Goal: Task Accomplishment & Management: Complete application form

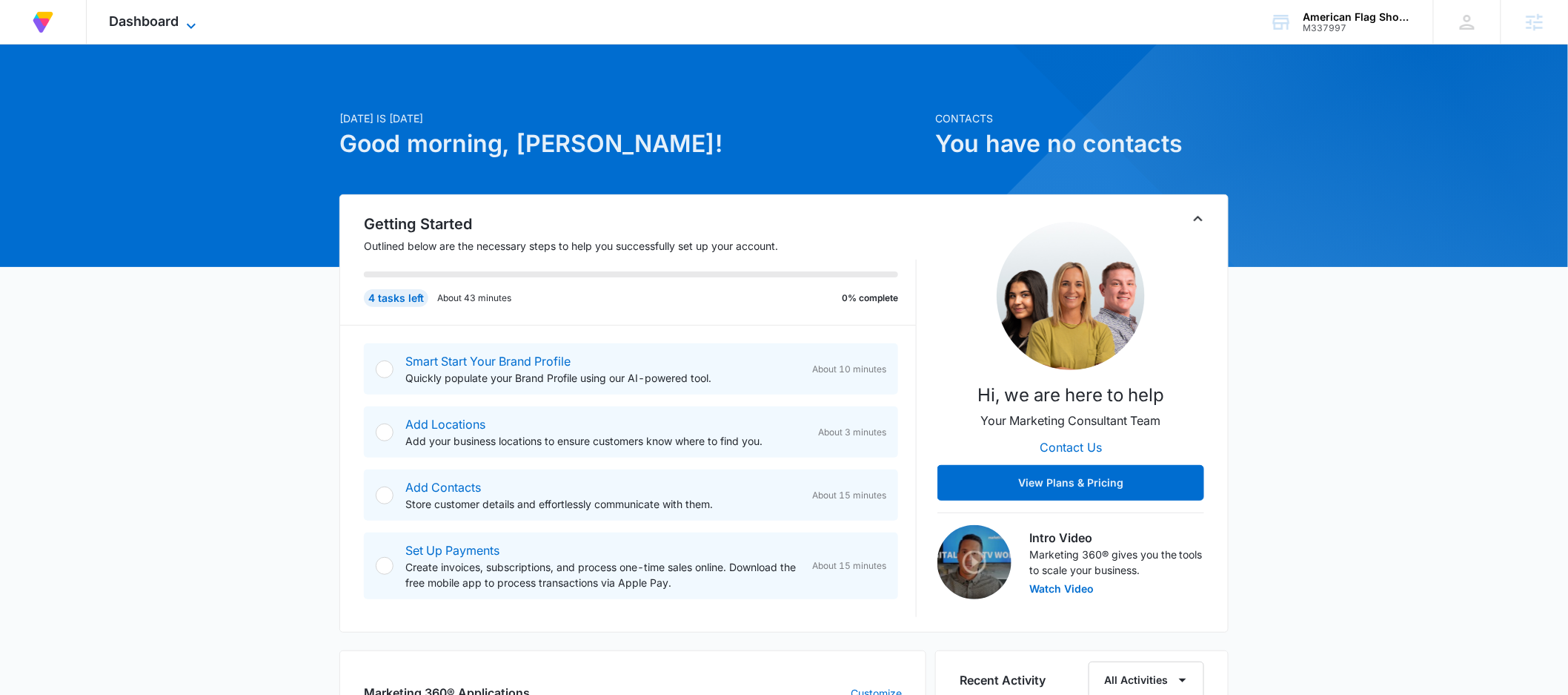
click at [163, 20] on span "Dashboard" at bounding box center [144, 21] width 70 height 15
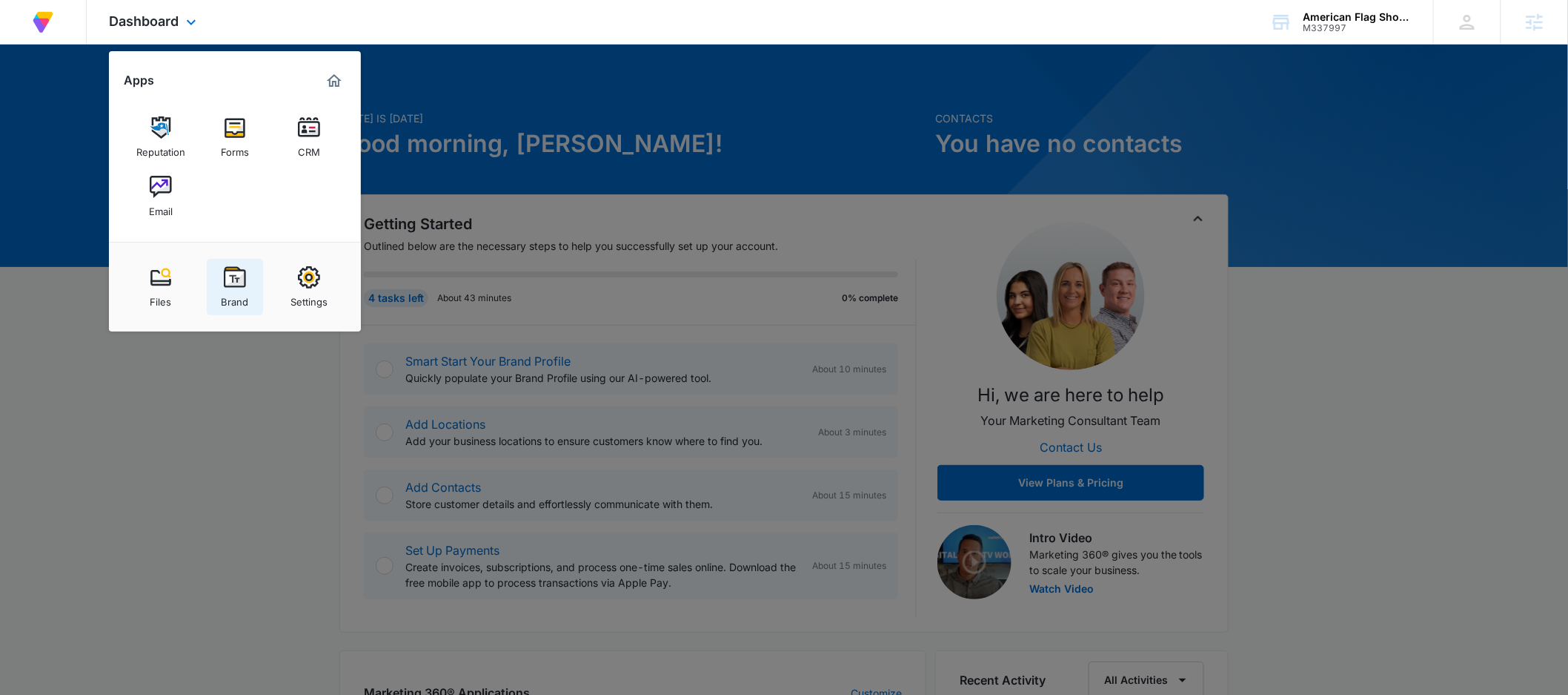
click at [232, 277] on img at bounding box center [234, 277] width 22 height 22
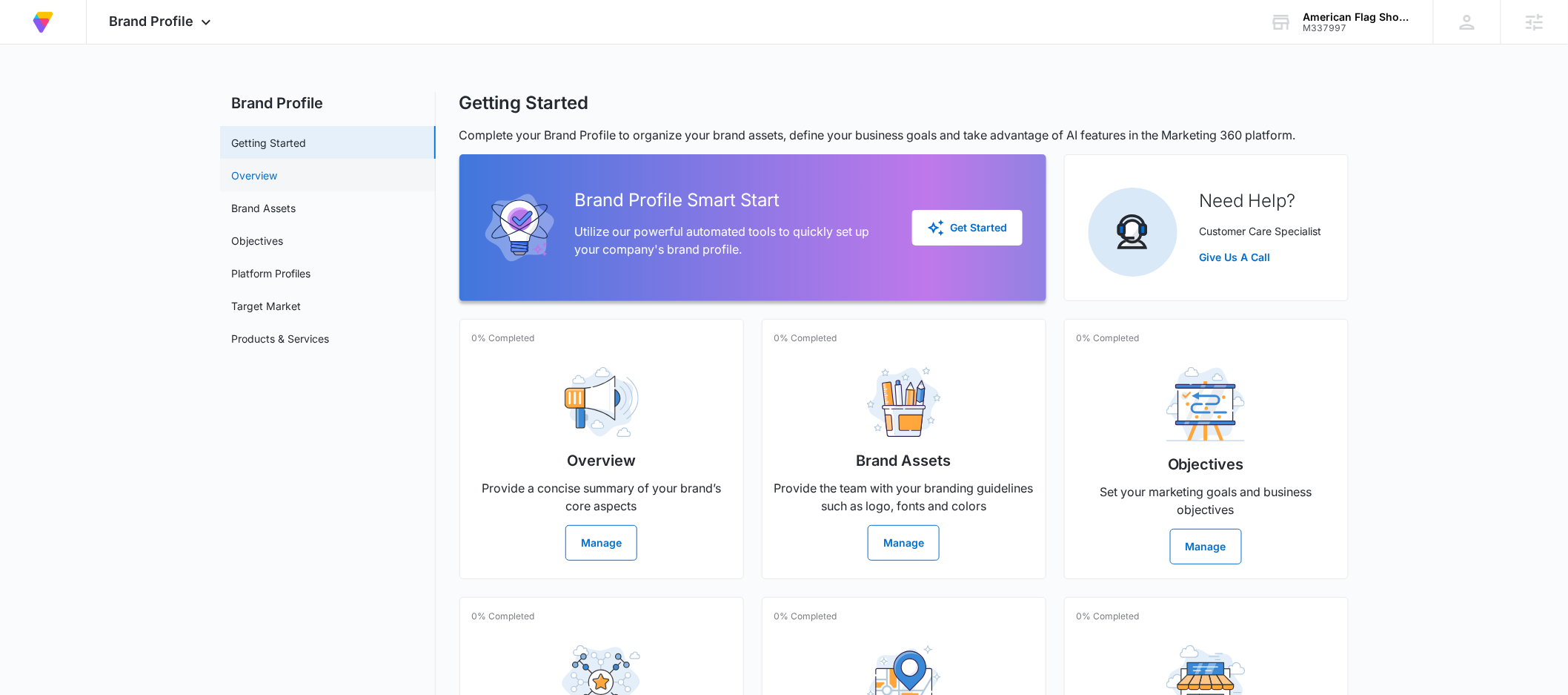
click at [278, 180] on link "Overview" at bounding box center [254, 175] width 46 height 15
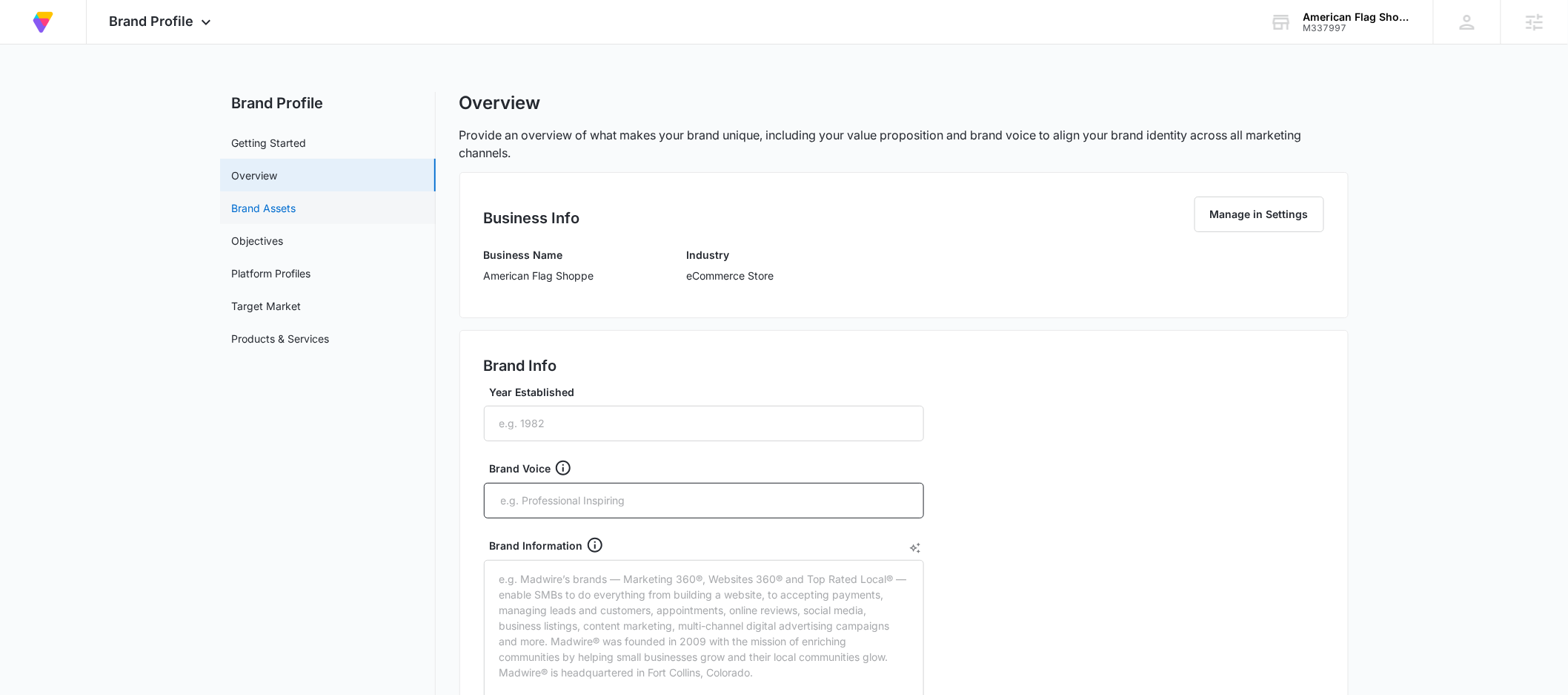
click at [296, 216] on link "Brand Assets" at bounding box center [264, 207] width 65 height 15
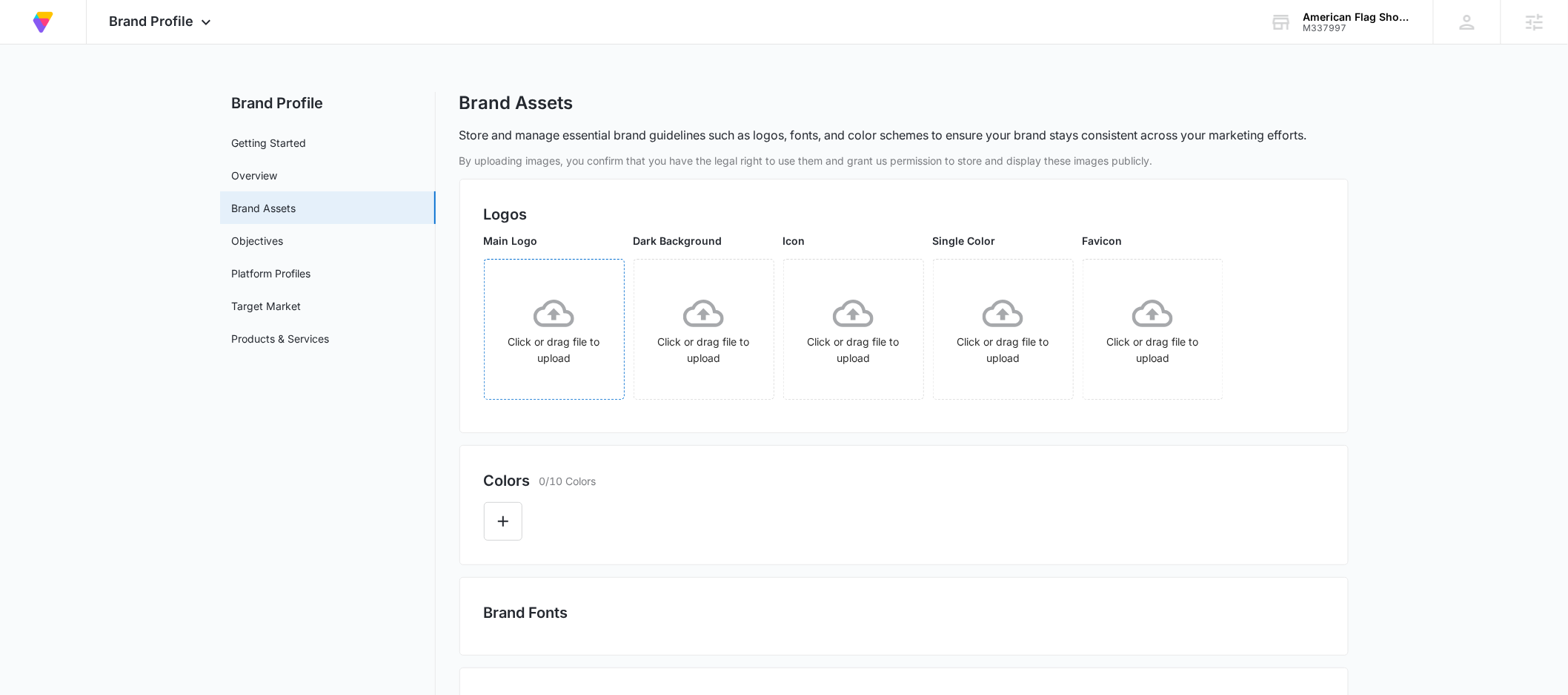
click at [555, 321] on icon at bounding box center [553, 312] width 40 height 40
click at [498, 523] on icon "Edit Color" at bounding box center [504, 522] width 18 height 18
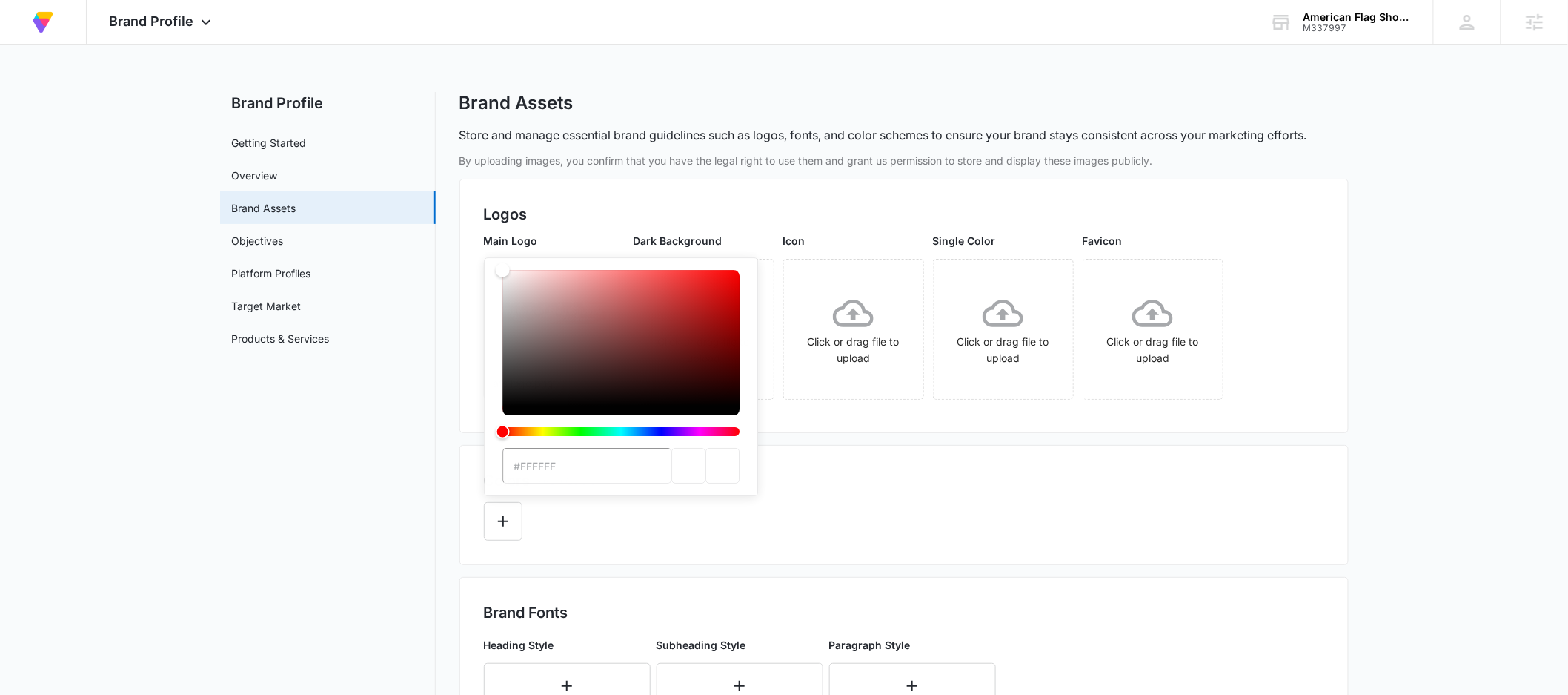
paste input "C40000"
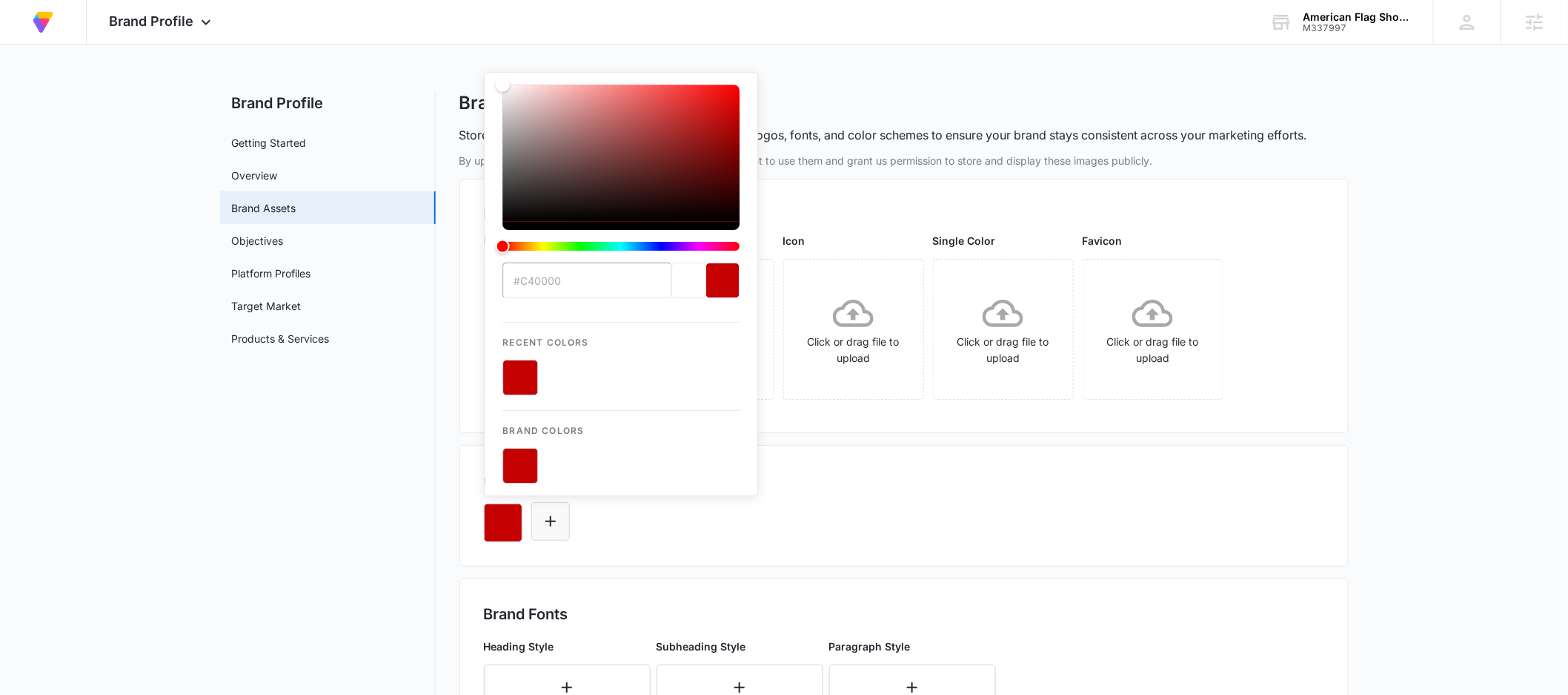
type input "#C40000"
click at [550, 521] on icon "Edit Color" at bounding box center [551, 522] width 11 height 11
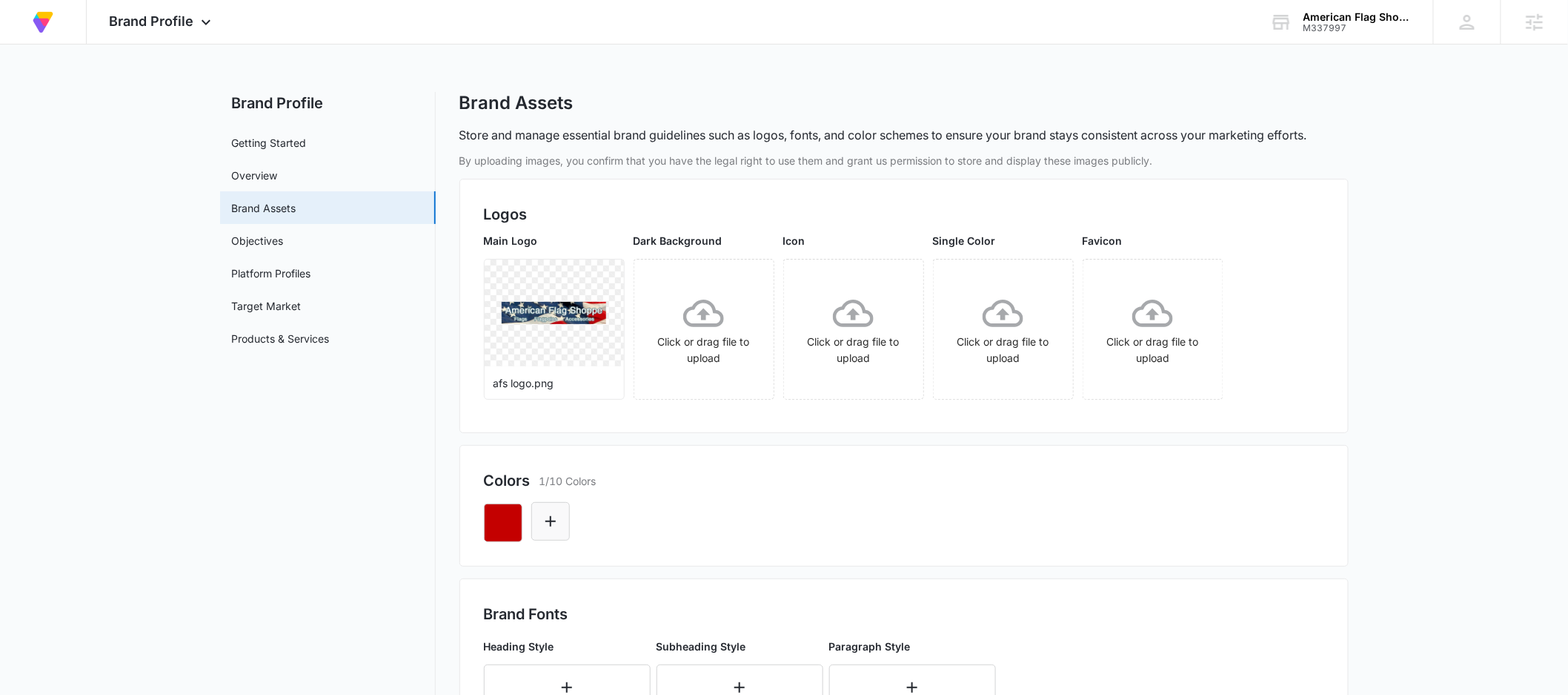
click at [556, 526] on icon "Edit Color" at bounding box center [551, 522] width 18 height 18
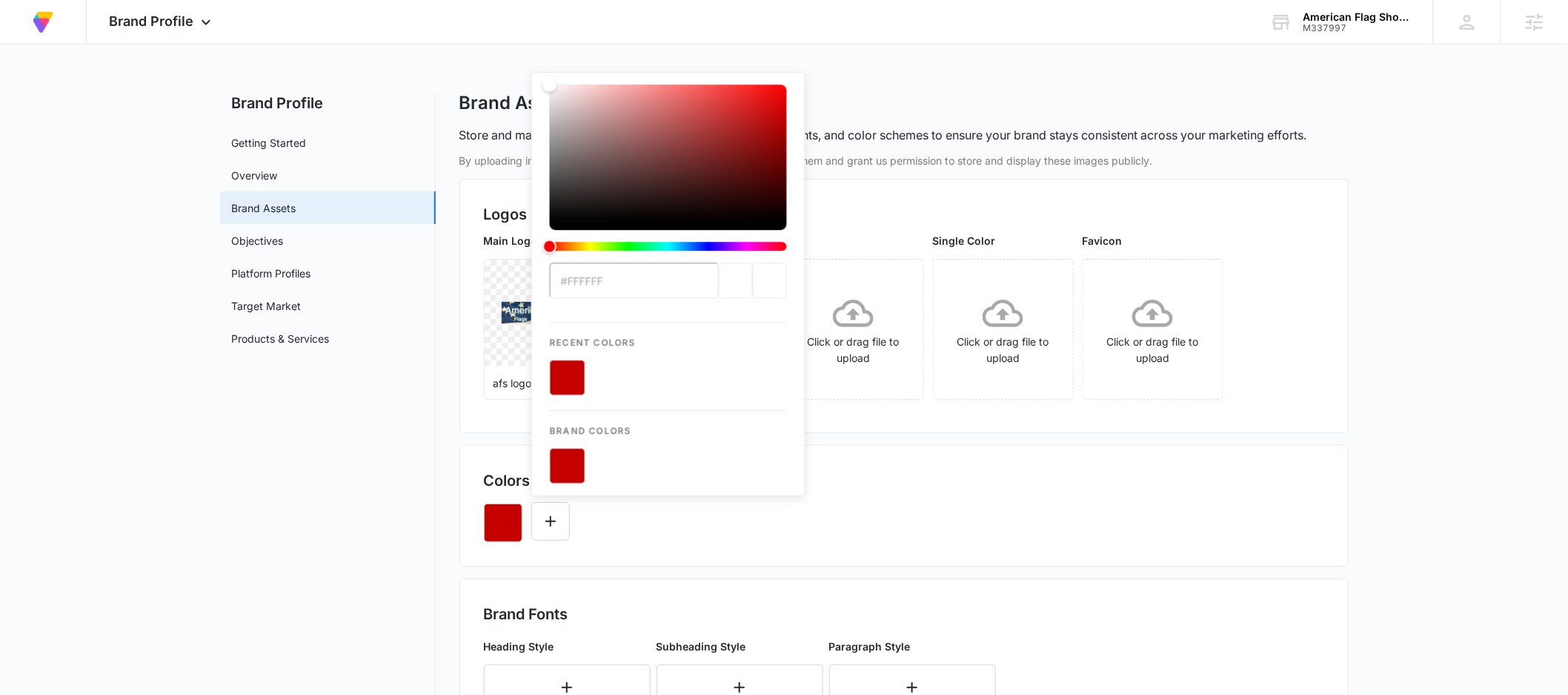
type input "#423EAC"
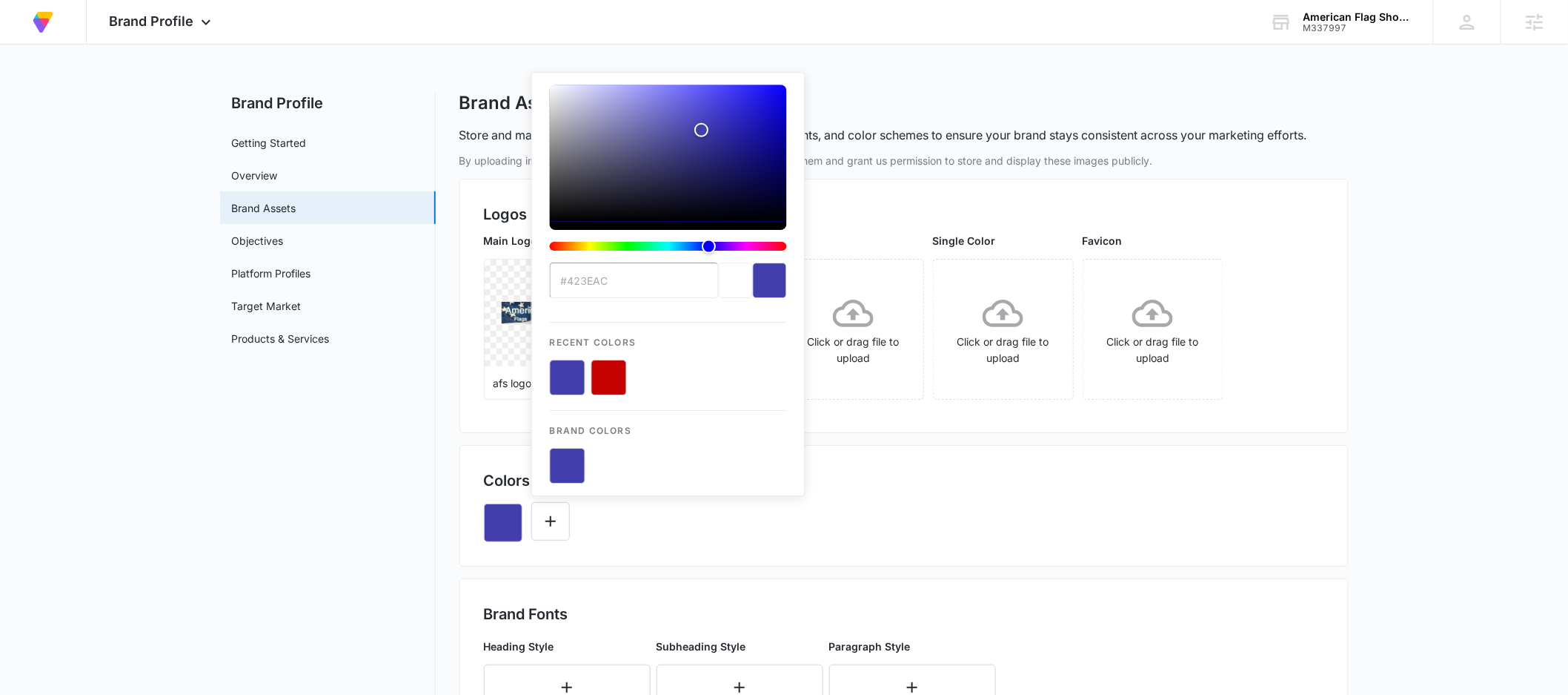
click at [973, 479] on div "Colors 1/10 Colors" at bounding box center [904, 480] width 840 height 22
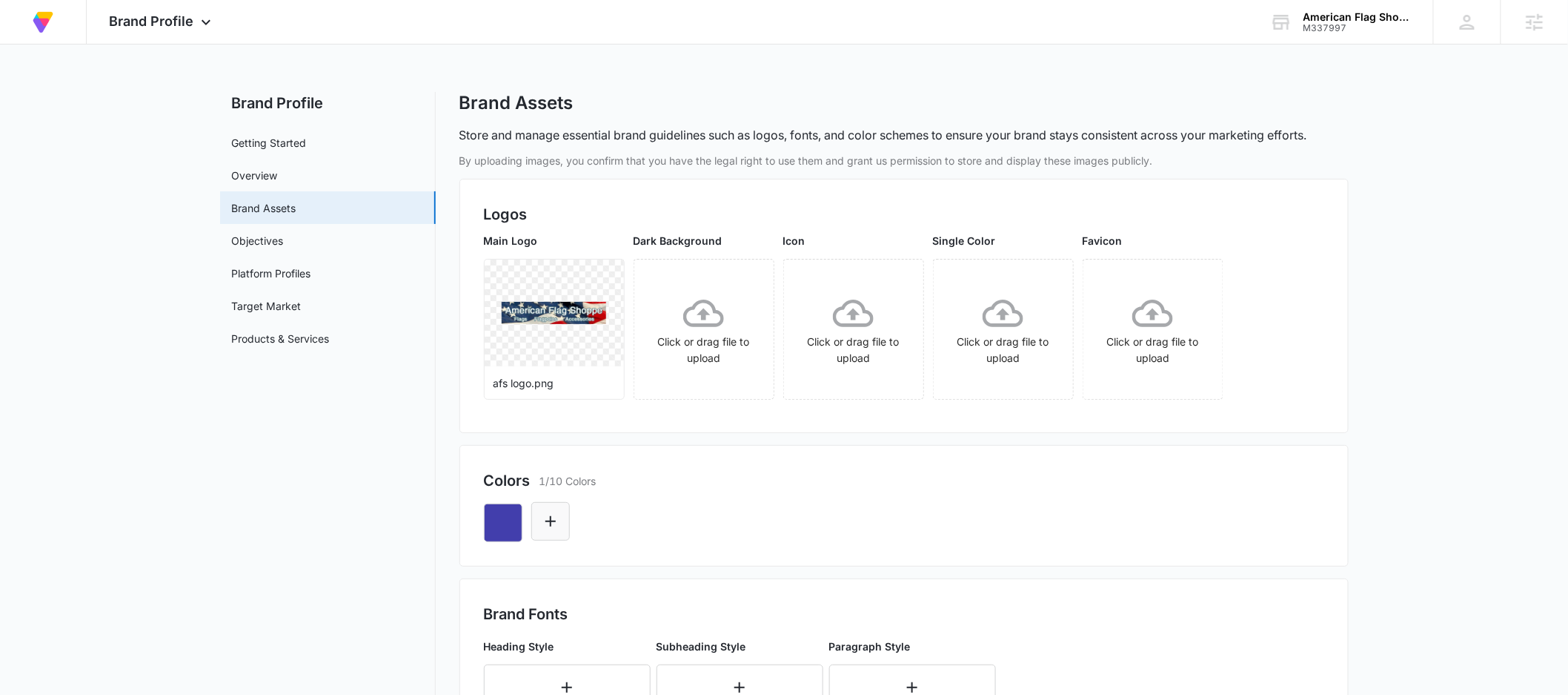
click at [553, 523] on icon "Edit Color" at bounding box center [551, 522] width 18 height 18
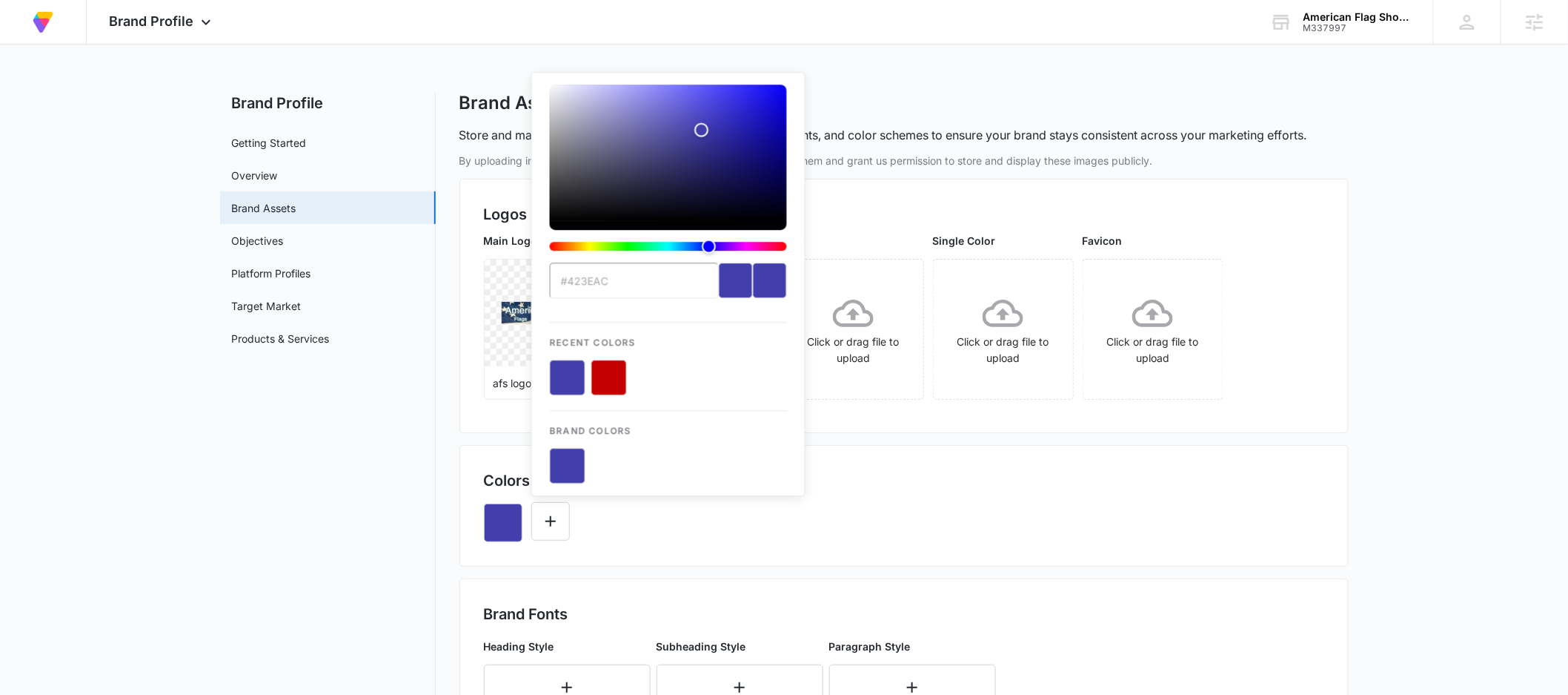
click at [606, 374] on button "color-picker-container" at bounding box center [609, 377] width 36 height 36
type input "#FFFFFF"
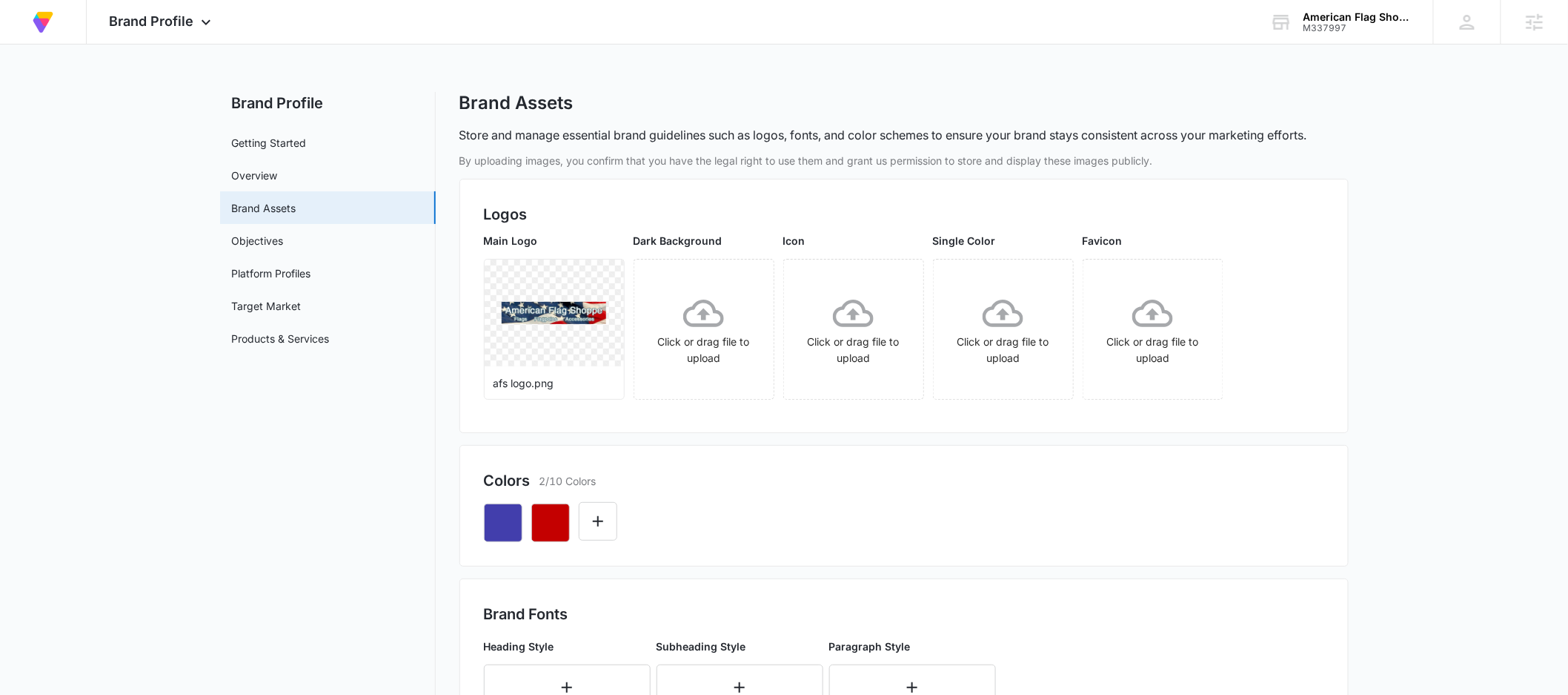
drag, startPoint x: 733, startPoint y: 530, endPoint x: 670, endPoint y: 521, distance: 63.6
click at [732, 530] on div at bounding box center [904, 516] width 840 height 50
click at [611, 523] on button "Edit Color" at bounding box center [598, 521] width 39 height 39
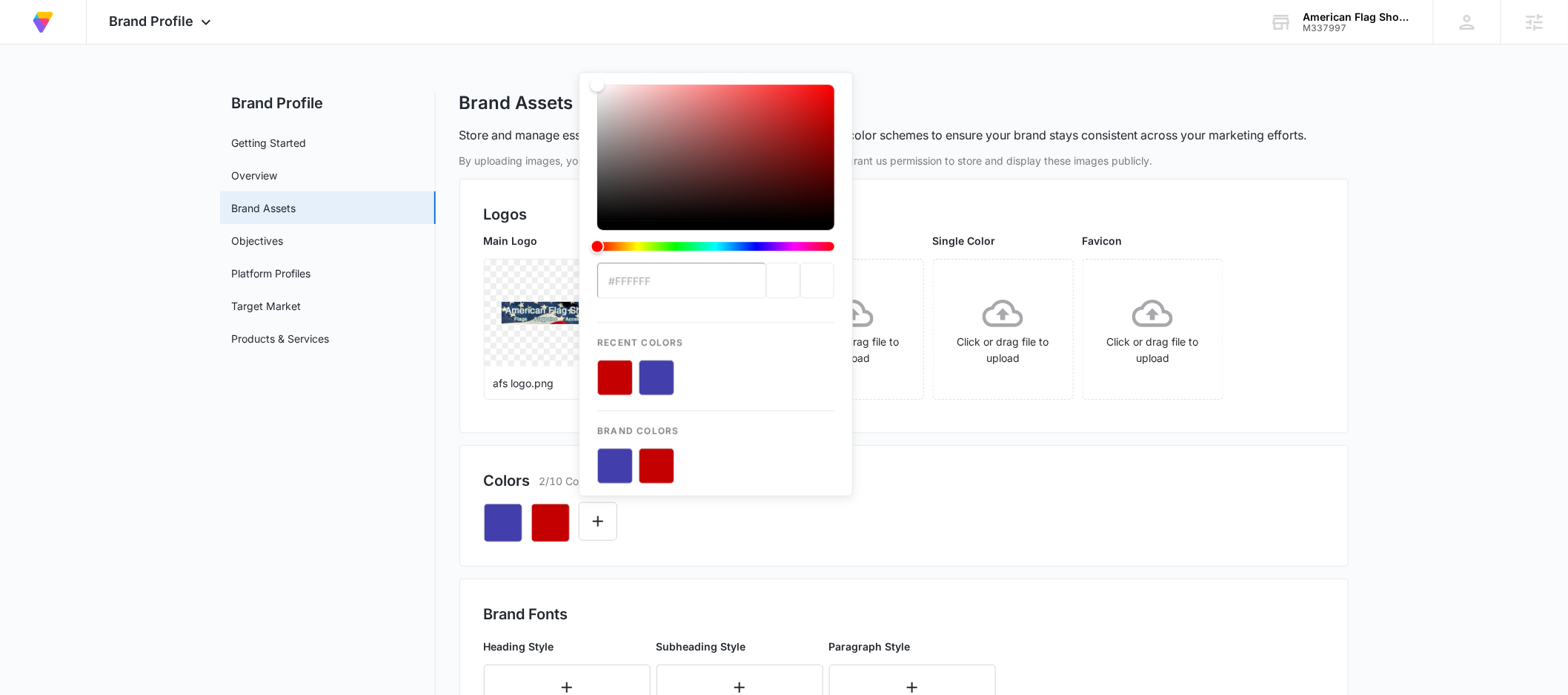
click at [775, 281] on div "previous color" at bounding box center [784, 280] width 34 height 36
type input "#ffffff"
drag, startPoint x: 671, startPoint y: 174, endPoint x: 553, endPoint y: 67, distance: 159.3
click at [553, 67] on div "At Volusion, we work hard to [PERSON_NAME] a great work environment where every…" at bounding box center [784, 583] width 1568 height 1166
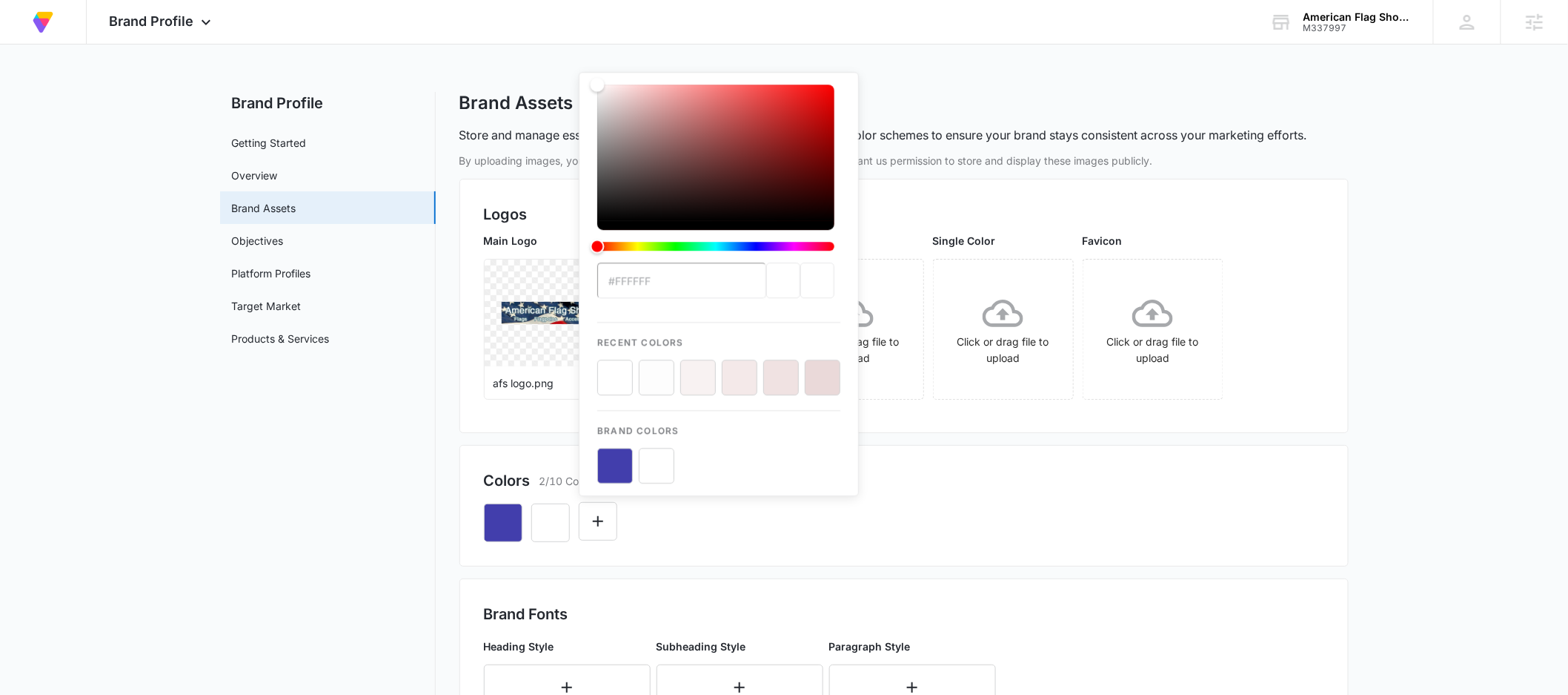
click at [617, 385] on button "color-picker-container" at bounding box center [616, 377] width 36 height 36
click at [598, 522] on icon "Edit Color" at bounding box center [599, 522] width 11 height 11
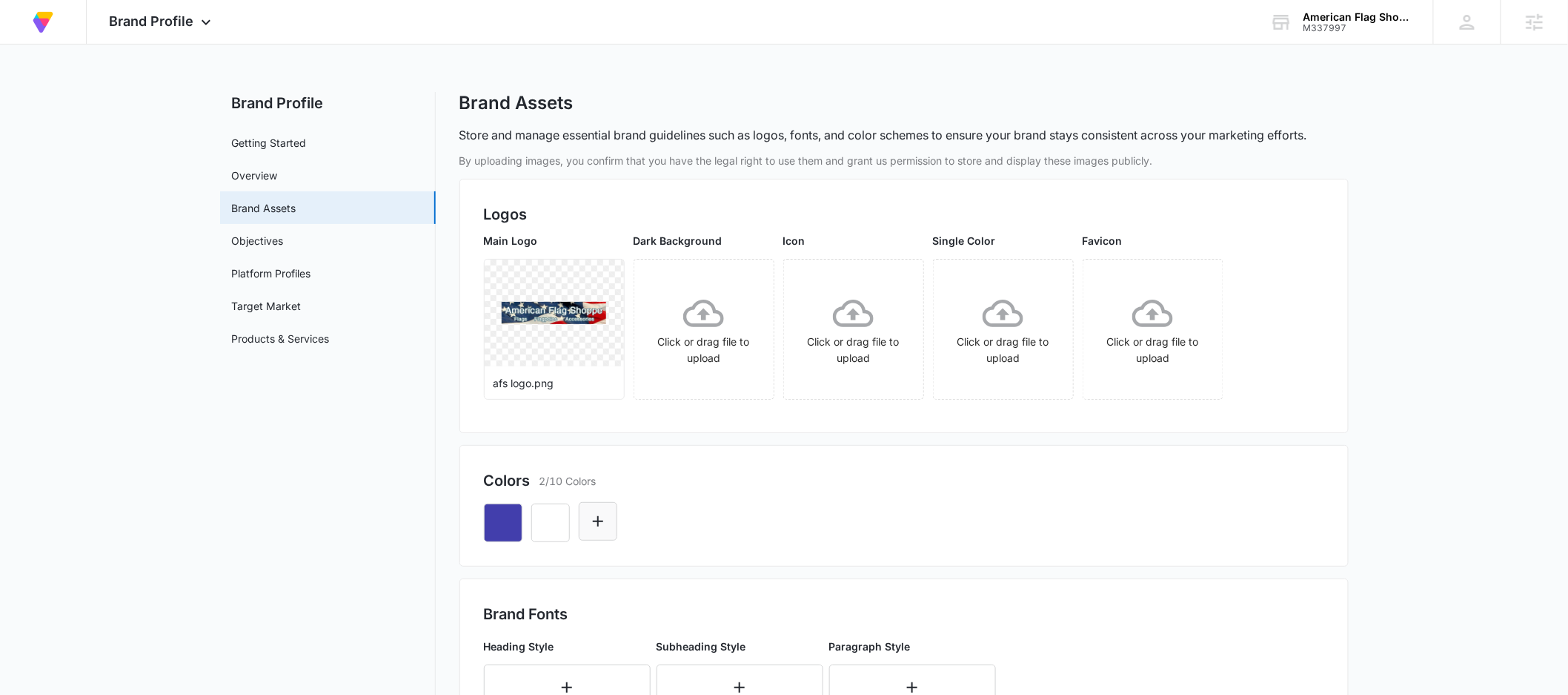
click at [602, 517] on icon "Edit Color" at bounding box center [598, 522] width 18 height 18
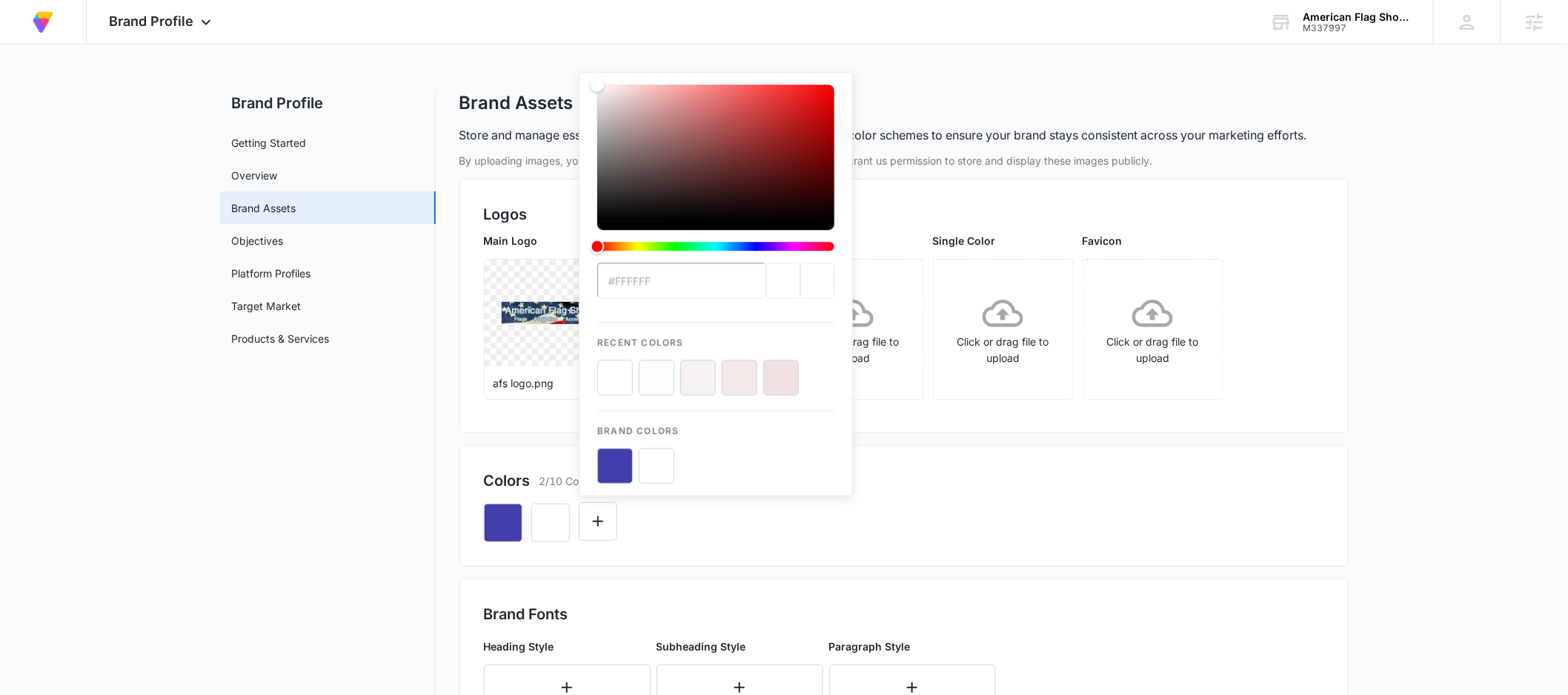
click at [640, 284] on input "#ffffff" at bounding box center [682, 280] width 169 height 36
paste input "C40000"
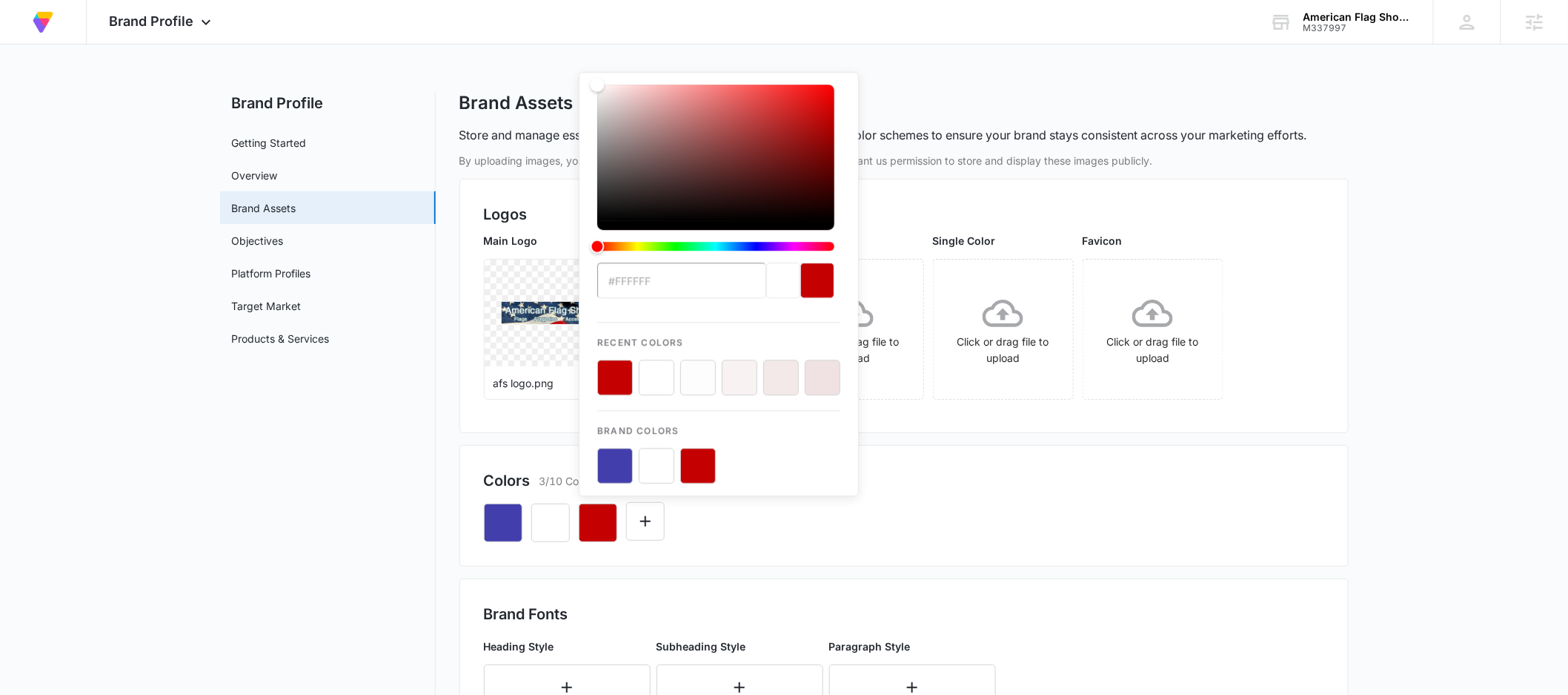
type input "#FFFFFF"
click at [845, 450] on div "#FFFFFF Recent Colors Brand Colors" at bounding box center [719, 284] width 280 height 424
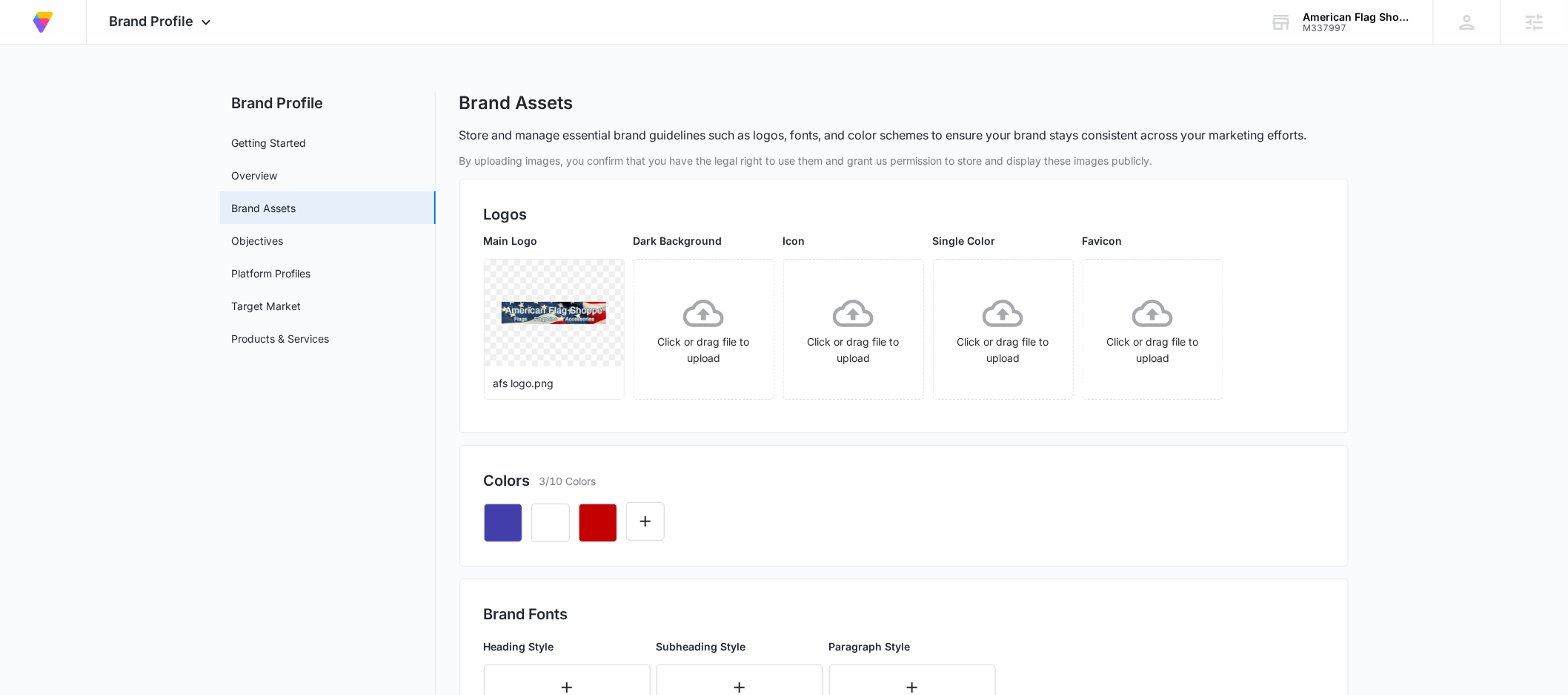
click at [921, 477] on div "Colors 3/10 Colors" at bounding box center [904, 480] width 840 height 22
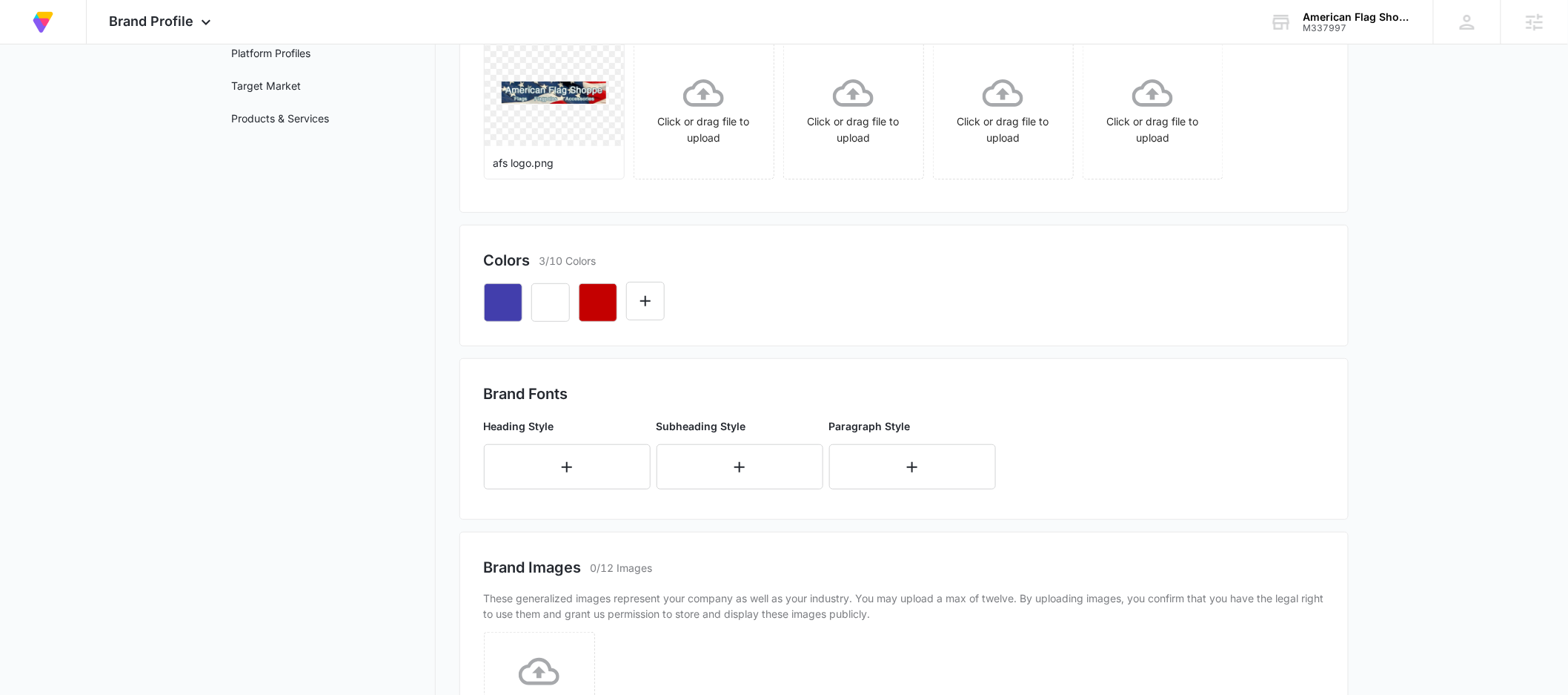
scroll to position [227, 0]
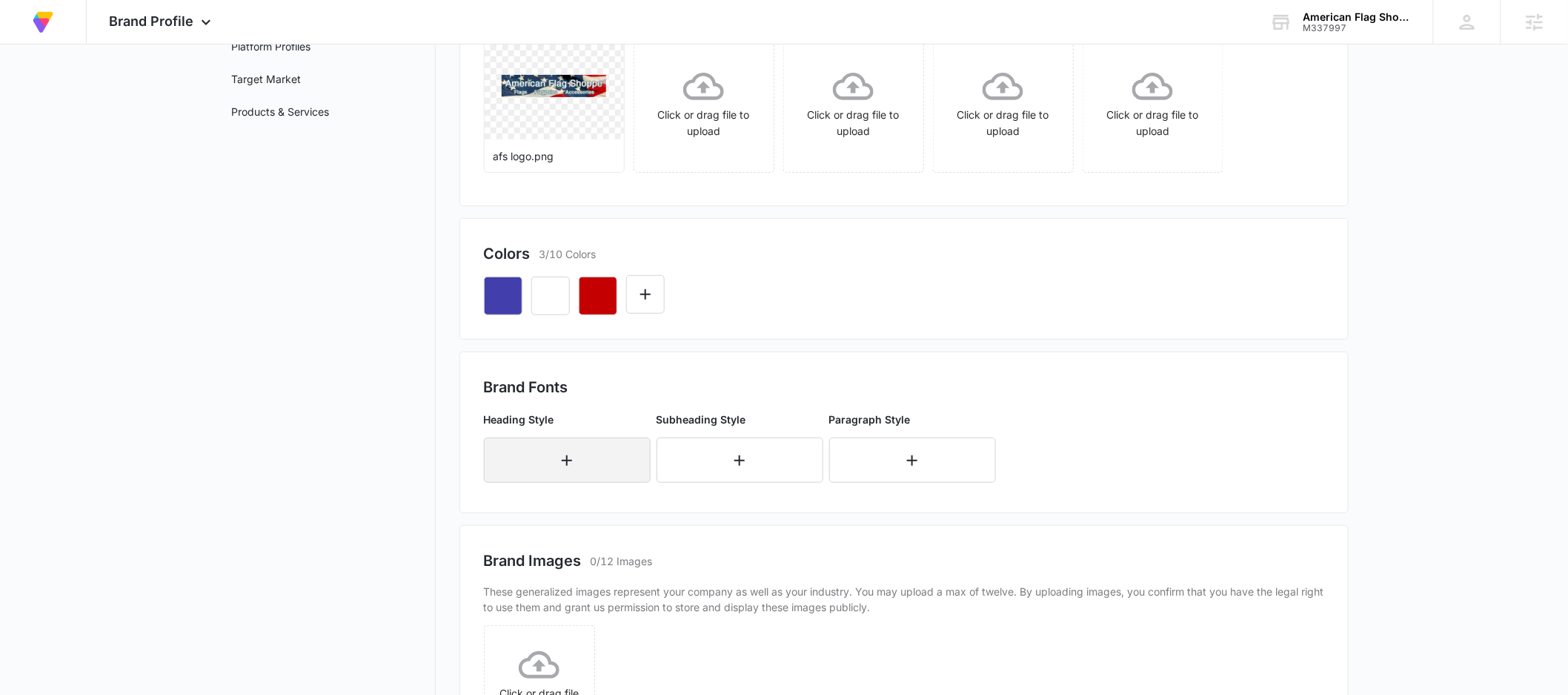
click at [559, 466] on icon "button" at bounding box center [567, 461] width 18 height 18
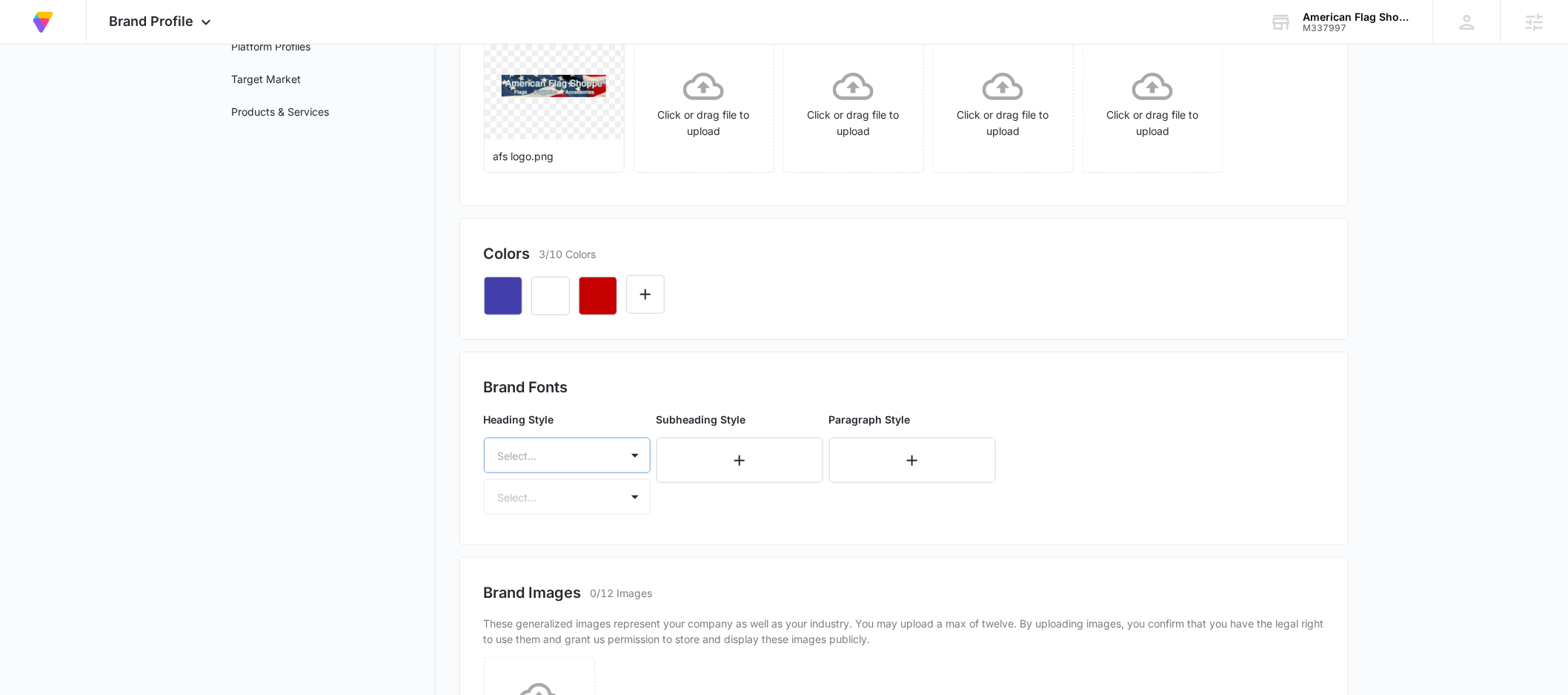
click at [567, 458] on div "Heading Style Select... Select..." at bounding box center [567, 462] width 167 height 103
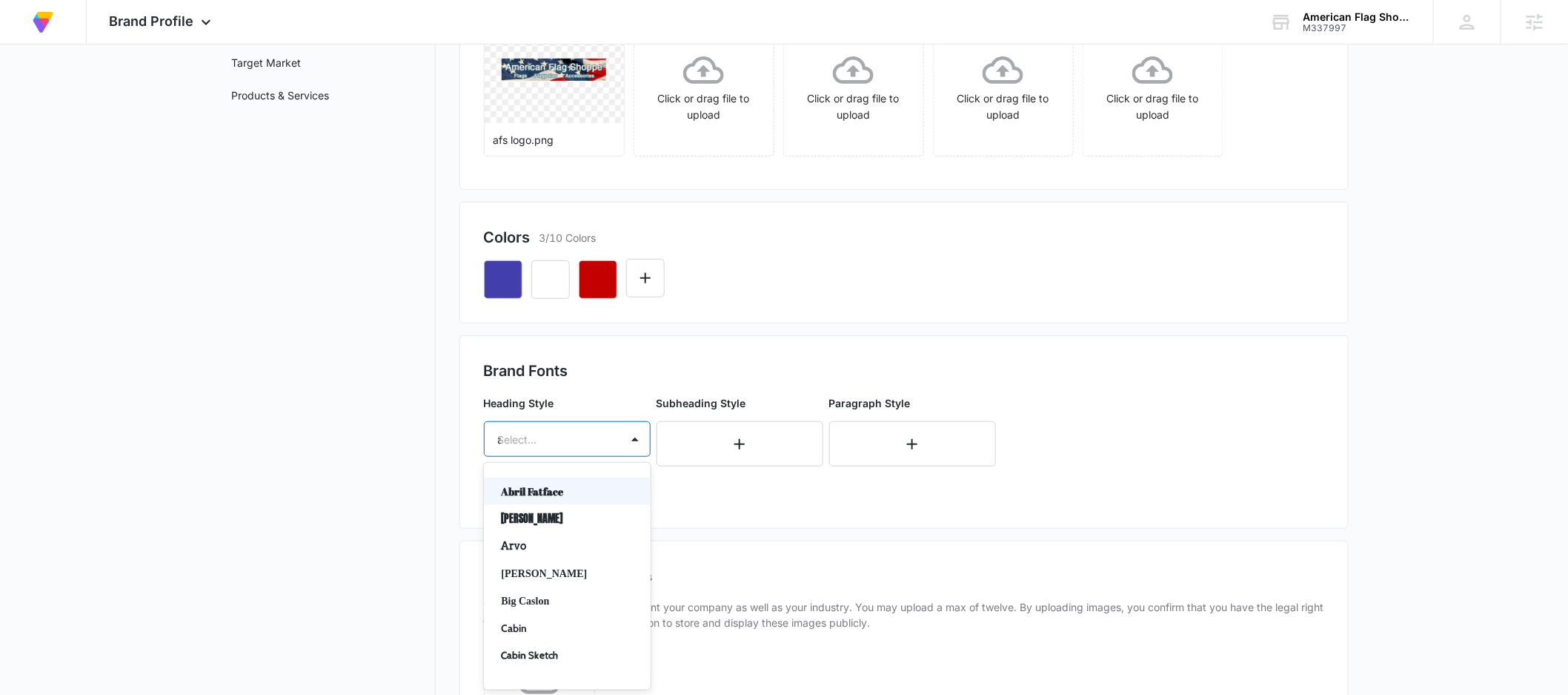
type input "ar"
drag, startPoint x: 550, startPoint y: 439, endPoint x: 439, endPoint y: 435, distance: 111.1
click at [439, 435] on div "Brand Profile Getting Started Overview Brand Assets Objectives Platform Profile…" at bounding box center [784, 393] width 1129 height 1088
type input "he"
drag, startPoint x: 533, startPoint y: 444, endPoint x: 495, endPoint y: 444, distance: 38.0
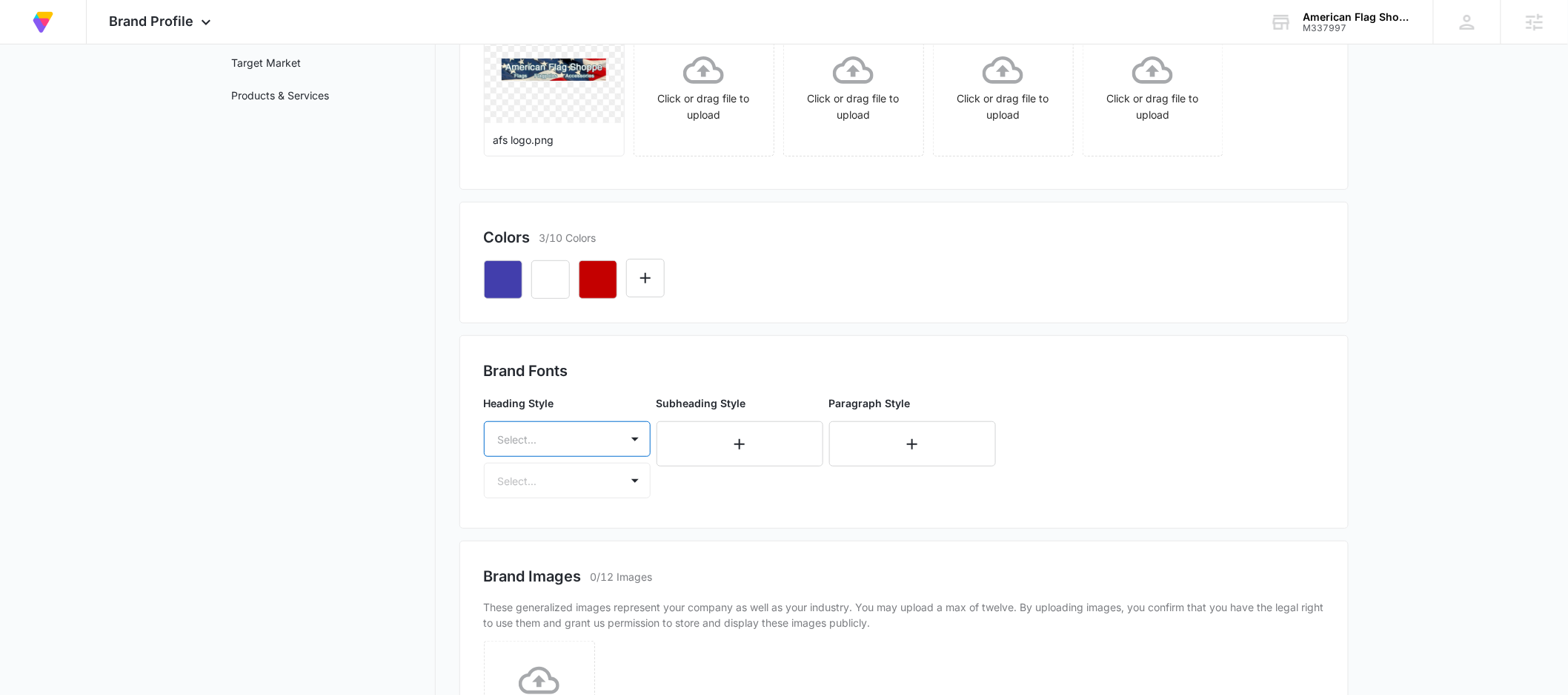
click at [488, 444] on div "Select..." at bounding box center [552, 439] width 136 height 33
click at [522, 437] on div at bounding box center [549, 439] width 103 height 19
click at [530, 438] on div at bounding box center [549, 439] width 103 height 19
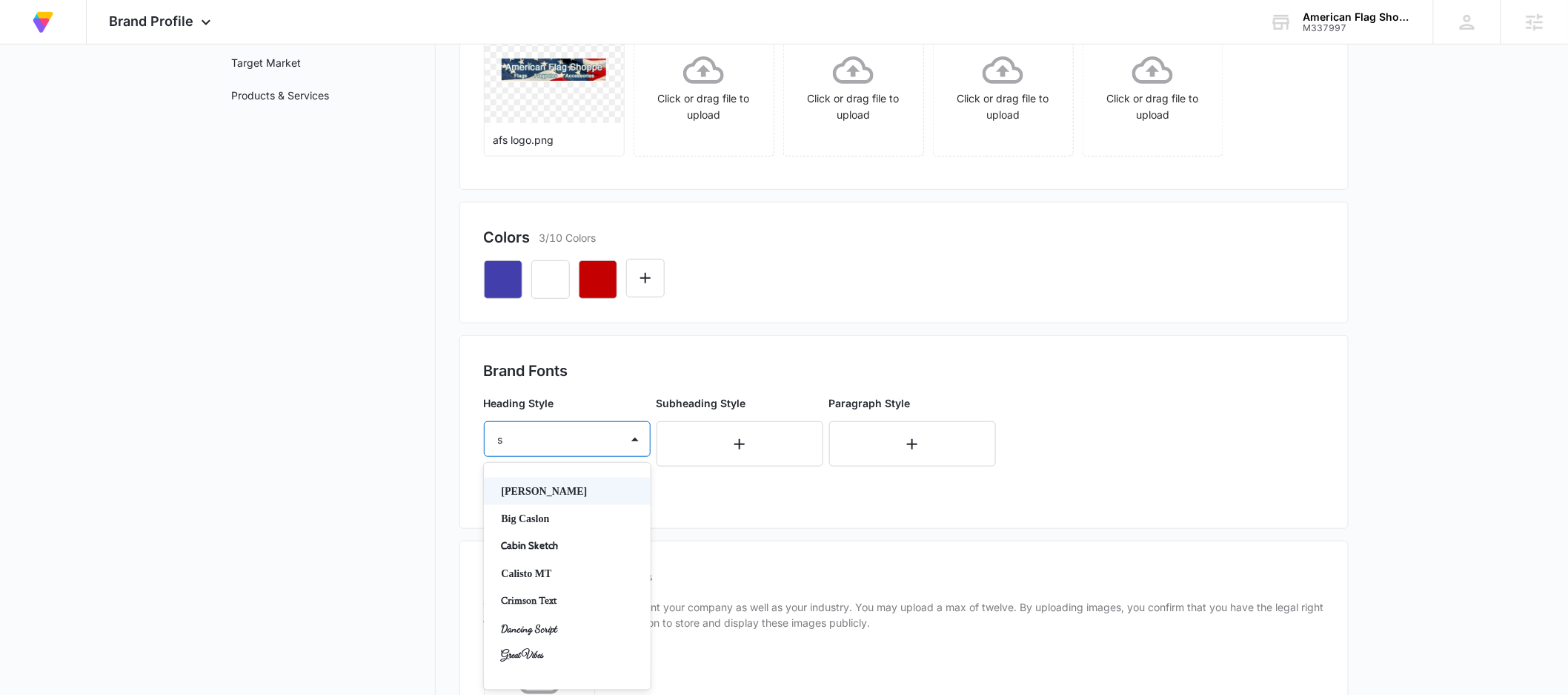
type input "sa"
click at [542, 521] on p "Open Sans" at bounding box center [565, 518] width 128 height 15
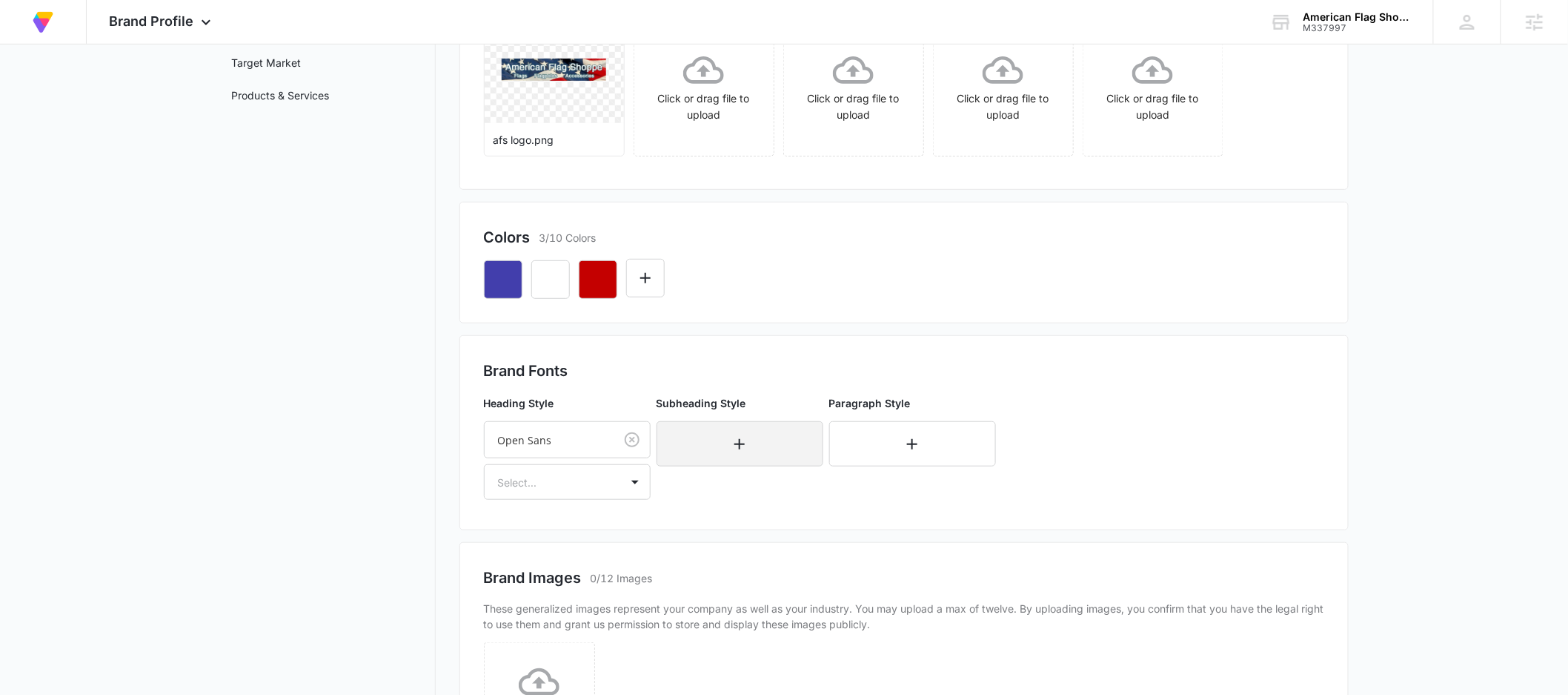
click at [725, 443] on button "button" at bounding box center [740, 444] width 167 height 45
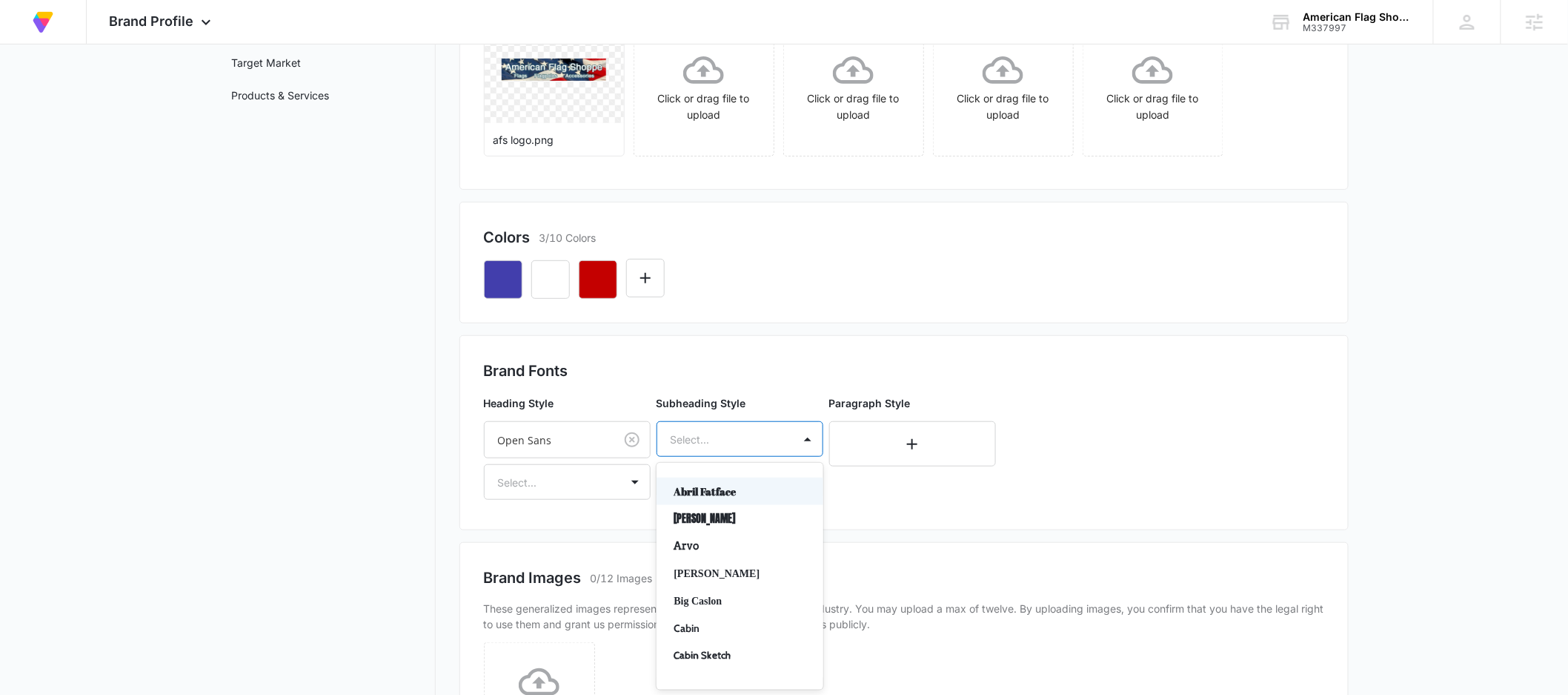
click at [723, 442] on div at bounding box center [722, 439] width 103 height 19
type input "op"
click at [763, 496] on p "Open Sans" at bounding box center [738, 490] width 128 height 15
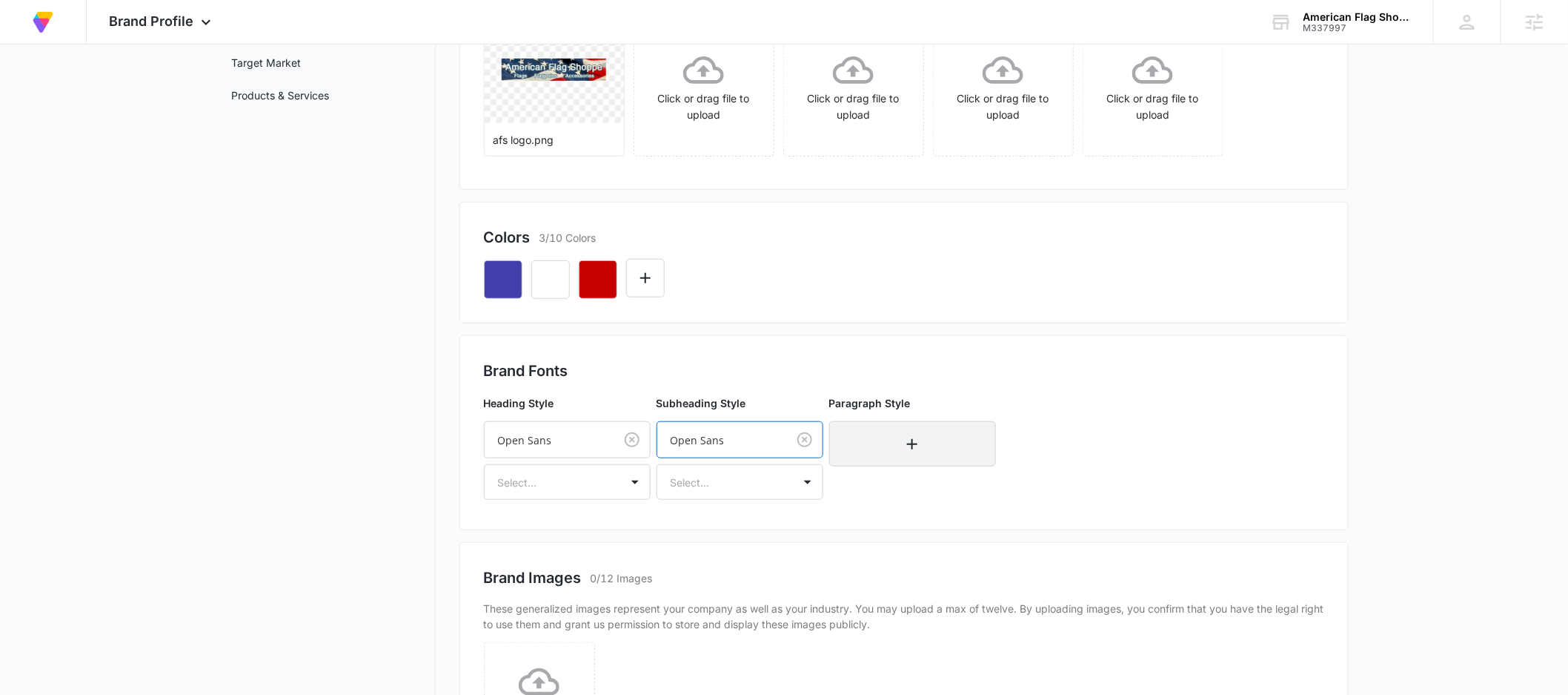
click at [887, 453] on button "button" at bounding box center [913, 444] width 167 height 45
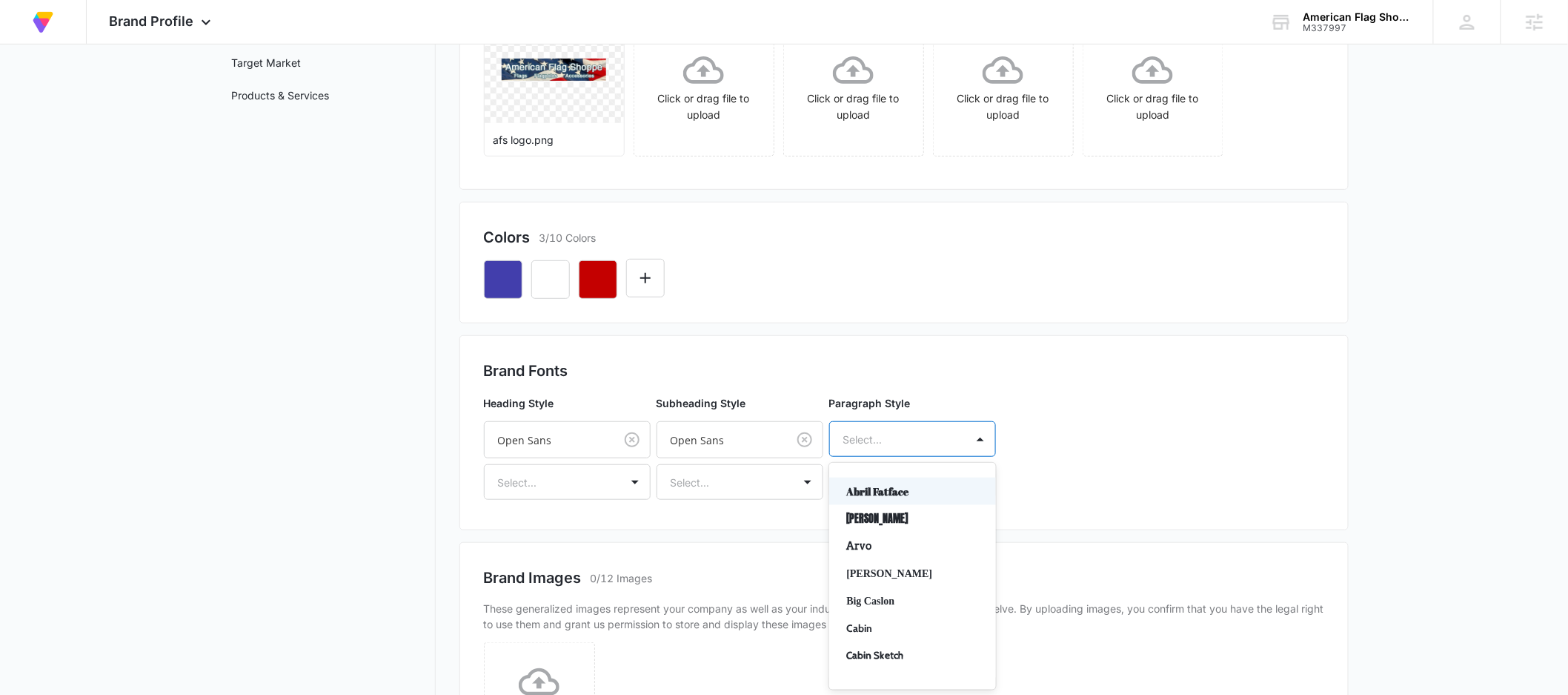
click at [877, 441] on div at bounding box center [895, 439] width 103 height 19
type input "op"
click at [866, 490] on p "Open Sans" at bounding box center [911, 490] width 128 height 15
click at [623, 490] on div at bounding box center [635, 481] width 23 height 23
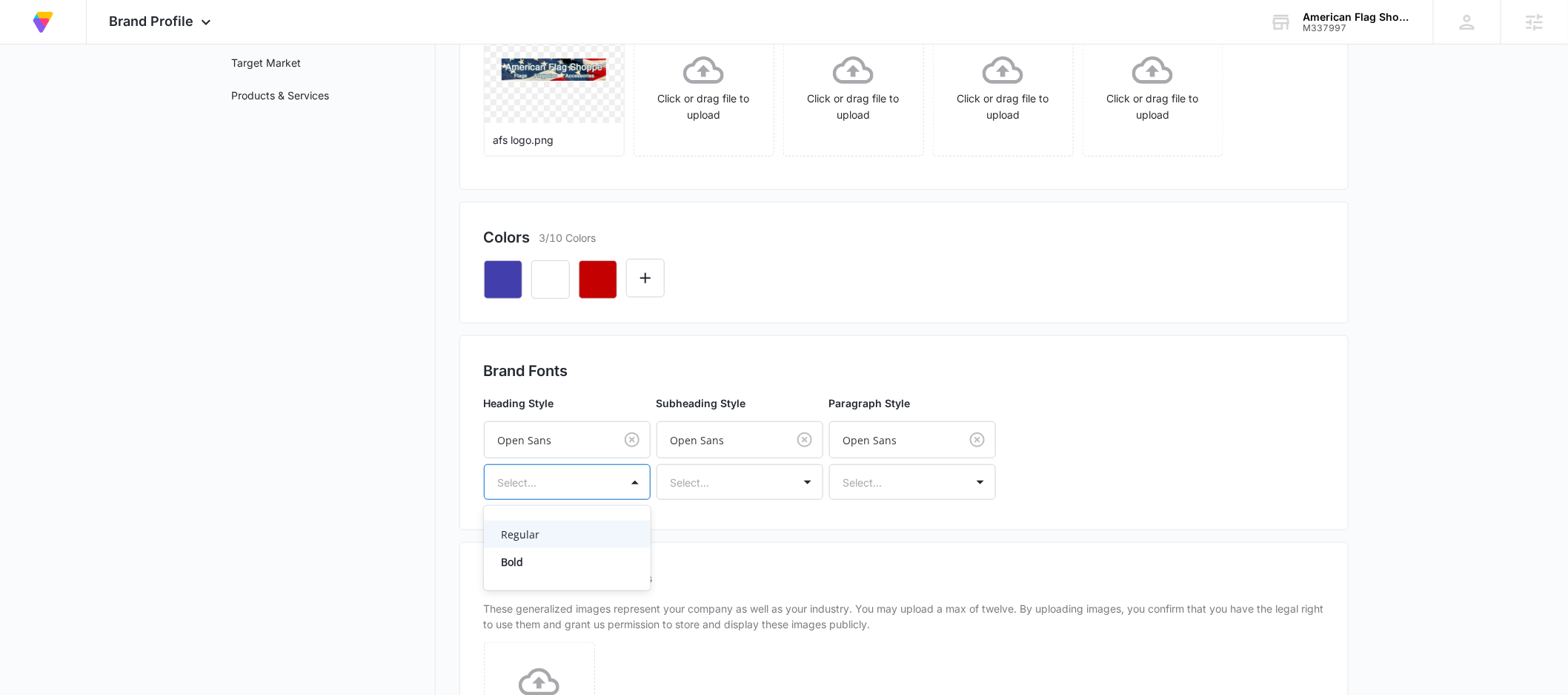
click at [561, 541] on p "Regular" at bounding box center [565, 533] width 128 height 15
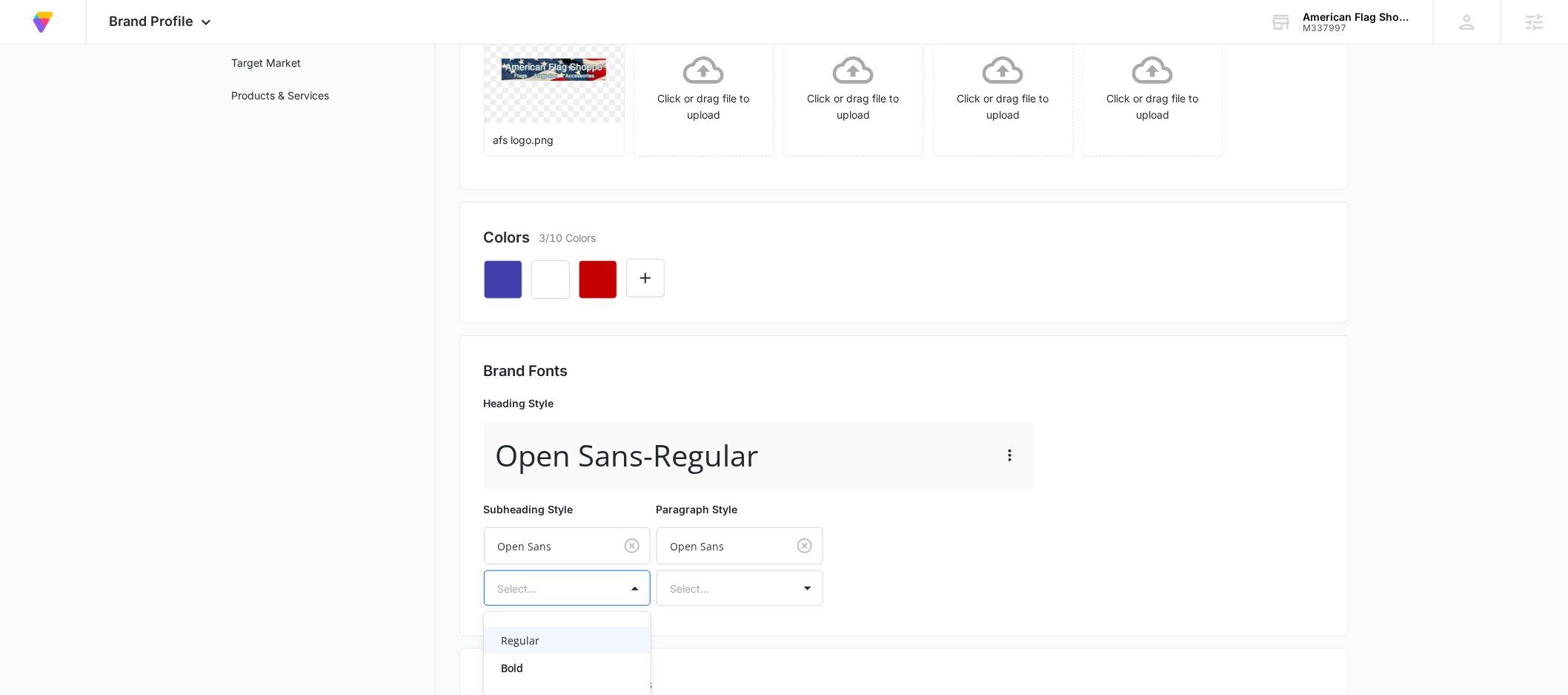
click at [614, 589] on div "Select..." at bounding box center [552, 588] width 136 height 33
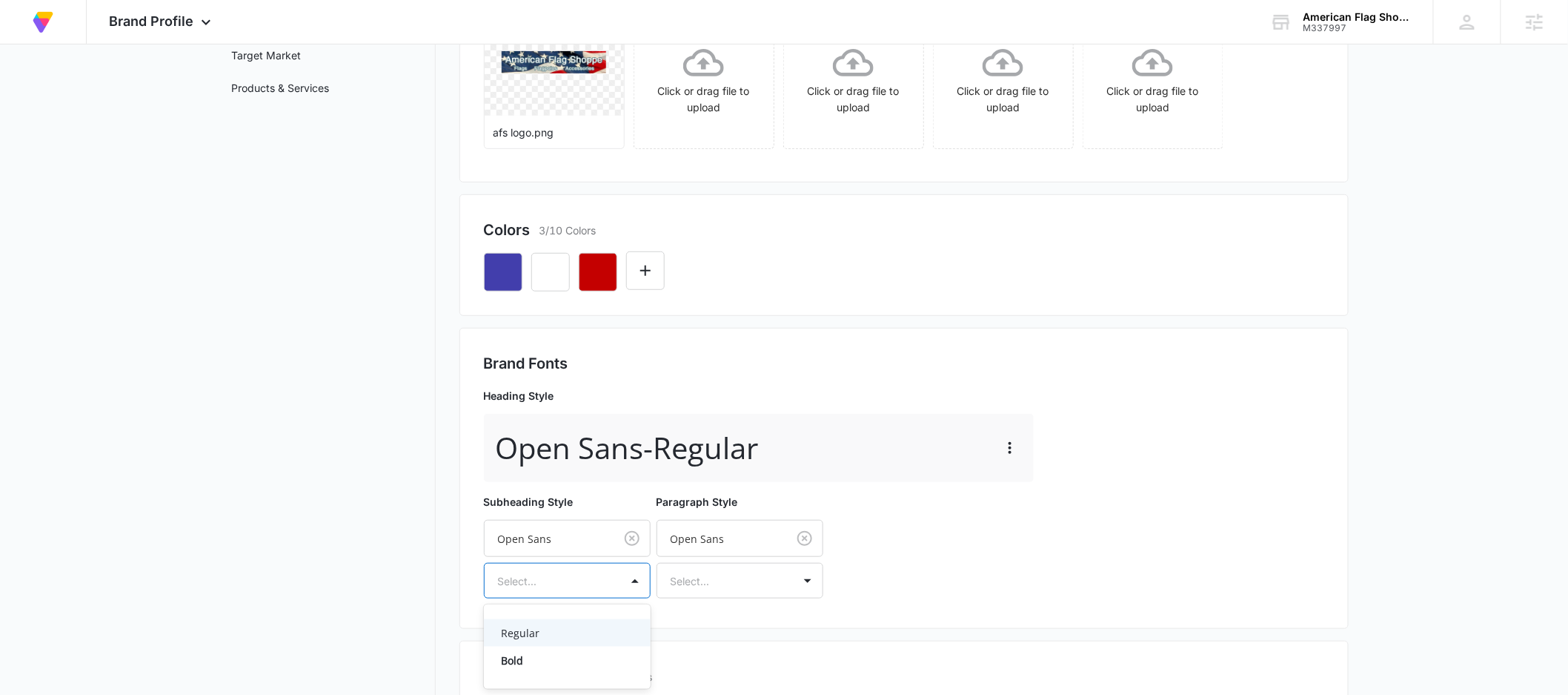
click at [537, 630] on p "Regular" at bounding box center [565, 632] width 128 height 15
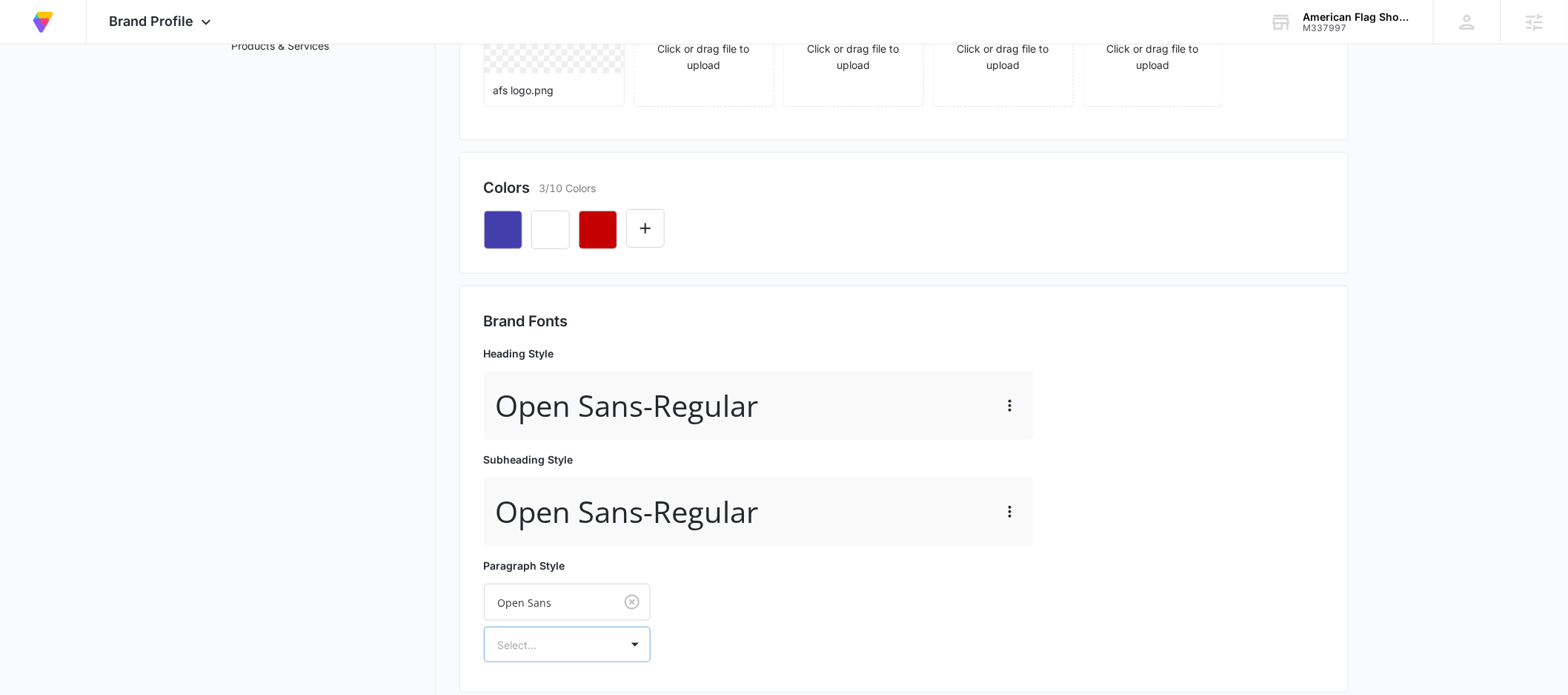
scroll to position [356, 0]
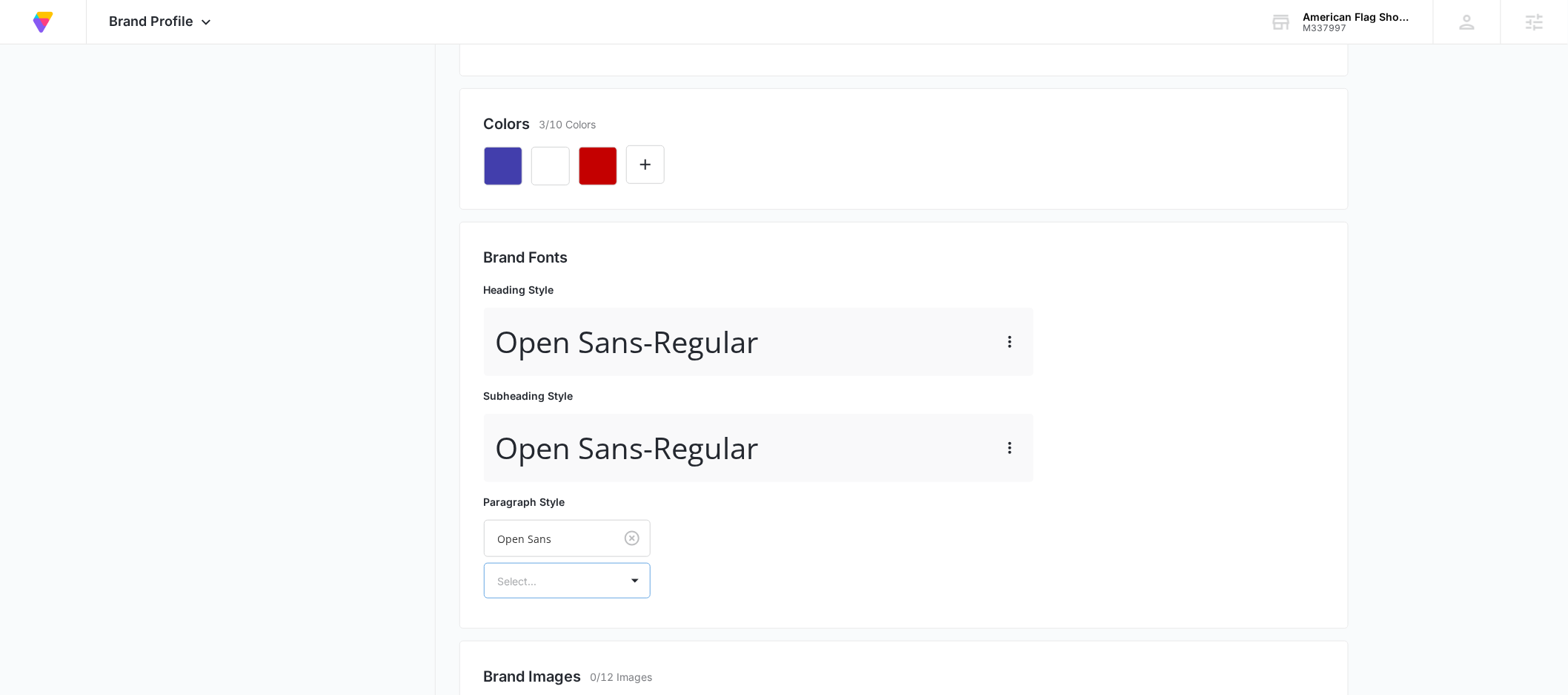
click at [558, 598] on div "Select..." at bounding box center [567, 581] width 167 height 36
click at [547, 636] on p "Regular" at bounding box center [565, 632] width 128 height 15
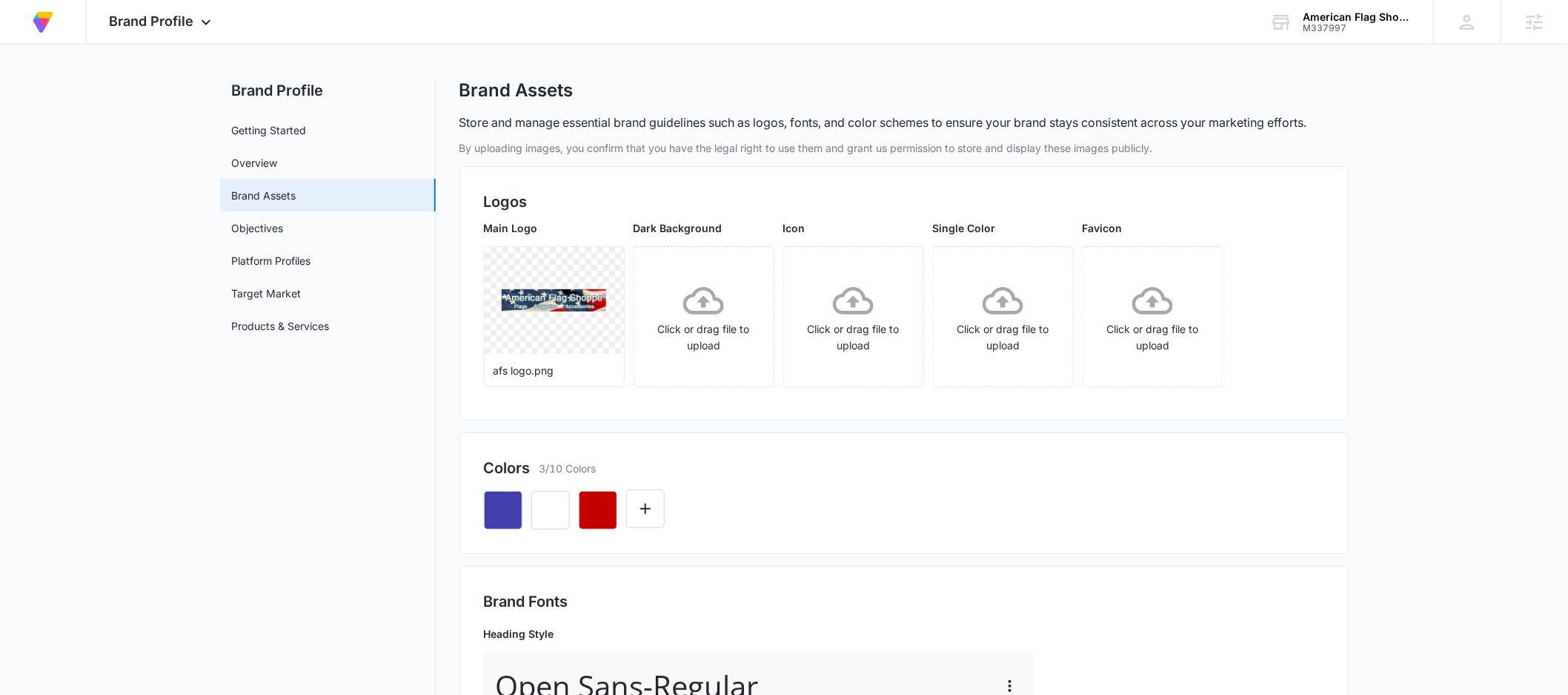
scroll to position [0, 0]
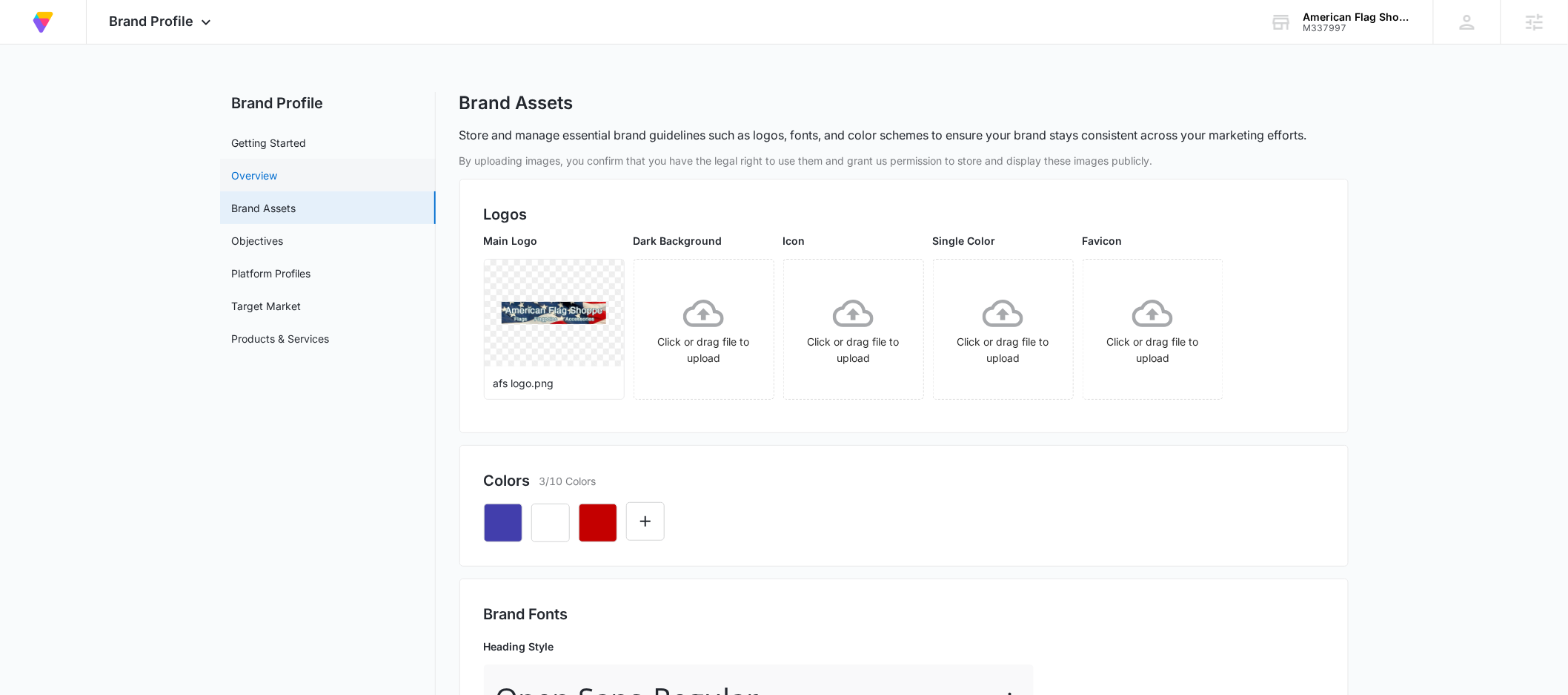
click at [278, 170] on link "Overview" at bounding box center [254, 175] width 46 height 15
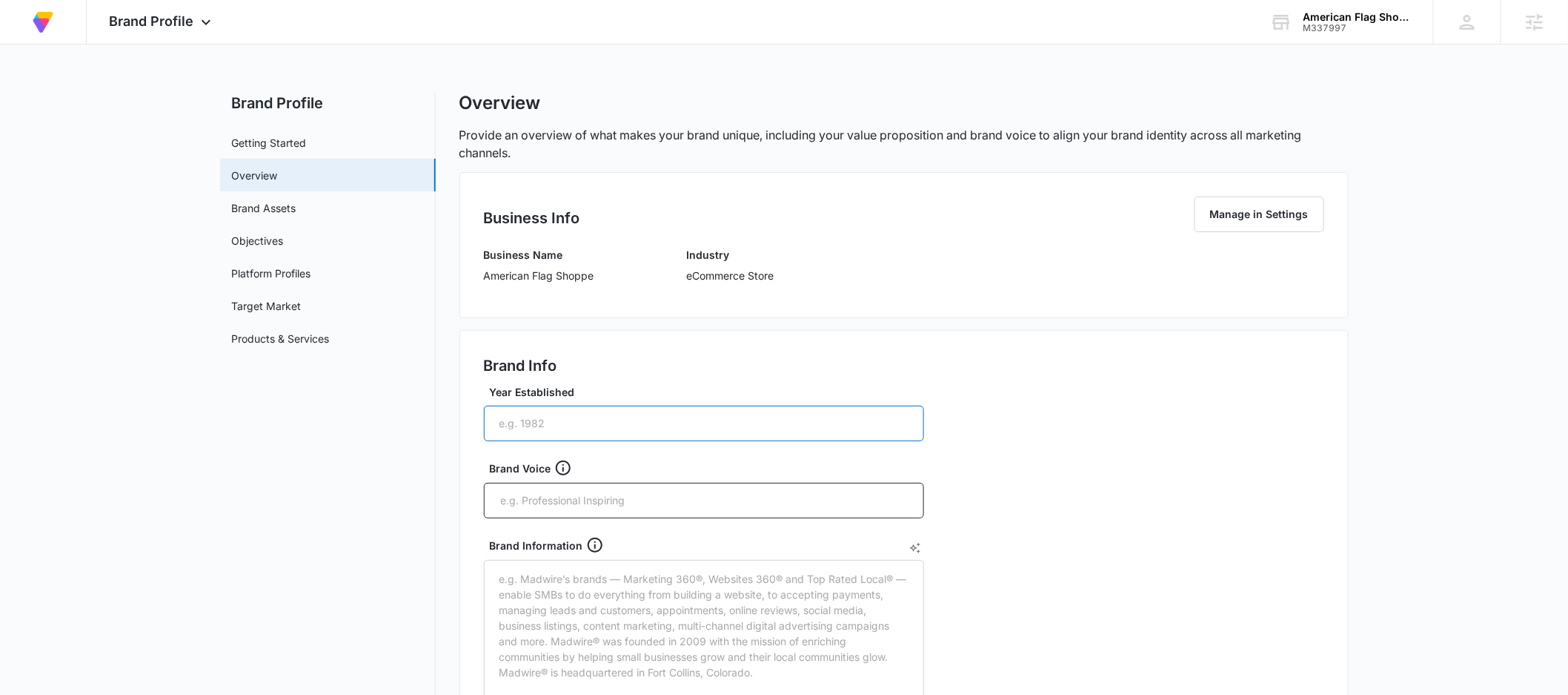
click at [616, 432] on input "Year Established" at bounding box center [704, 424] width 440 height 36
type input "2003"
click at [1142, 504] on div "Brand Info Year Established 2003 Brand Voice Brand Information Brand Value Prop…" at bounding box center [904, 683] width 889 height 708
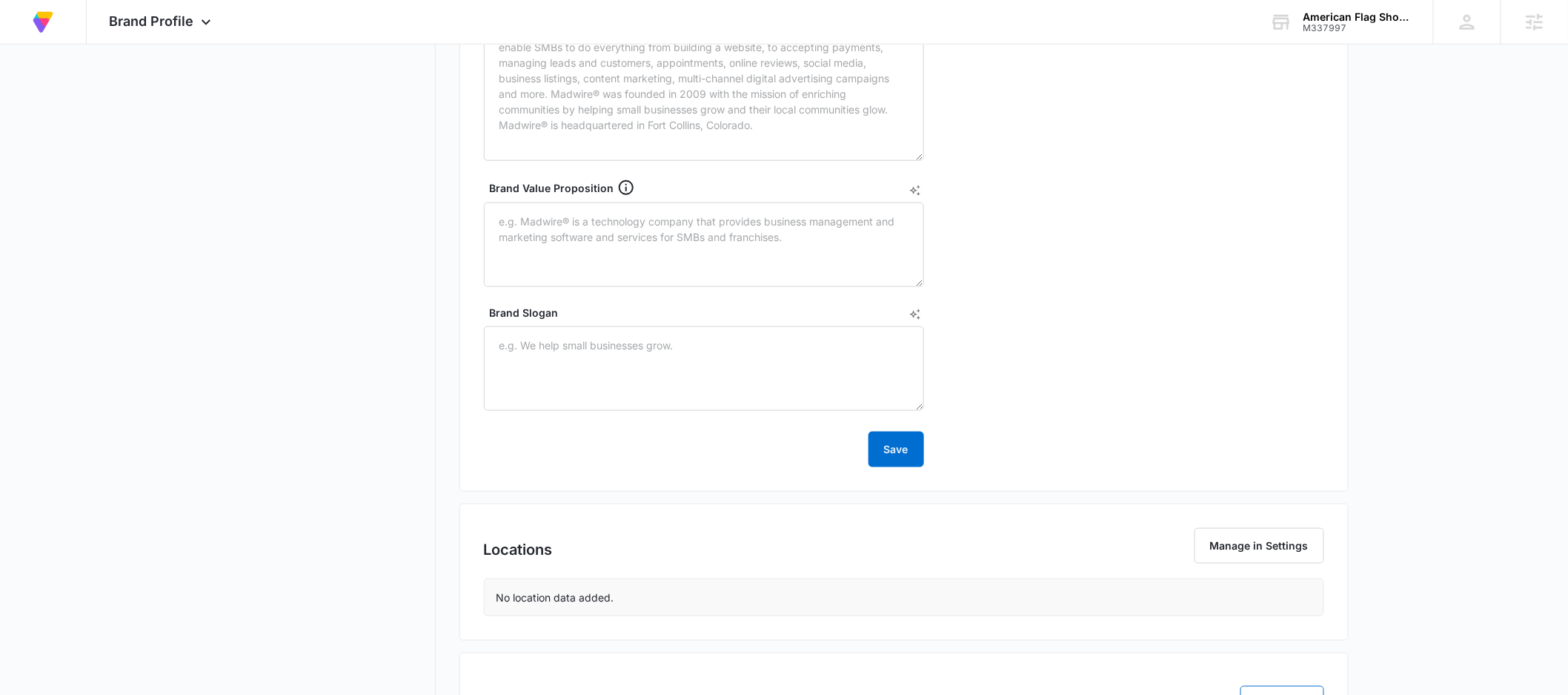
scroll to position [663, 0]
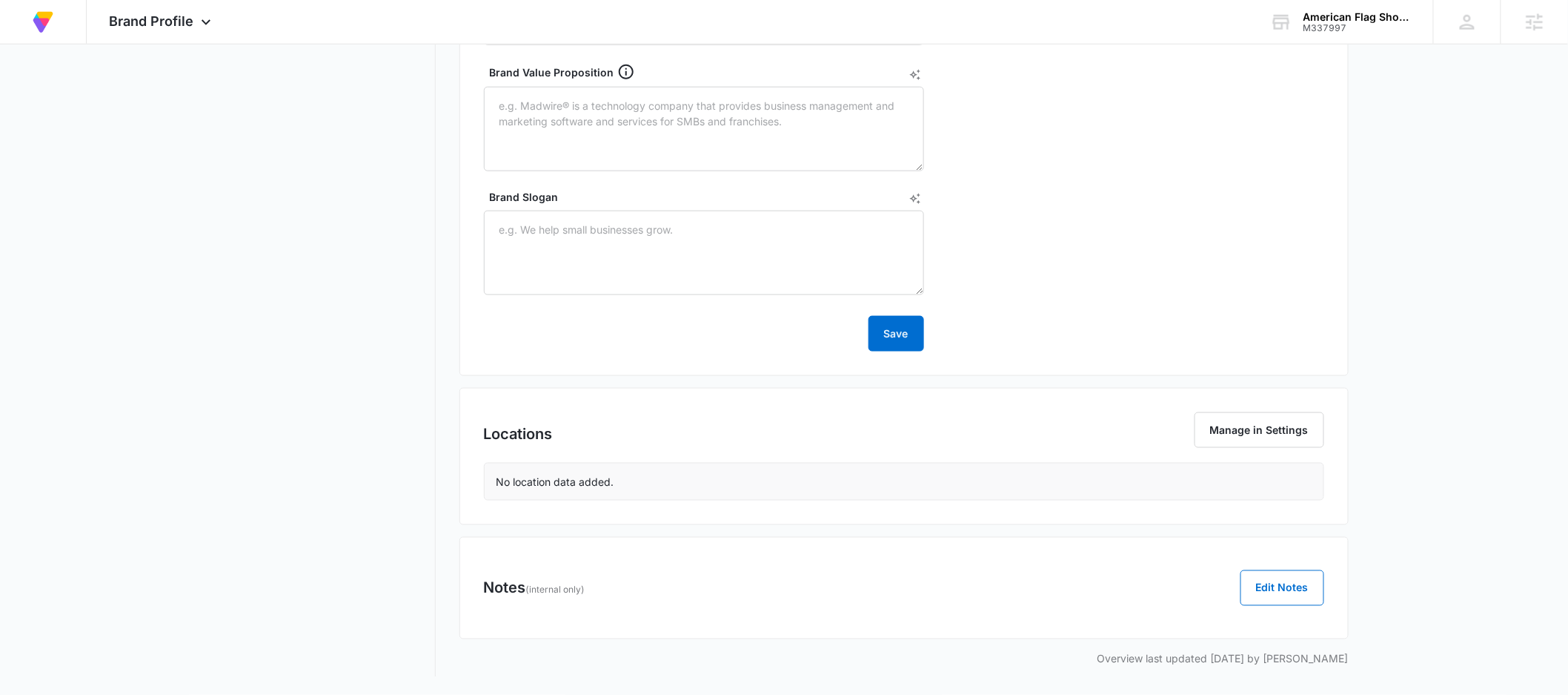
click at [907, 351] on div "Brand Info Year Established 2003 Brand Voice Brand Information Brand Value Prop…" at bounding box center [904, 21] width 889 height 708
click at [887, 336] on button "Save" at bounding box center [897, 334] width 56 height 36
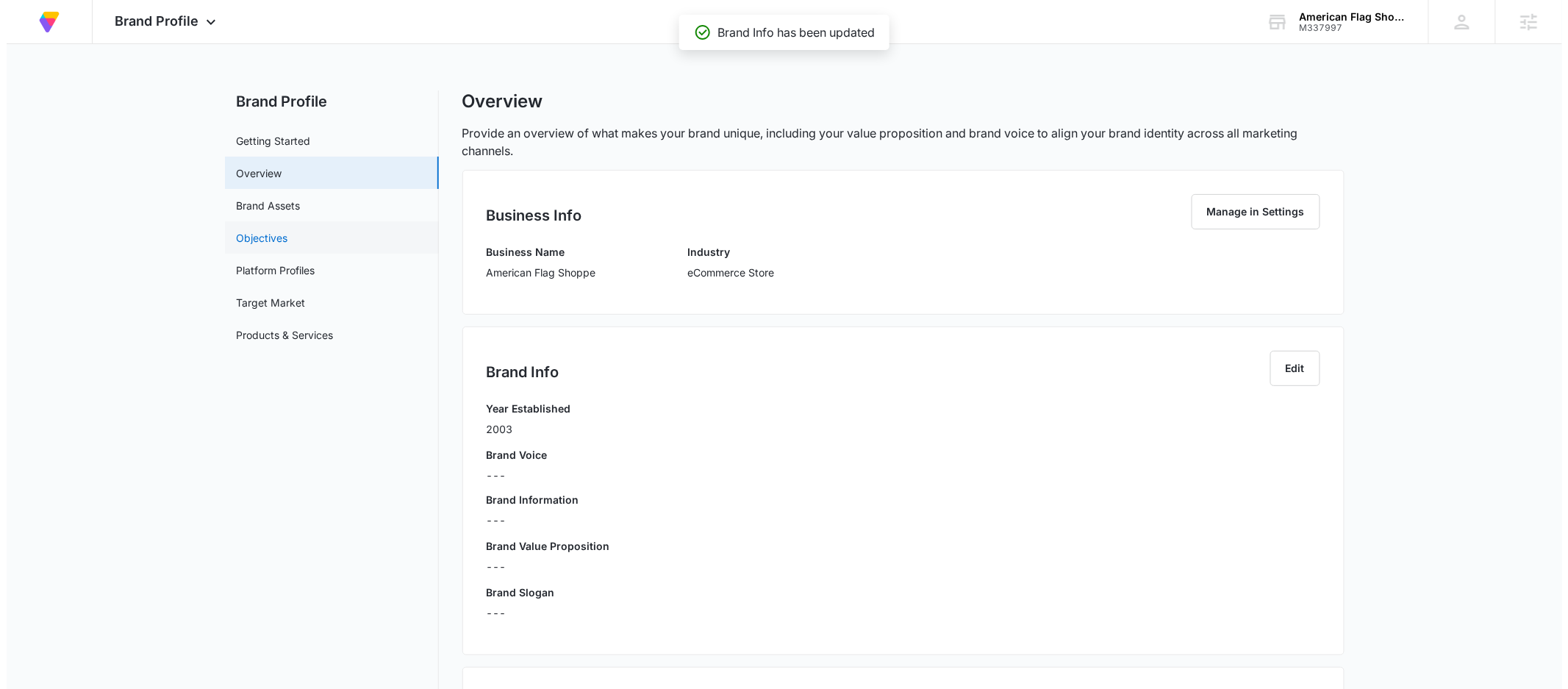
scroll to position [0, 0]
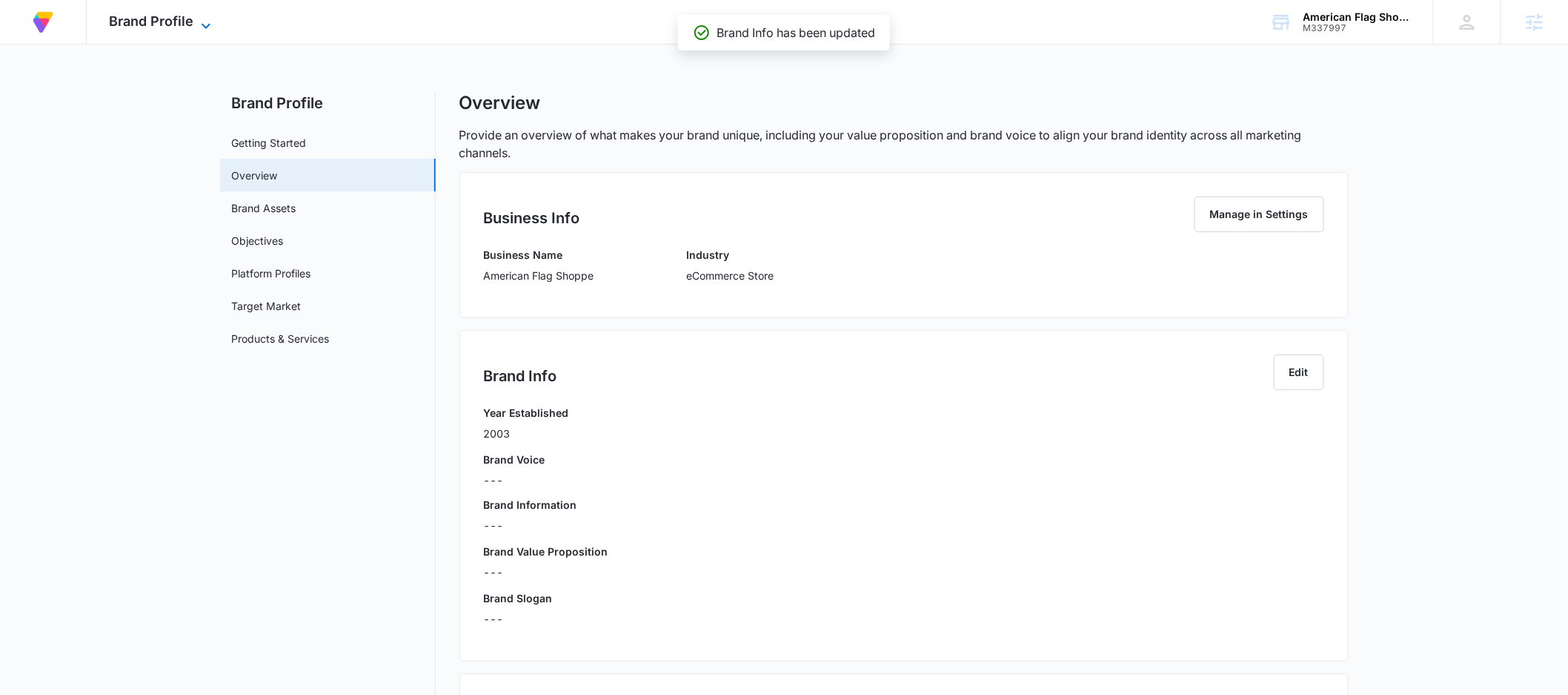
click at [162, 24] on span "Brand Profile" at bounding box center [151, 21] width 84 height 15
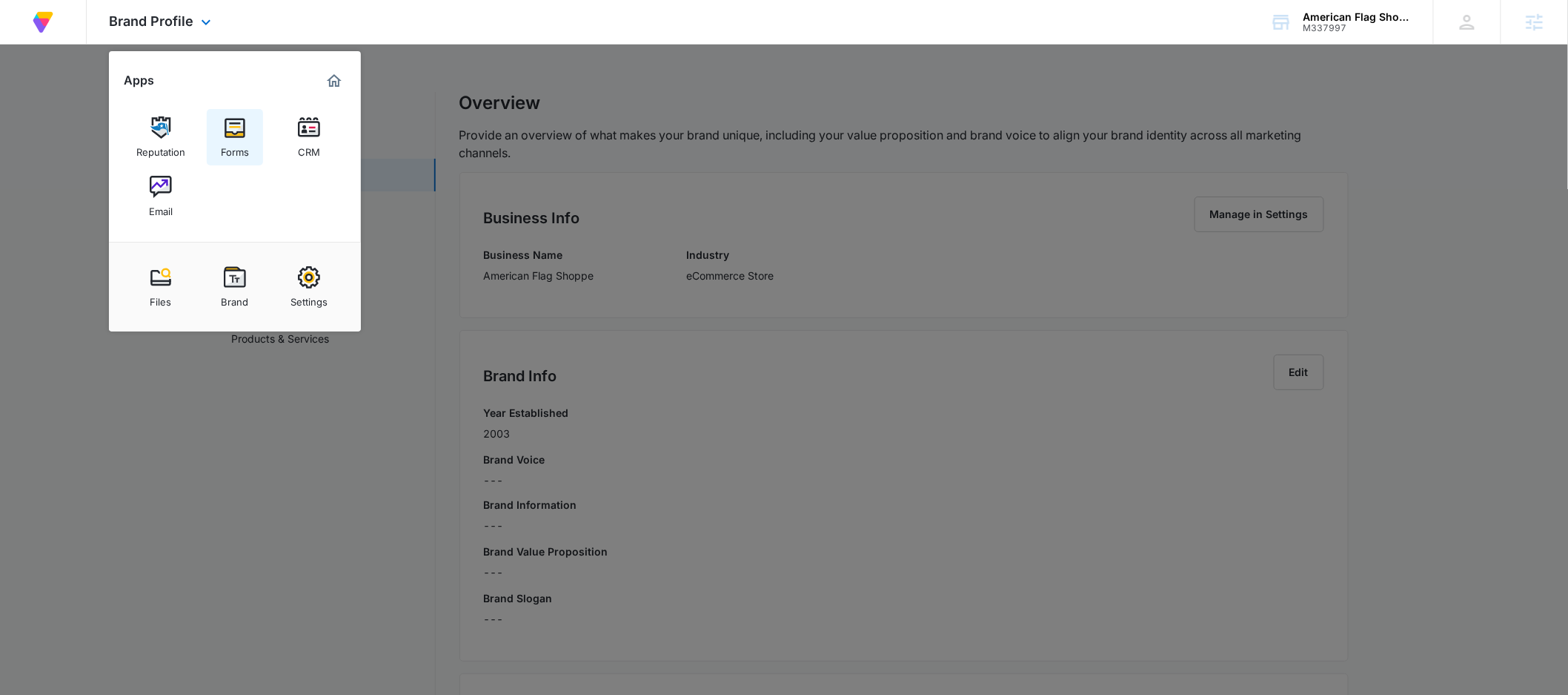
click at [253, 134] on link "Forms" at bounding box center [234, 136] width 57 height 57
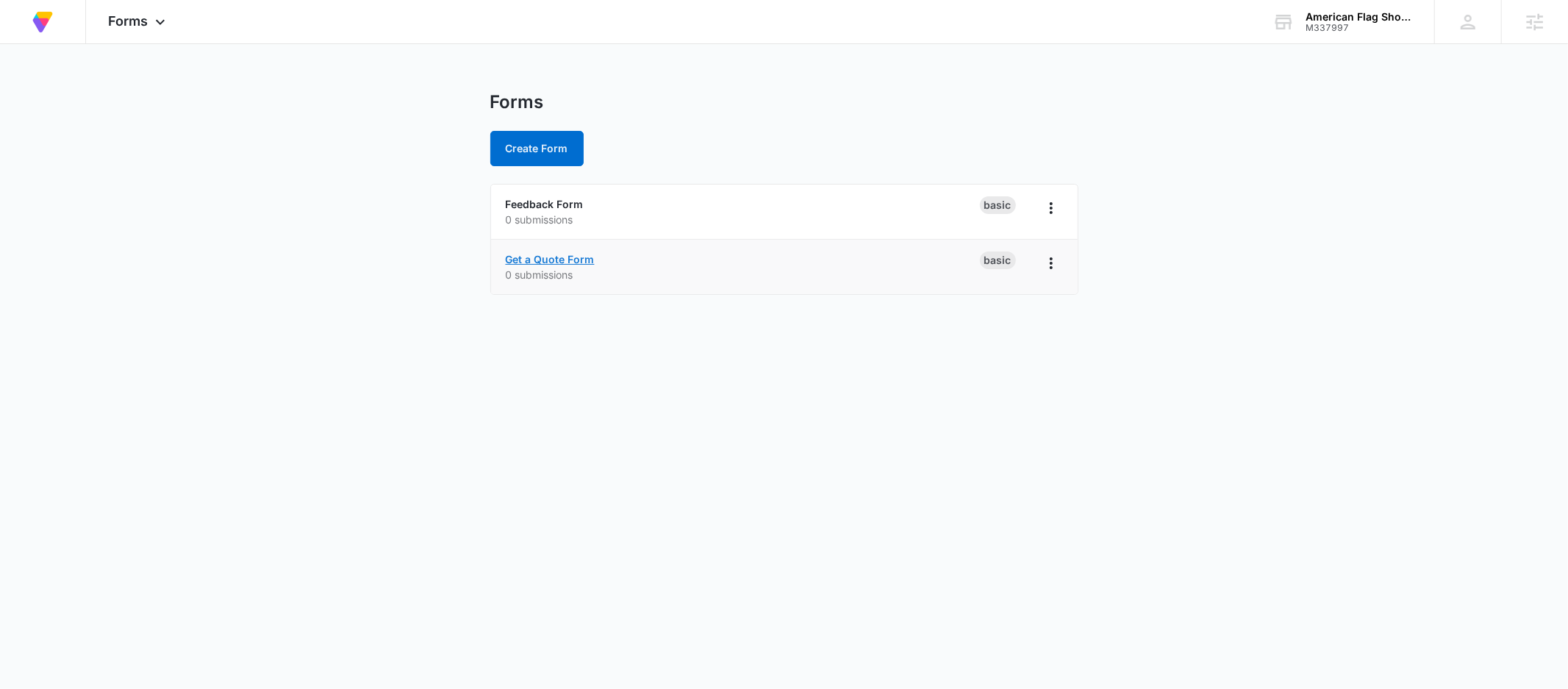
click at [565, 258] on link "Get a Quote Form" at bounding box center [550, 259] width 89 height 12
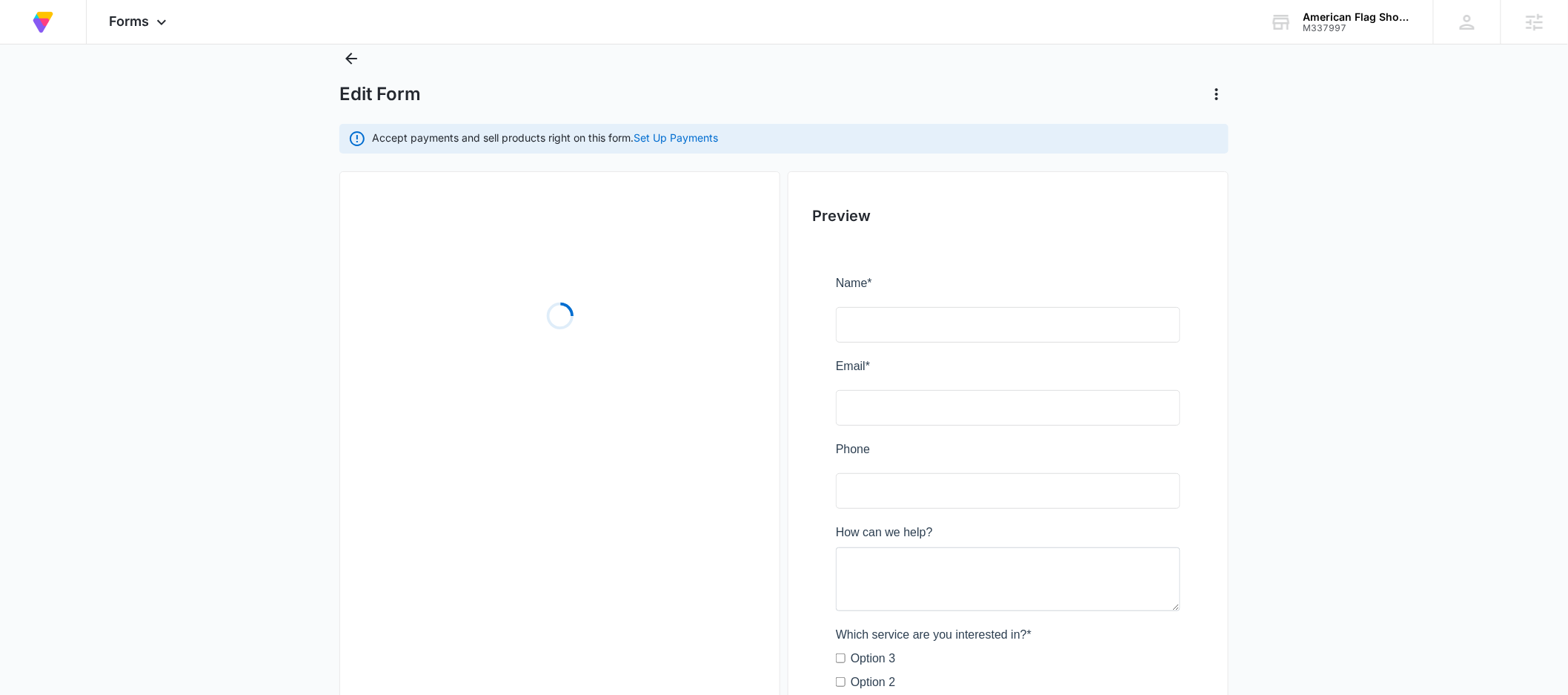
scroll to position [78, 0]
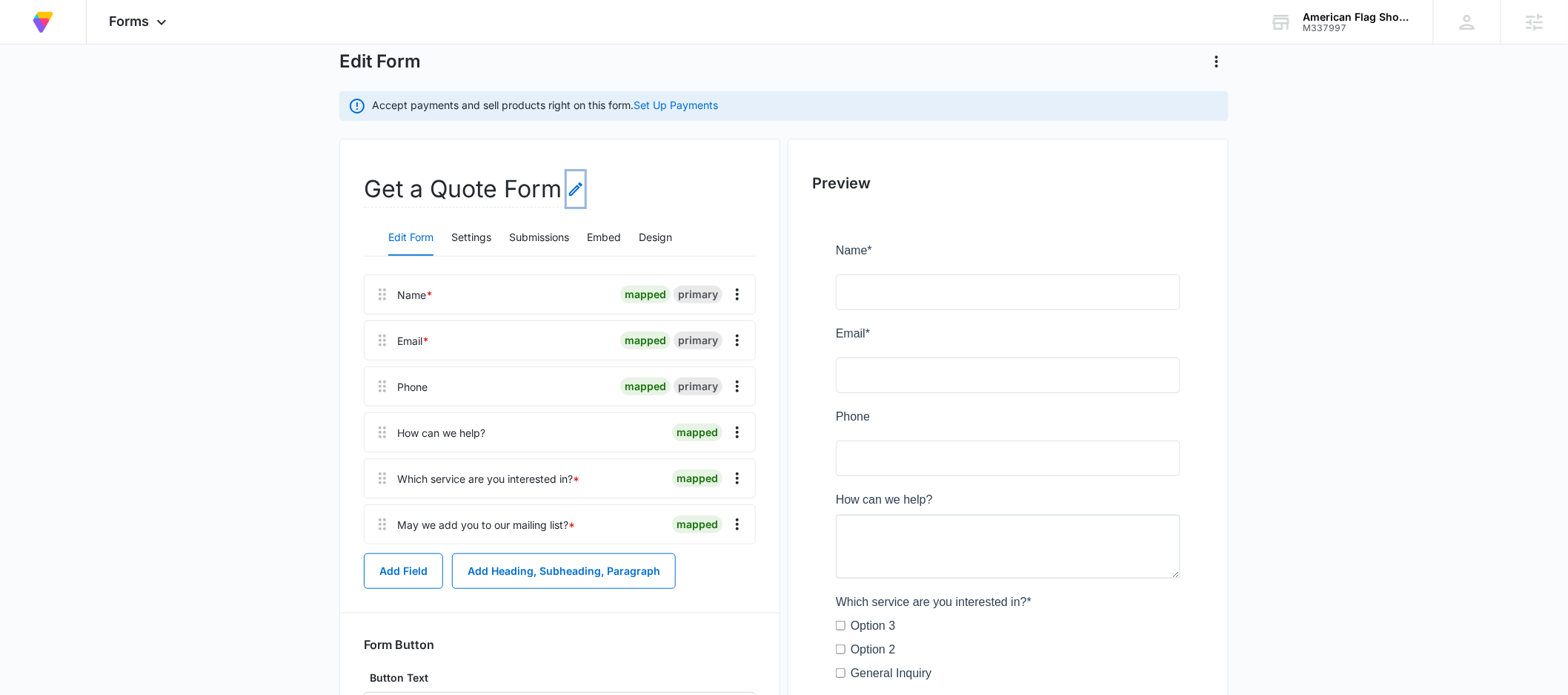
click at [576, 185] on icon "Edit Form Name" at bounding box center [575, 189] width 13 height 13
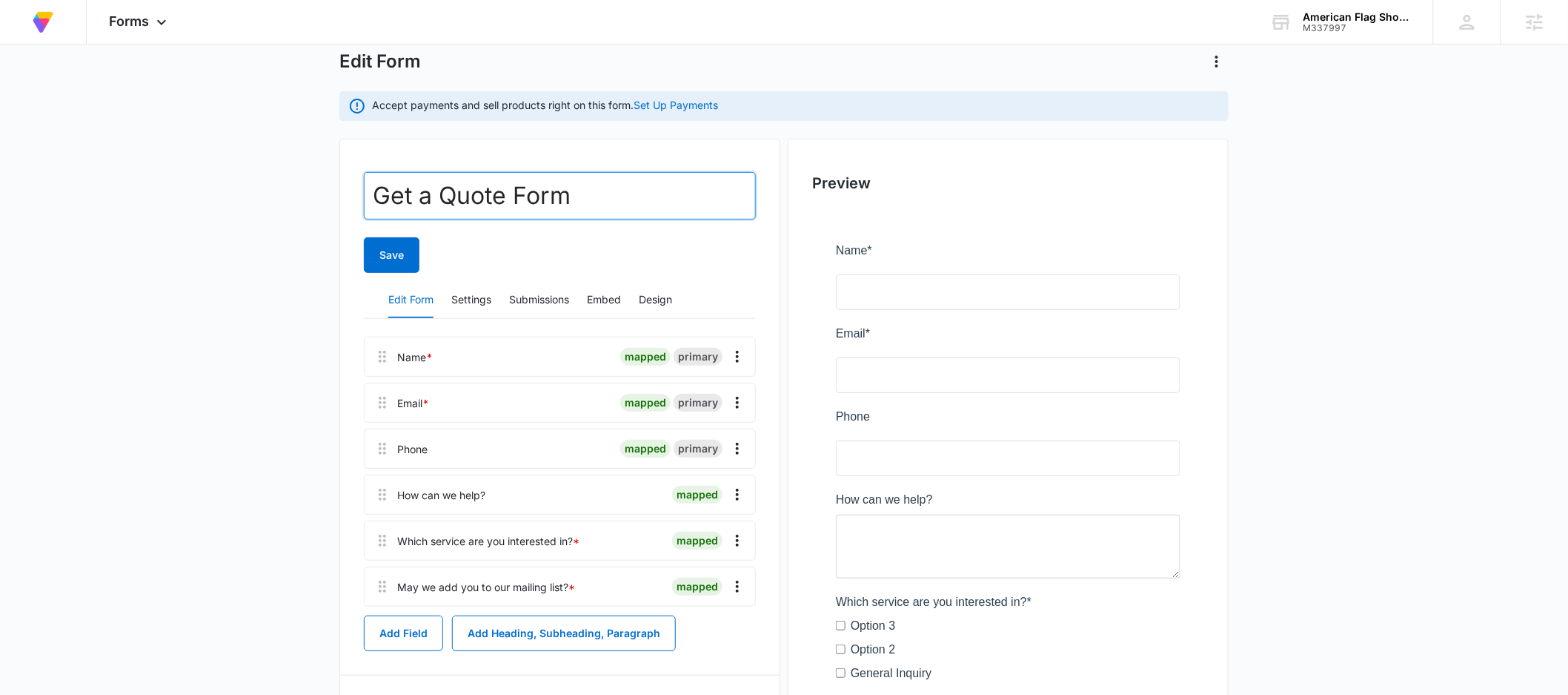
drag, startPoint x: 252, startPoint y: 180, endPoint x: 215, endPoint y: 180, distance: 37.0
click at [214, 180] on main "Edit Form Accept payments and sell products right on this form. Set Up Payments…" at bounding box center [784, 463] width 1568 height 898
type input "Contact"
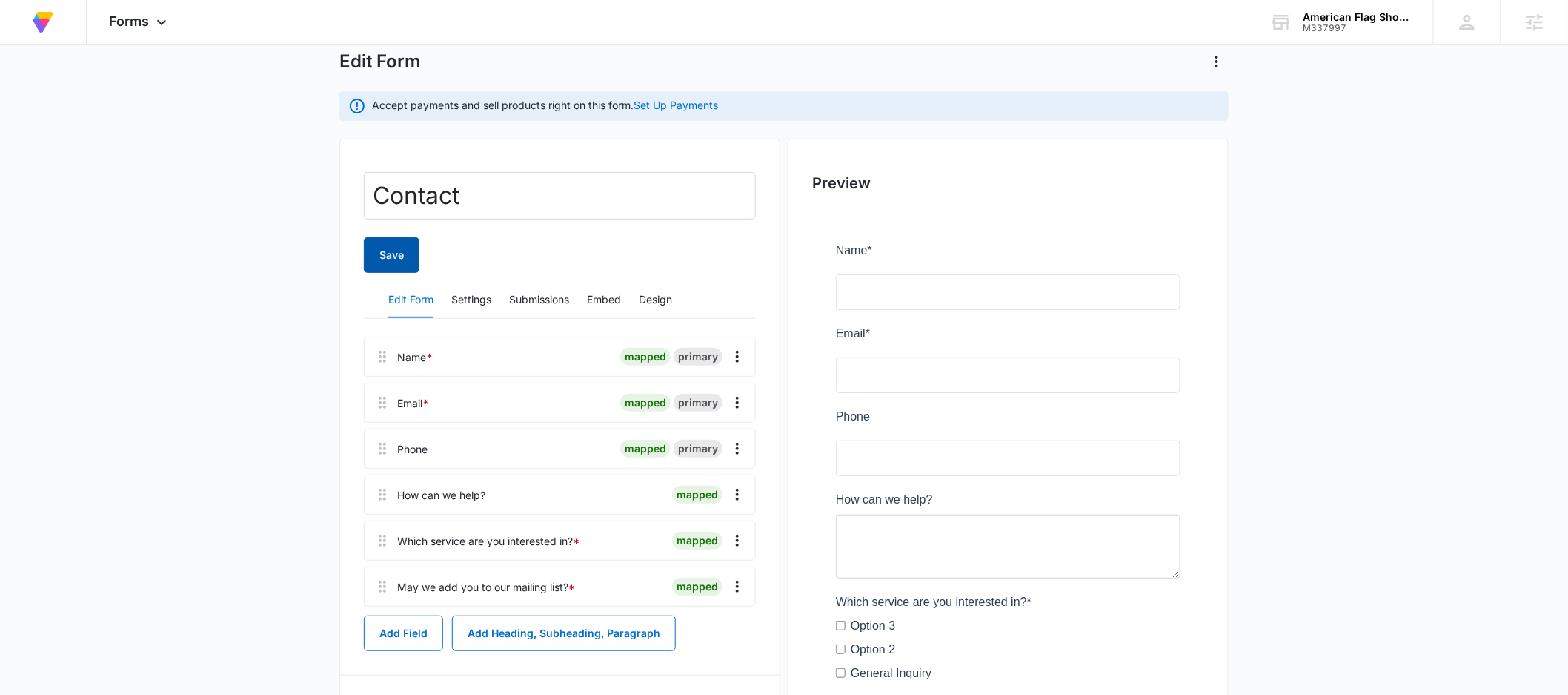
click at [391, 255] on button "Save" at bounding box center [391, 255] width 56 height 36
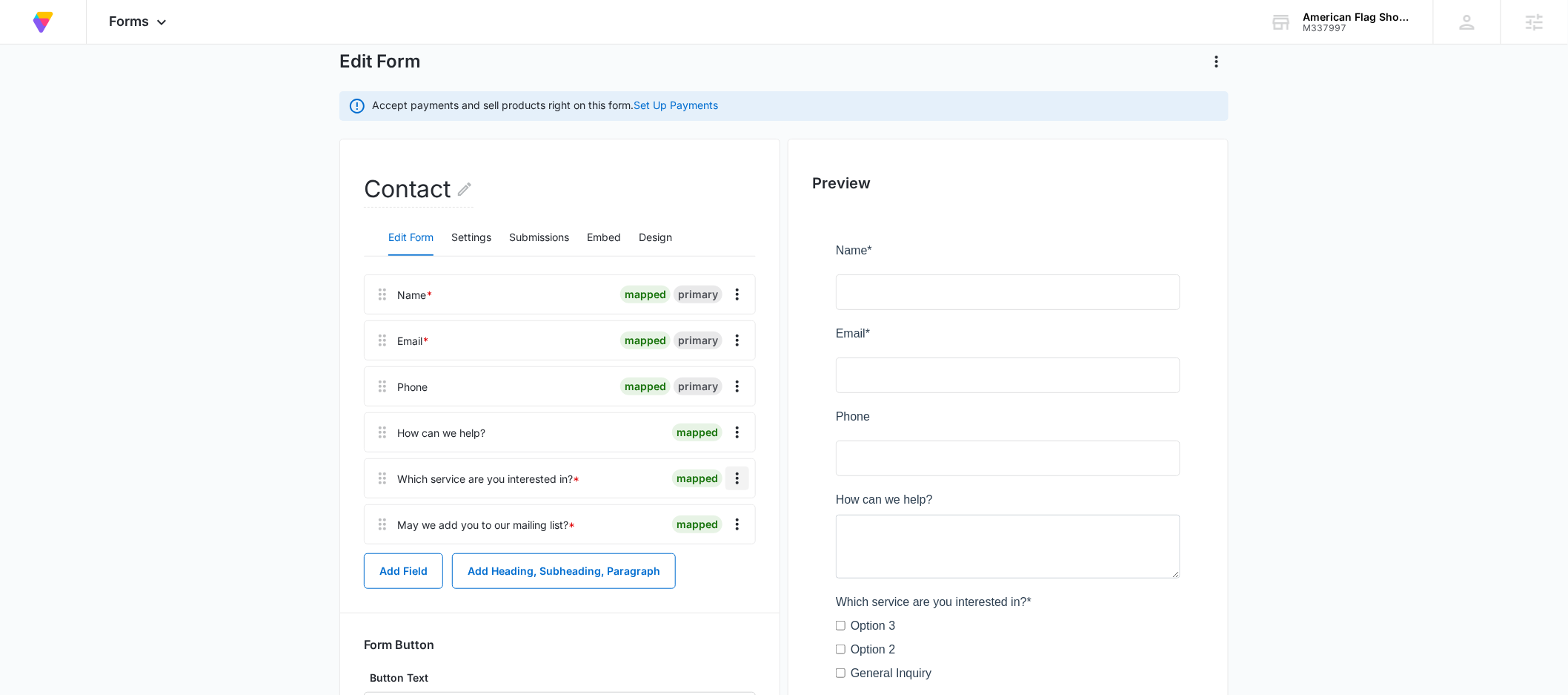
click at [740, 476] on icon "Overflow Menu" at bounding box center [738, 479] width 18 height 18
click at [708, 545] on div "Delete" at bounding box center [697, 542] width 31 height 11
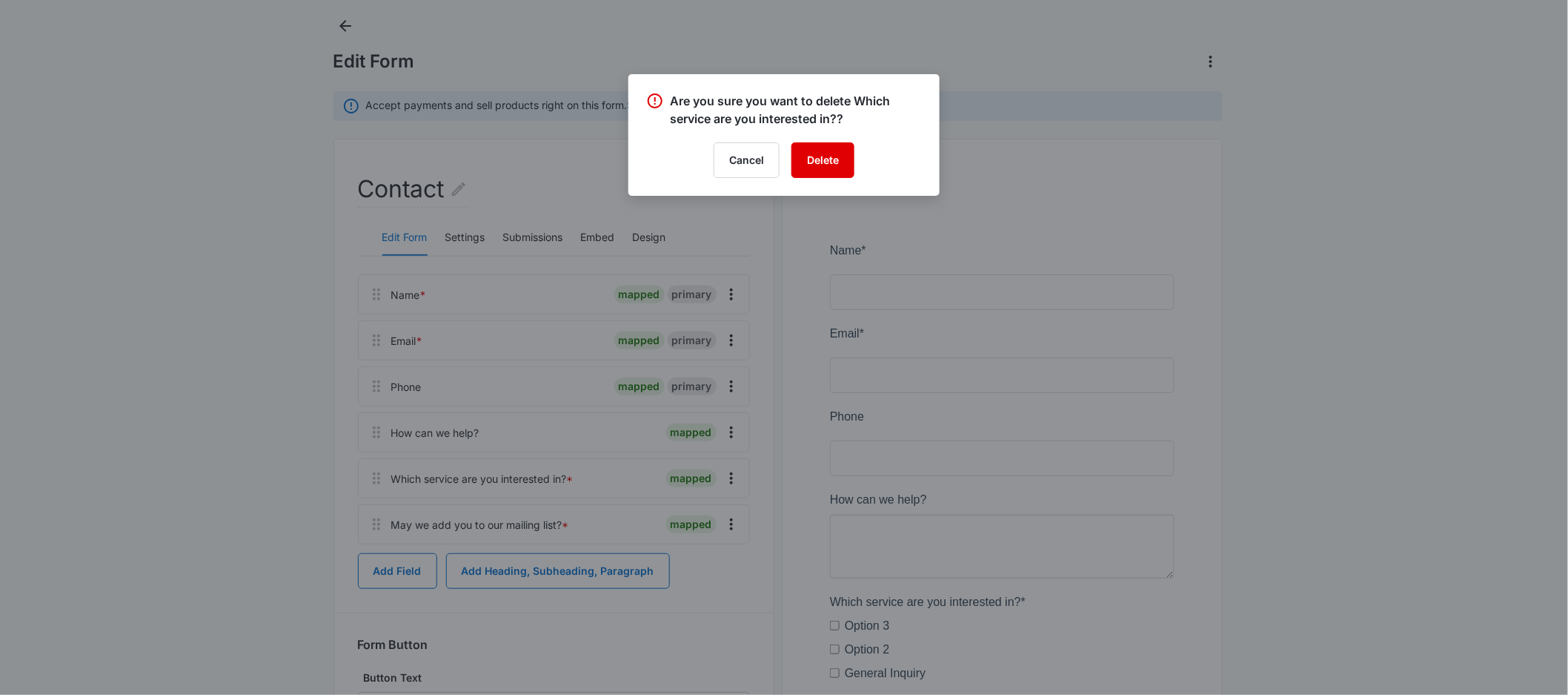
click at [836, 165] on button "Delete" at bounding box center [823, 161] width 63 height 36
click at [384, 572] on div at bounding box center [784, 348] width 1568 height 695
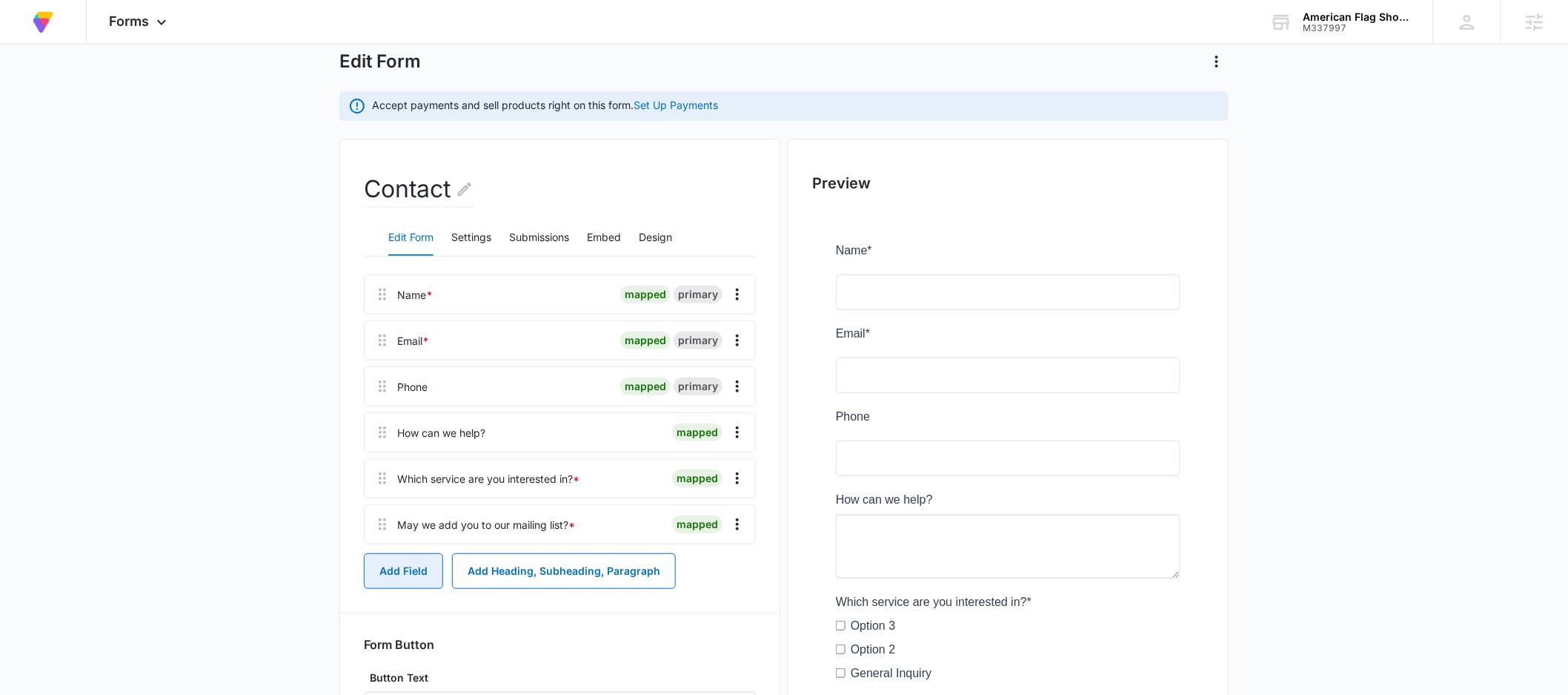
click at [381, 574] on button "Add Field" at bounding box center [403, 571] width 79 height 36
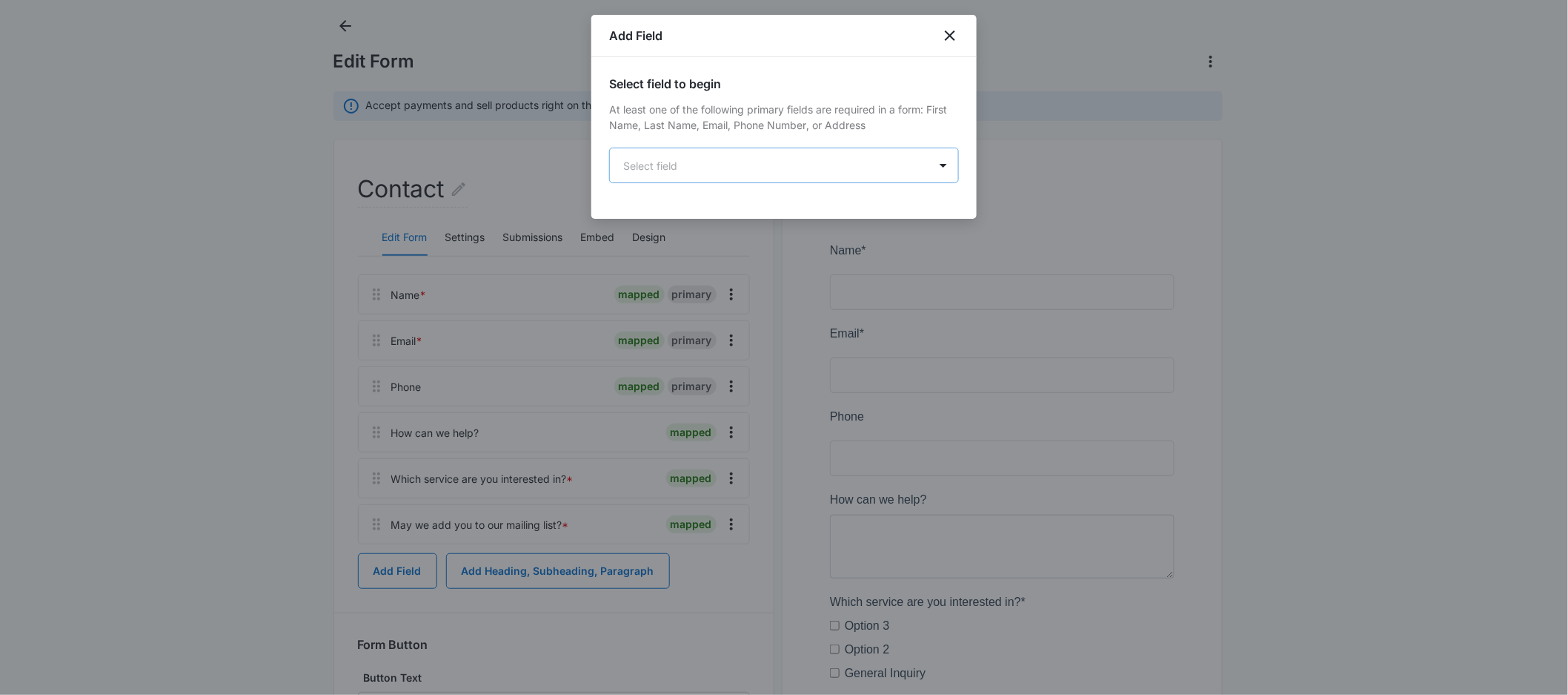
click at [718, 163] on body "At Volusion, we work hard to [PERSON_NAME] a great work environment where every…" at bounding box center [784, 417] width 1568 height 990
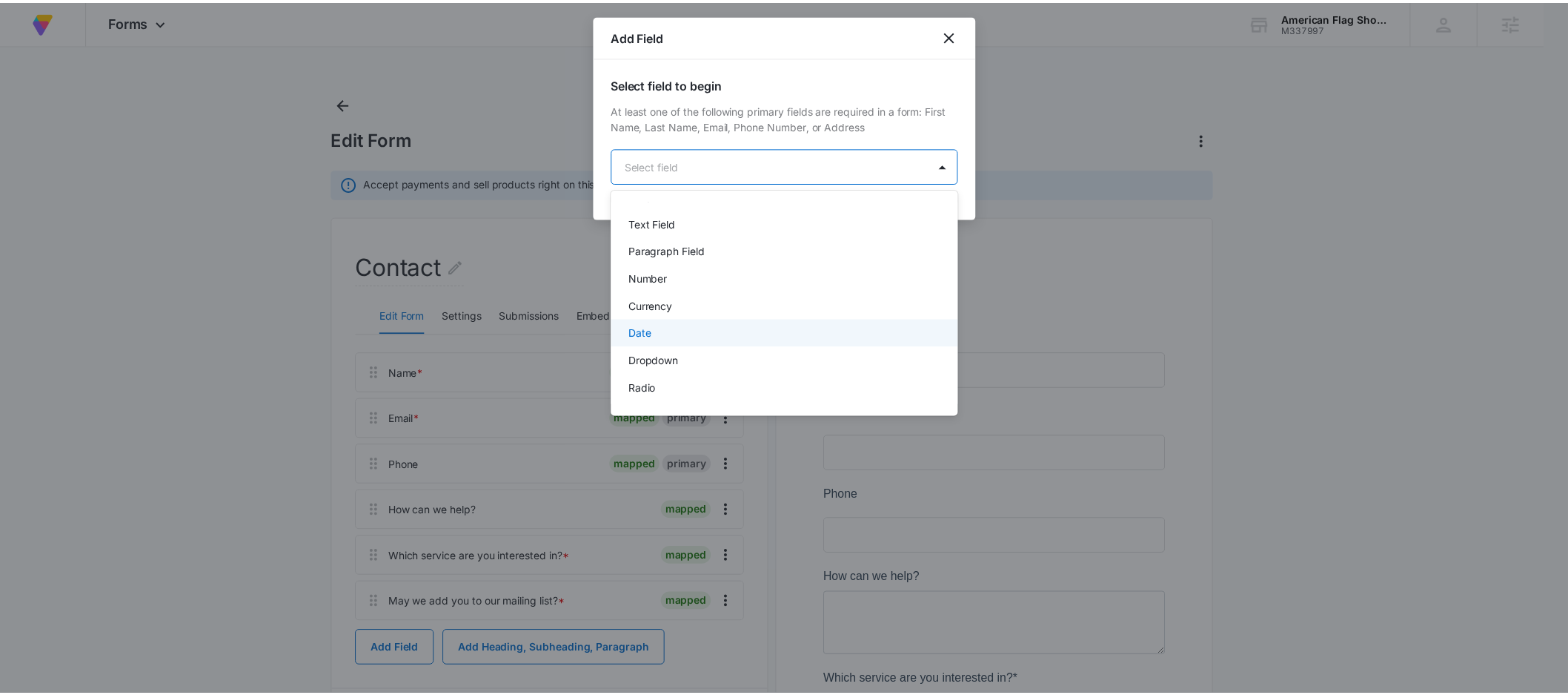
scroll to position [237, 0]
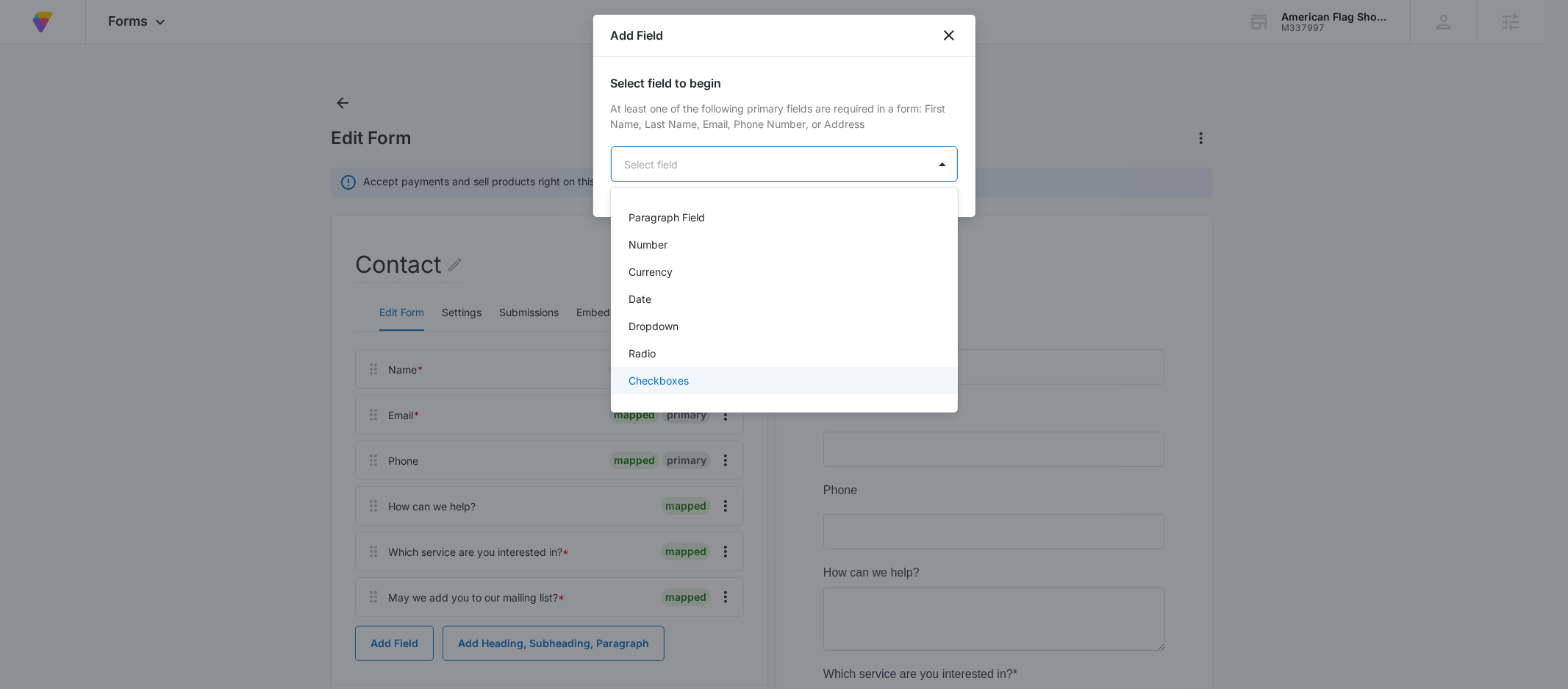
click at [678, 383] on p "Checkboxes" at bounding box center [659, 380] width 61 height 15
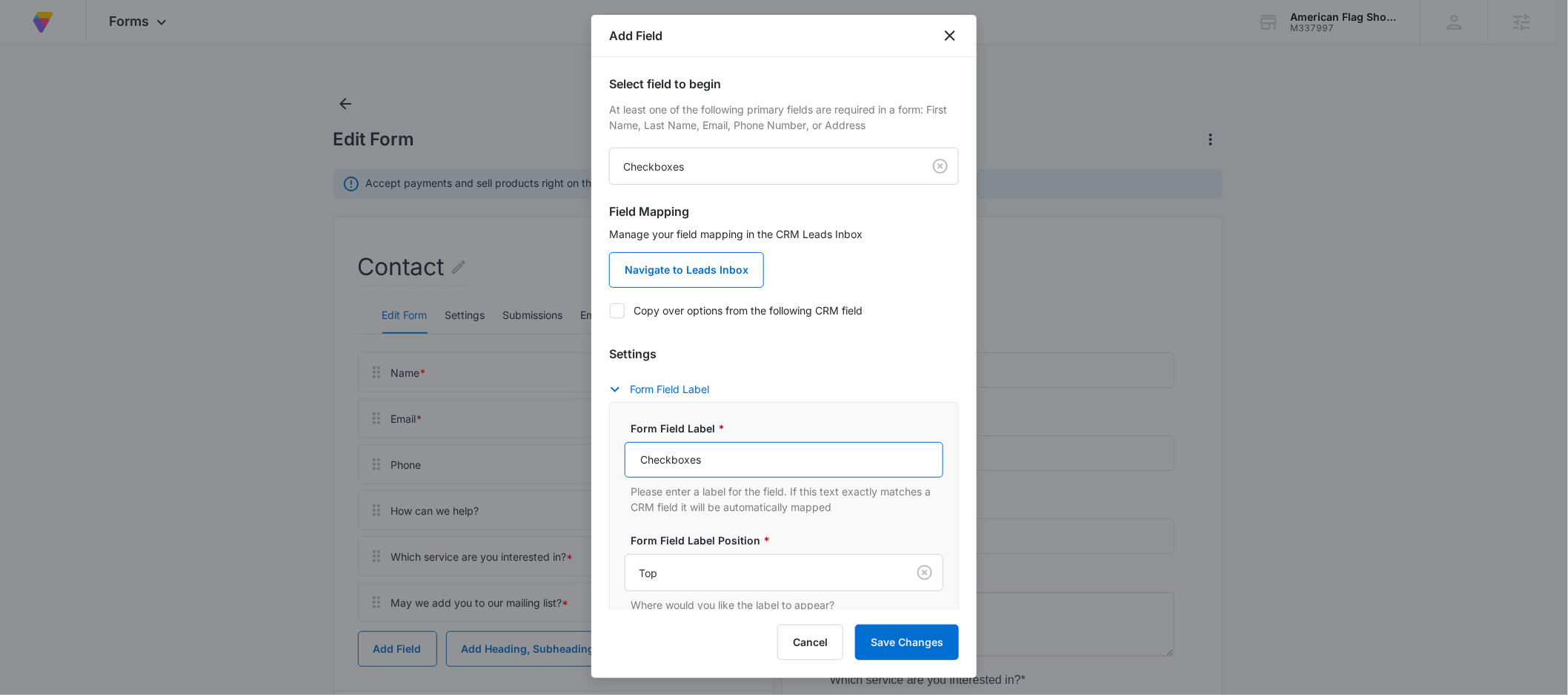
drag, startPoint x: 731, startPoint y: 464, endPoint x: 591, endPoint y: 467, distance: 140.0
click at [591, 467] on body "At Volusion, we work hard to [PERSON_NAME] a great work environment where every…" at bounding box center [784, 495] width 1568 height 990
drag, startPoint x: 719, startPoint y: 462, endPoint x: 521, endPoint y: 458, distance: 198.0
click at [521, 458] on body "At Volusion, we work hard to [PERSON_NAME] a great work environment where every…" at bounding box center [784, 488] width 1568 height 990
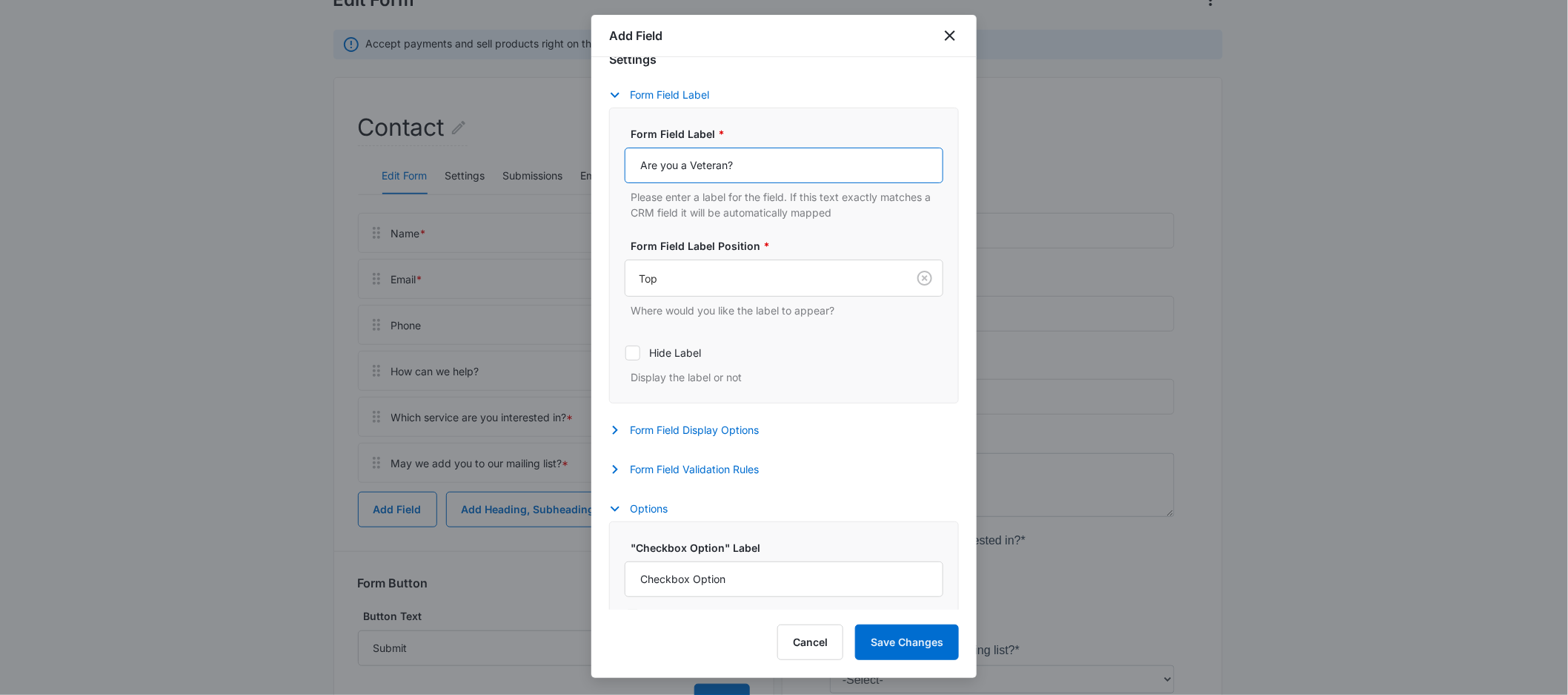
scroll to position [358, 0]
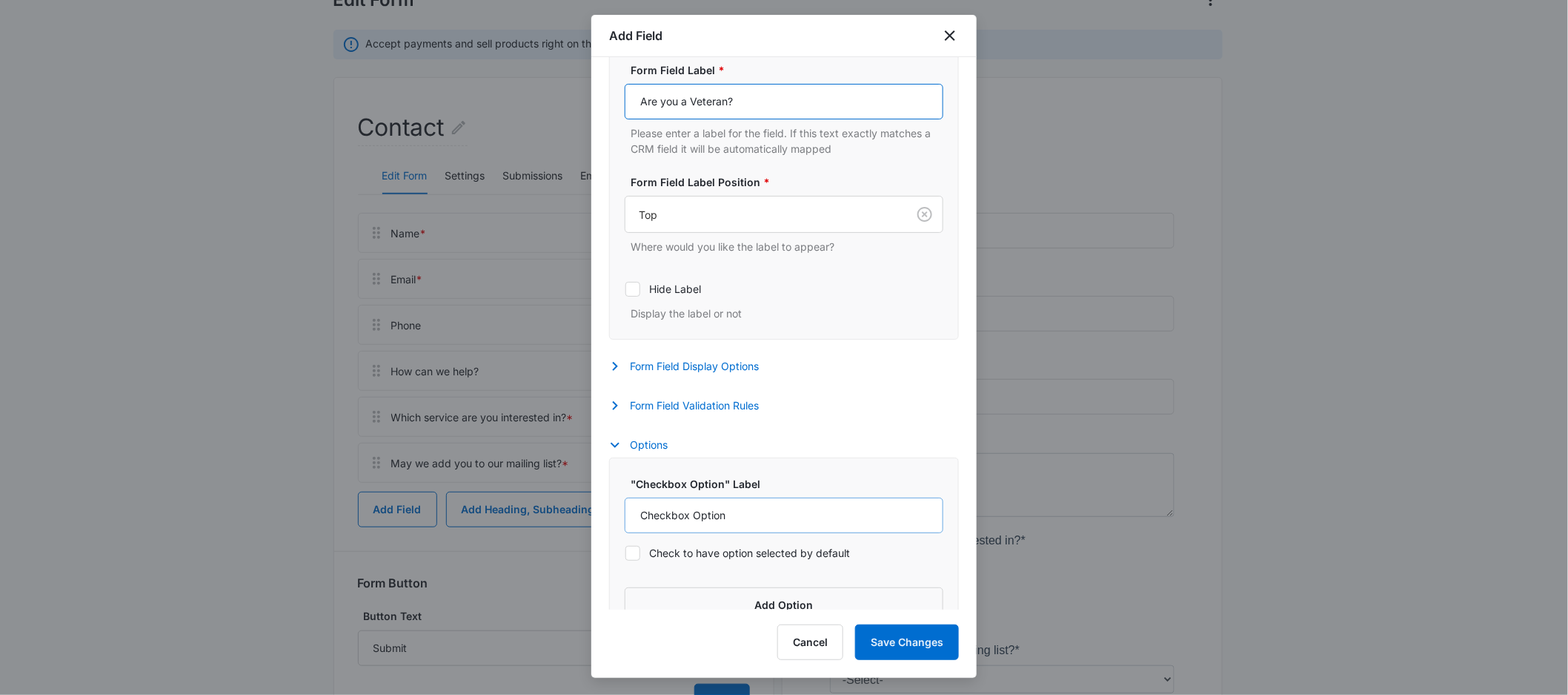
type input "Are you a Veteran?"
drag, startPoint x: 617, startPoint y: 508, endPoint x: 579, endPoint y: 517, distance: 39.1
click at [609, 508] on div ""Checkbox Option" Label Checkbox Option Check to have option selected by defaul…" at bounding box center [784, 549] width 350 height 184
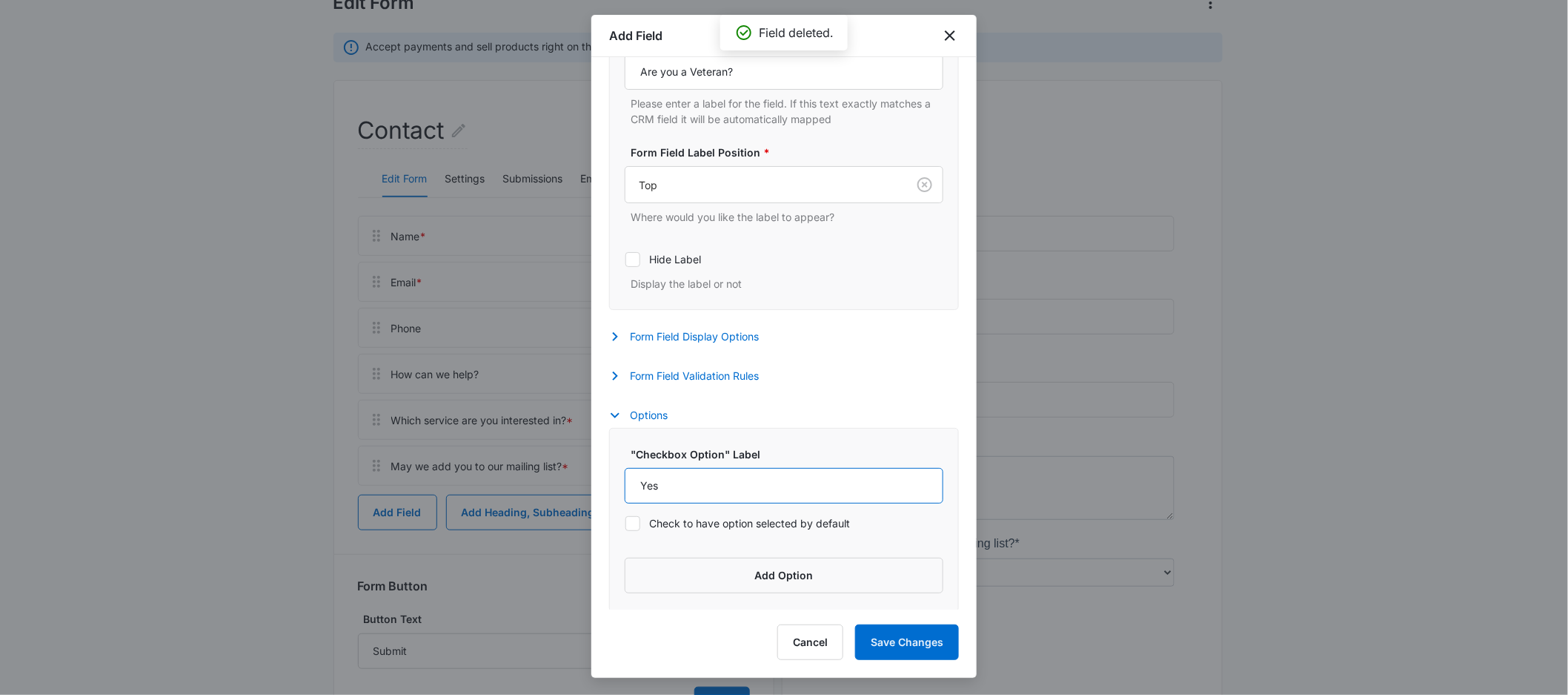
scroll to position [393, 0]
type input "Yes"
click at [714, 586] on button "Add Option" at bounding box center [784, 573] width 319 height 36
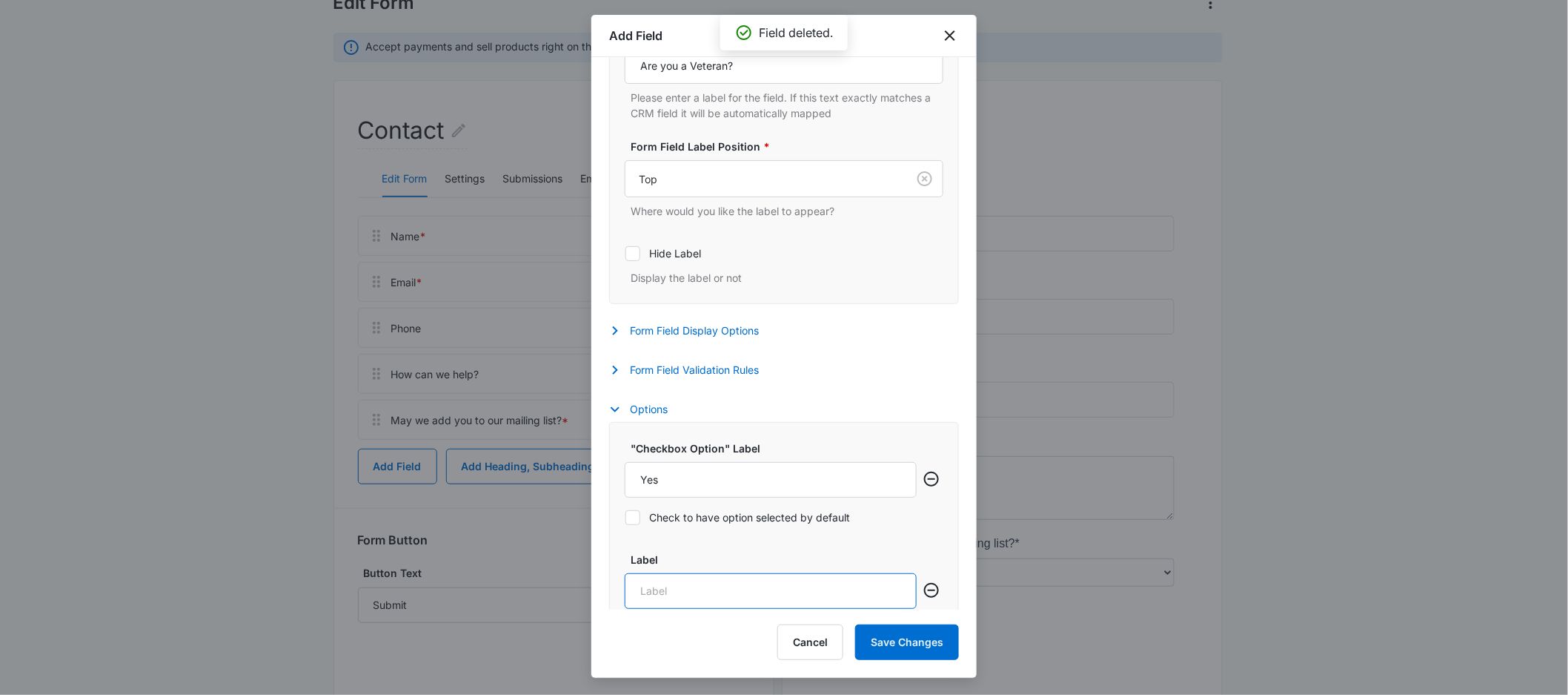
click at [701, 589] on input "Label" at bounding box center [770, 591] width 292 height 36
type input "No"
click at [924, 649] on button "Save Changes" at bounding box center [907, 642] width 104 height 36
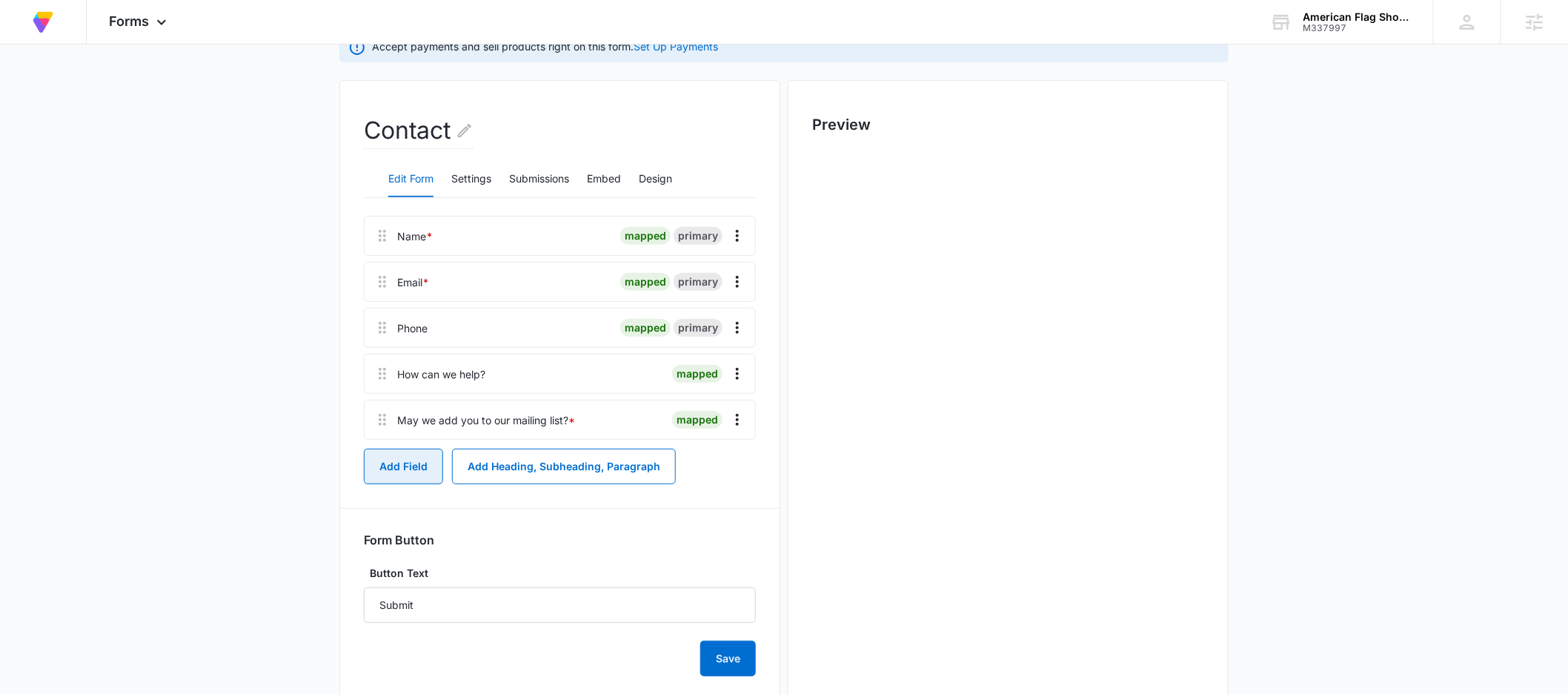
scroll to position [0, 0]
click at [402, 470] on button "Add Field" at bounding box center [403, 467] width 79 height 36
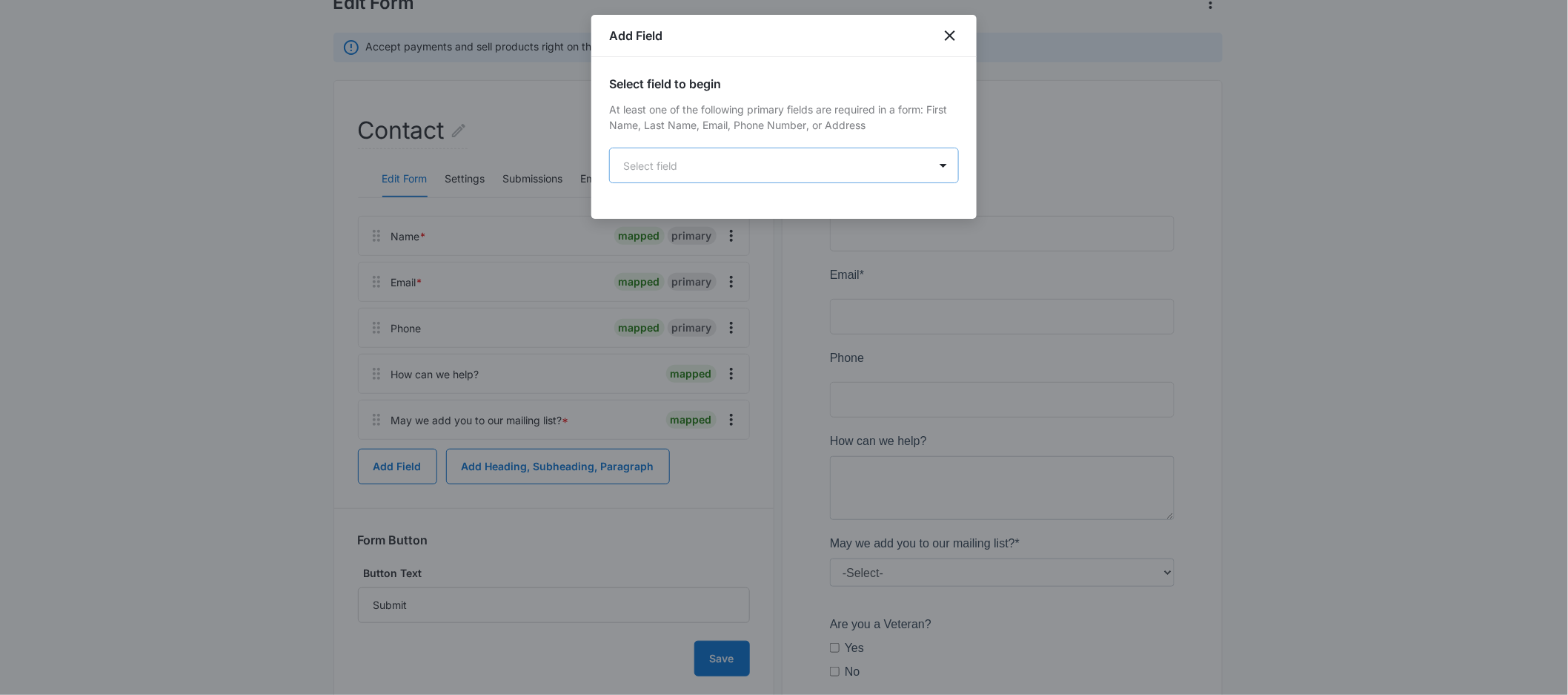
click at [764, 154] on body "At Volusion, we work hard to [PERSON_NAME] a great work environment where every…" at bounding box center [784, 347] width 1568 height 966
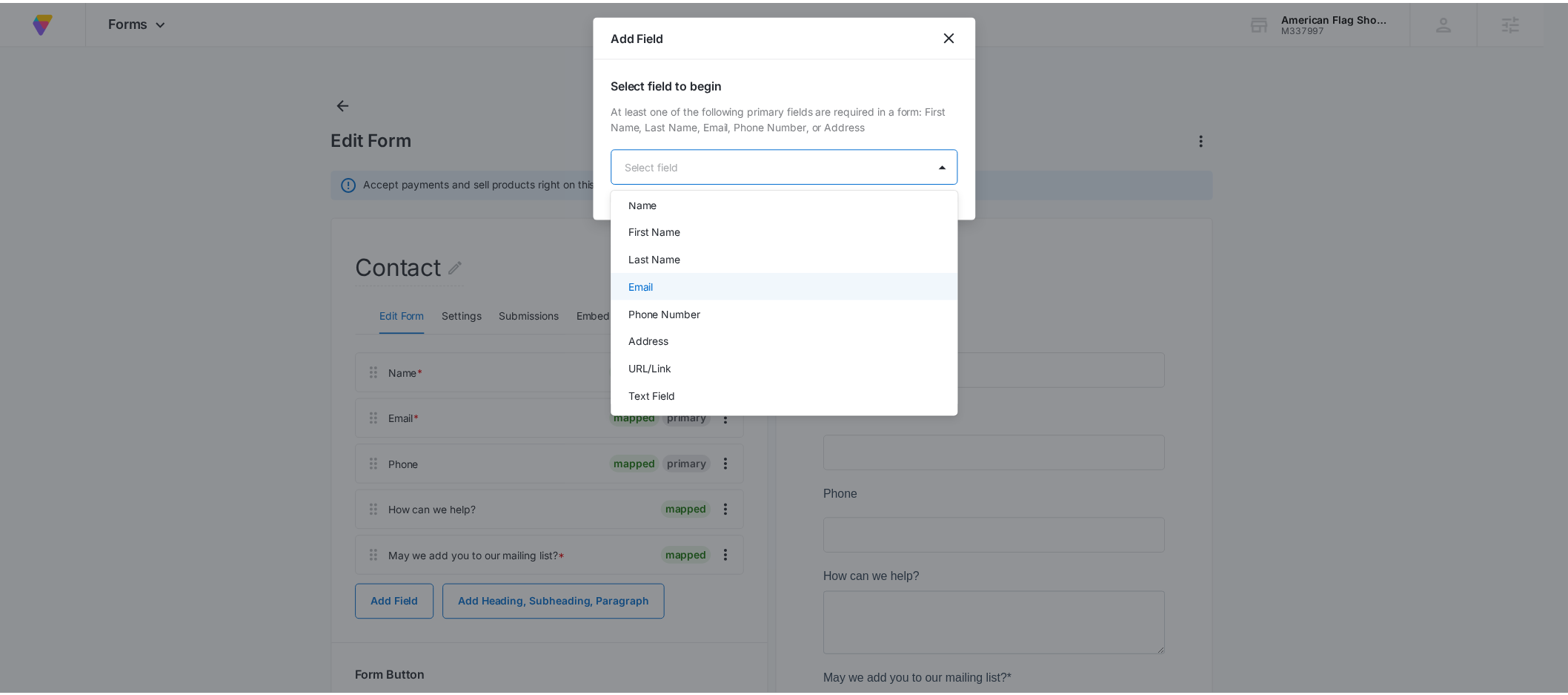
scroll to position [153, 0]
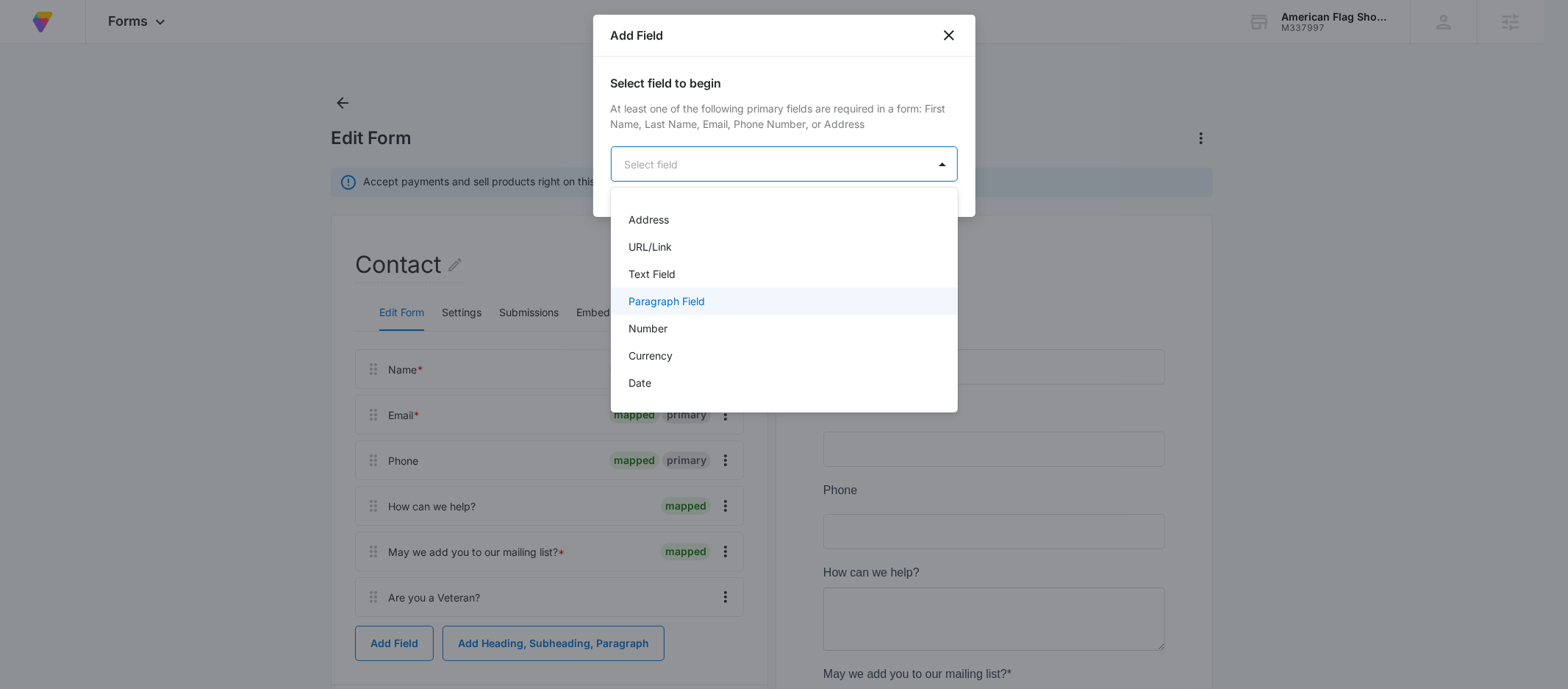
click at [679, 304] on p "Paragraph Field" at bounding box center [667, 300] width 77 height 15
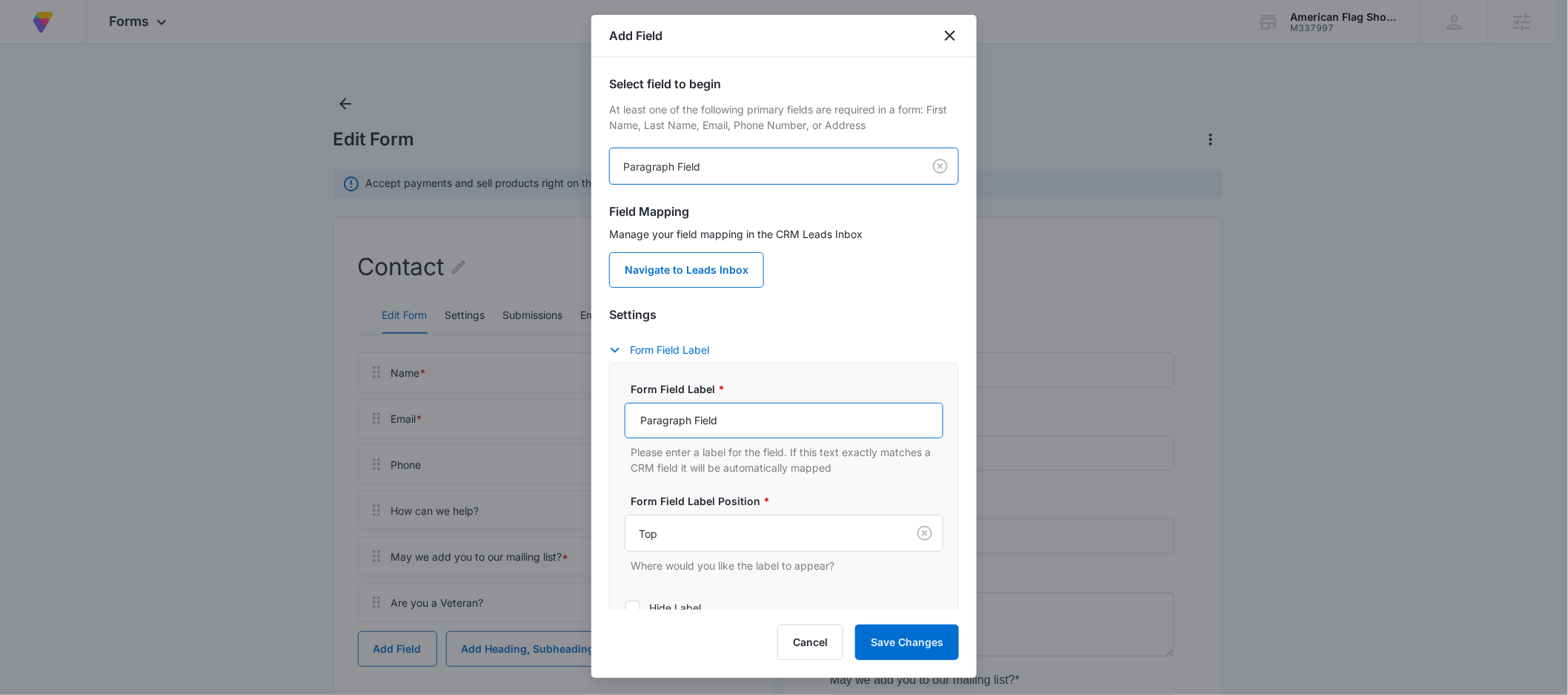
click at [731, 417] on input "Paragraph Field" at bounding box center [784, 420] width 319 height 36
drag, startPoint x: 745, startPoint y: 417, endPoint x: 565, endPoint y: 416, distance: 180.0
click at [555, 416] on body "At Volusion, we work hard to [PERSON_NAME] a great work environment where every…" at bounding box center [784, 483] width 1568 height 966
type input "H"
type input "Question/Comment:"
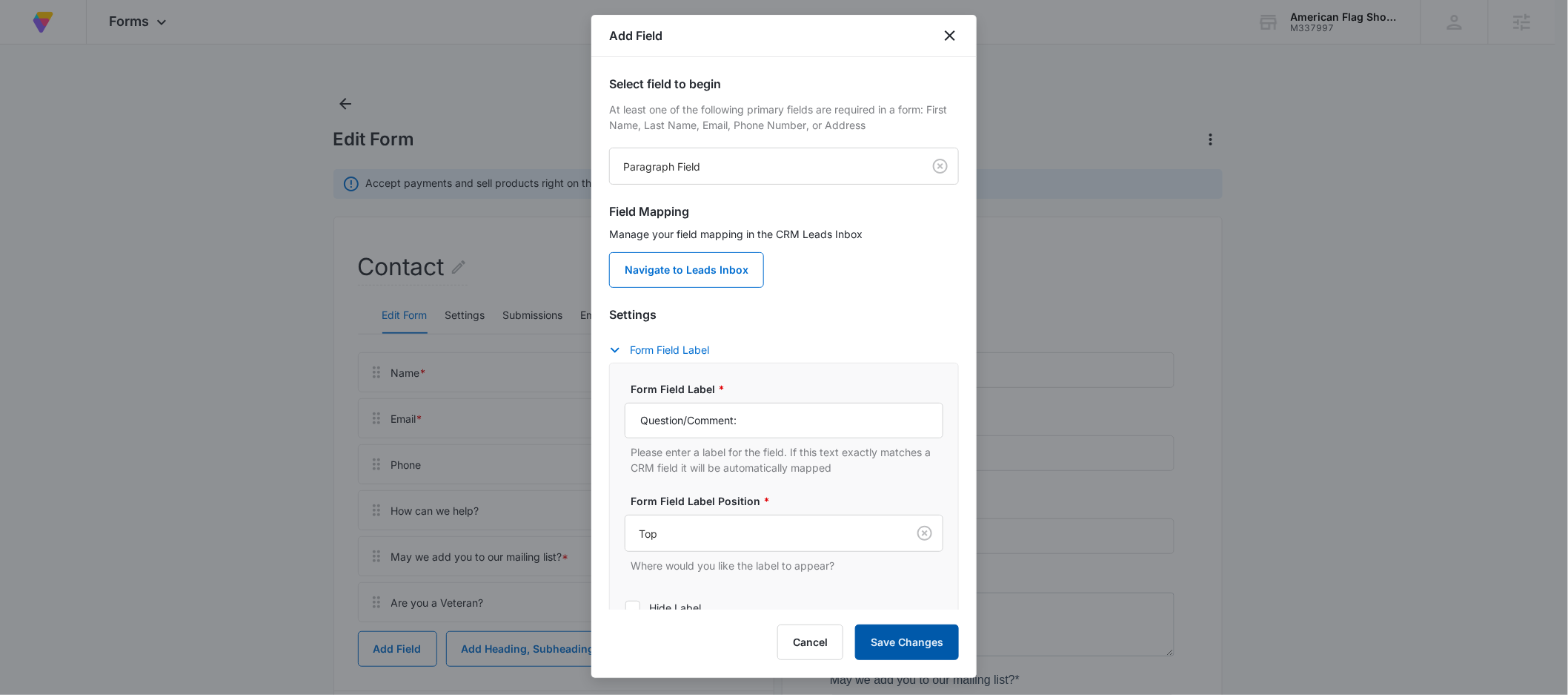
click at [907, 643] on button "Save Changes" at bounding box center [907, 642] width 104 height 36
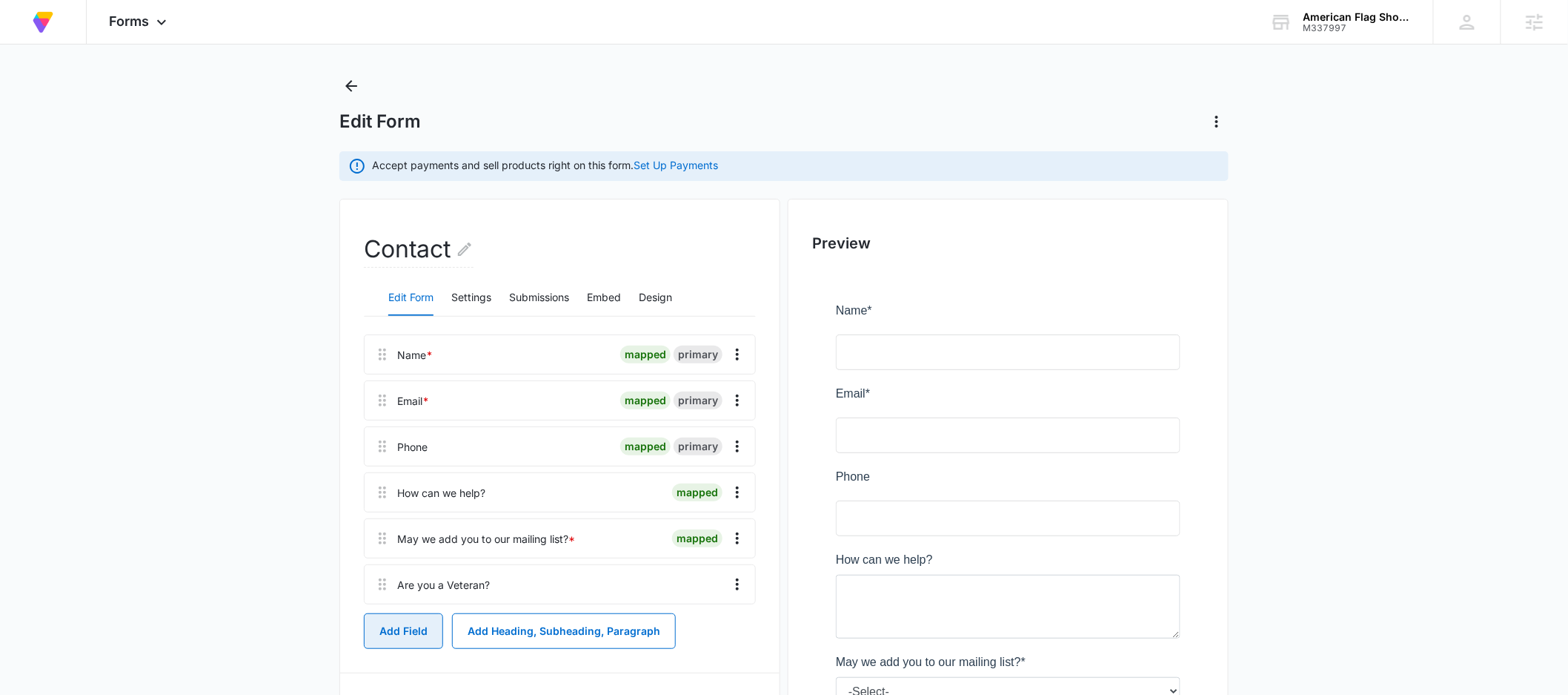
scroll to position [45, 0]
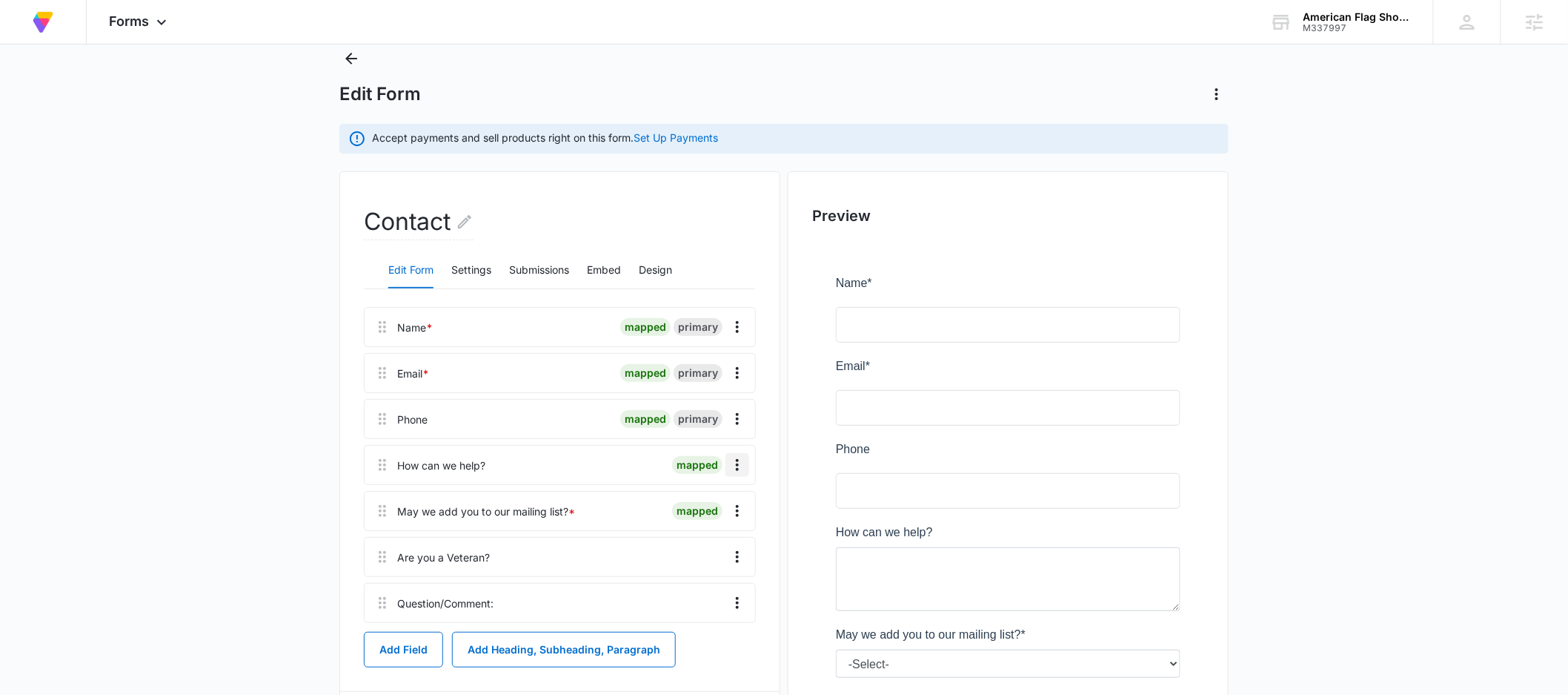
click at [736, 462] on icon "Overflow Menu" at bounding box center [738, 465] width 18 height 18
click at [712, 527] on div "Delete" at bounding box center [697, 529] width 31 height 11
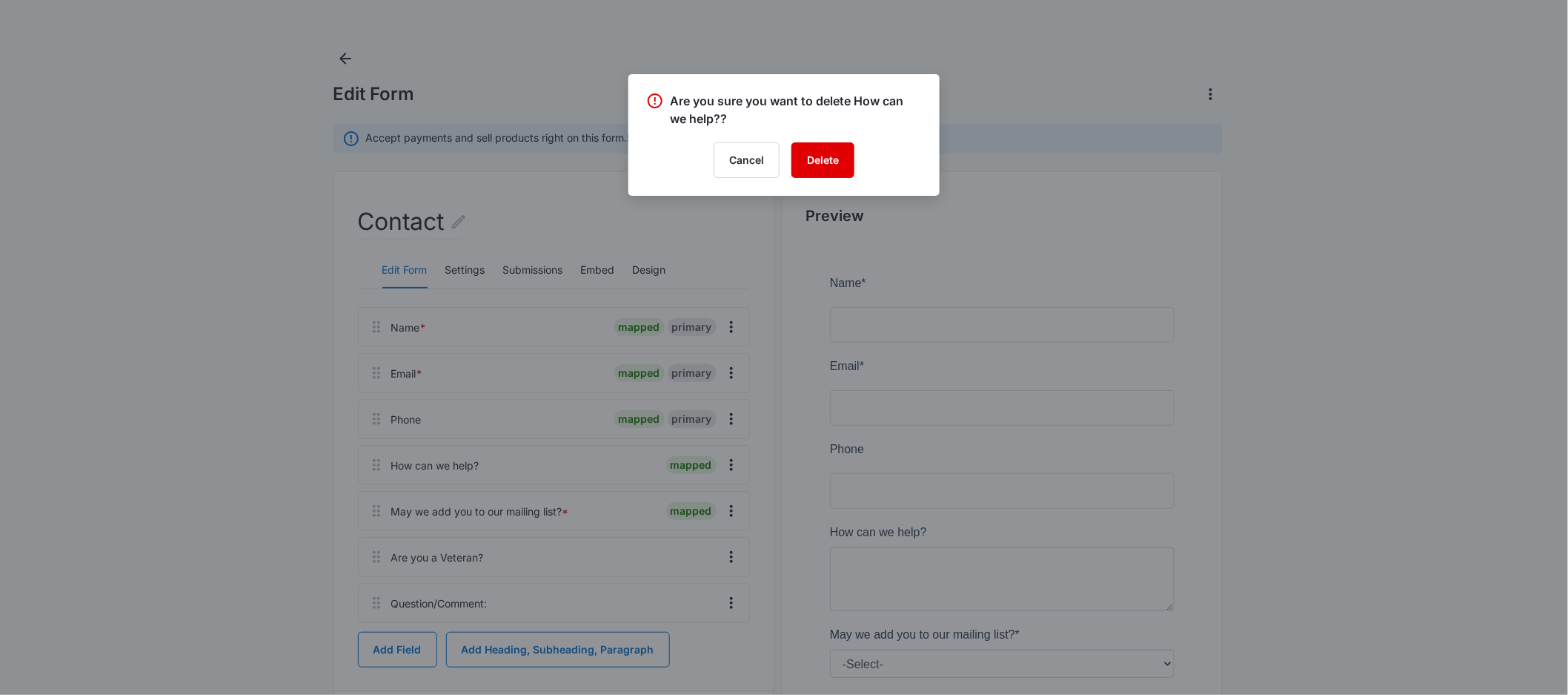
click at [844, 164] on button "Delete" at bounding box center [823, 161] width 63 height 36
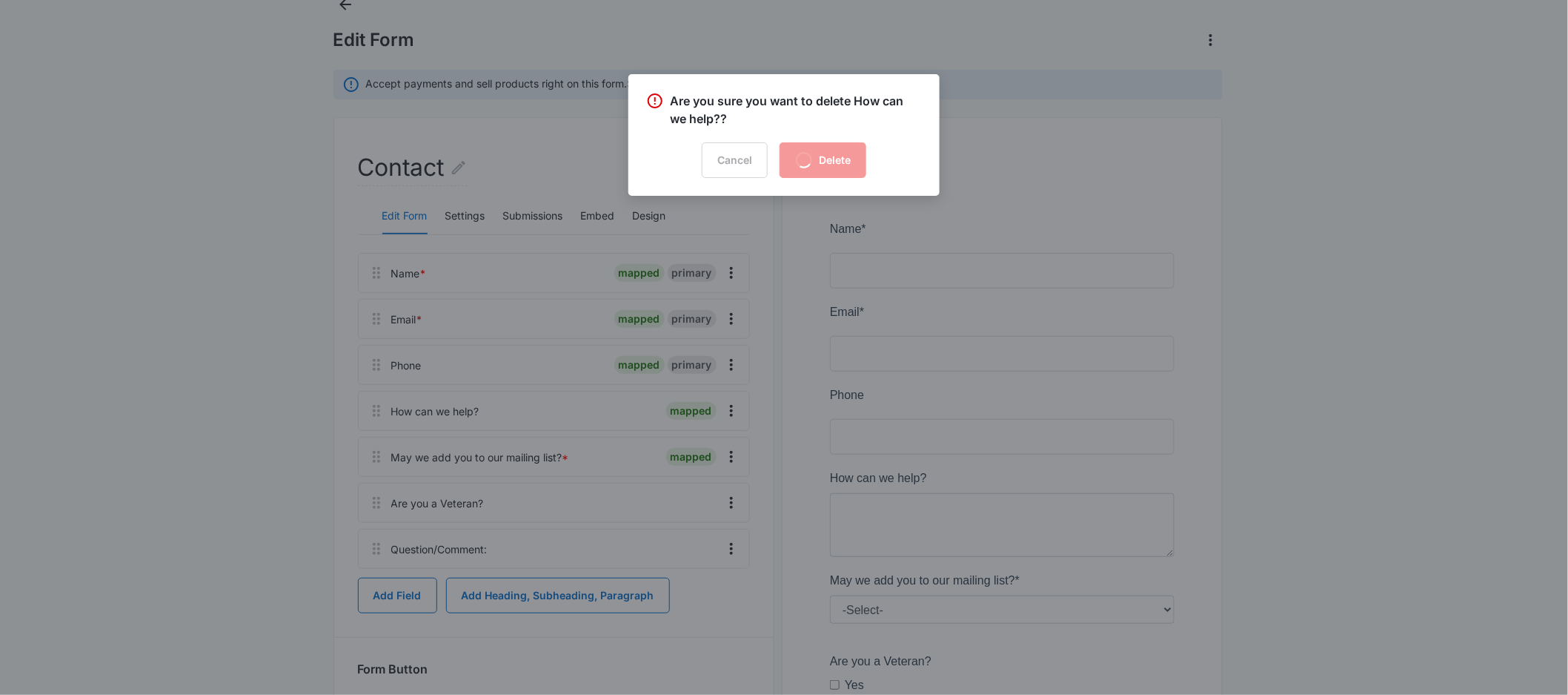
scroll to position [98, 0]
click at [875, 238] on div at bounding box center [784, 348] width 1568 height 695
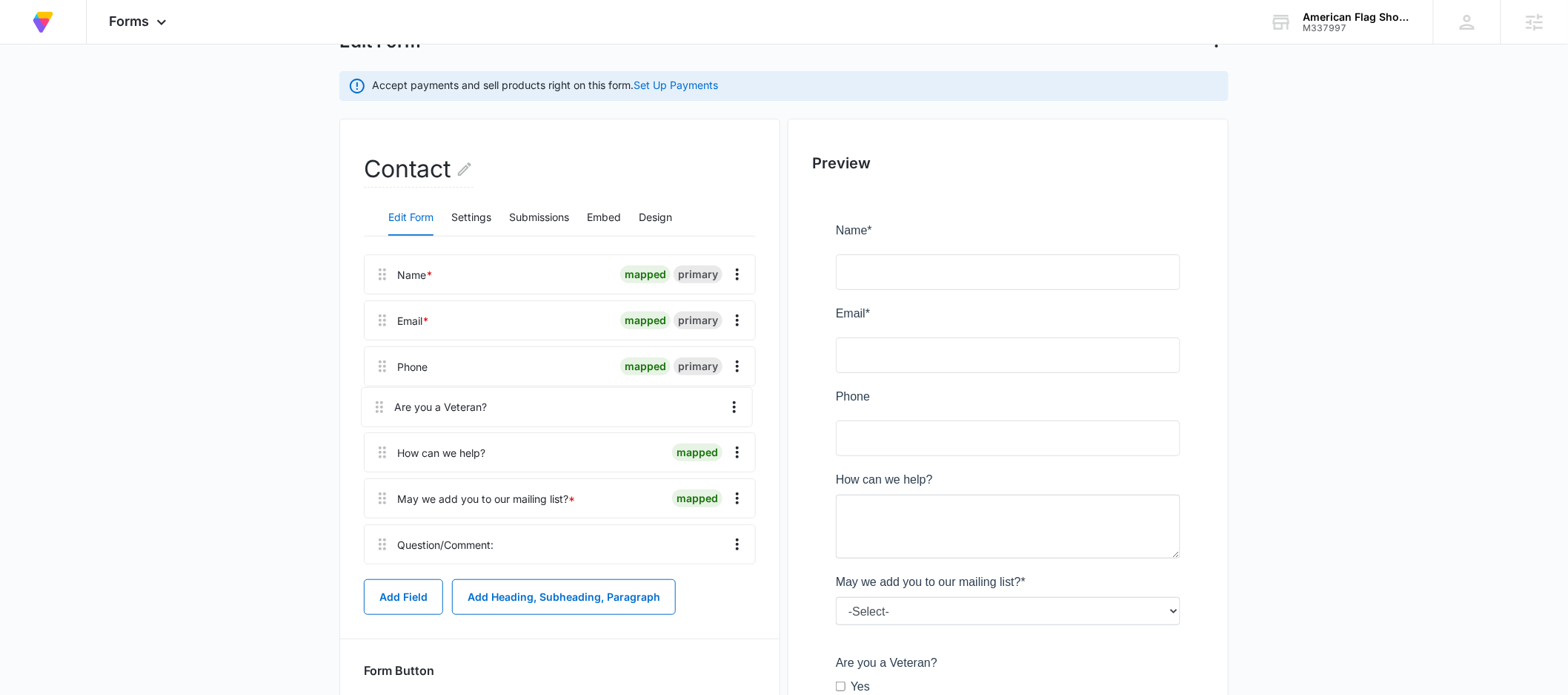
drag, startPoint x: 378, startPoint y: 504, endPoint x: 376, endPoint y: 393, distance: 111.0
click at [376, 393] on div "Name * mapped primary Email * mapped primary Phone mapped primary How can we he…" at bounding box center [559, 412] width 392 height 316
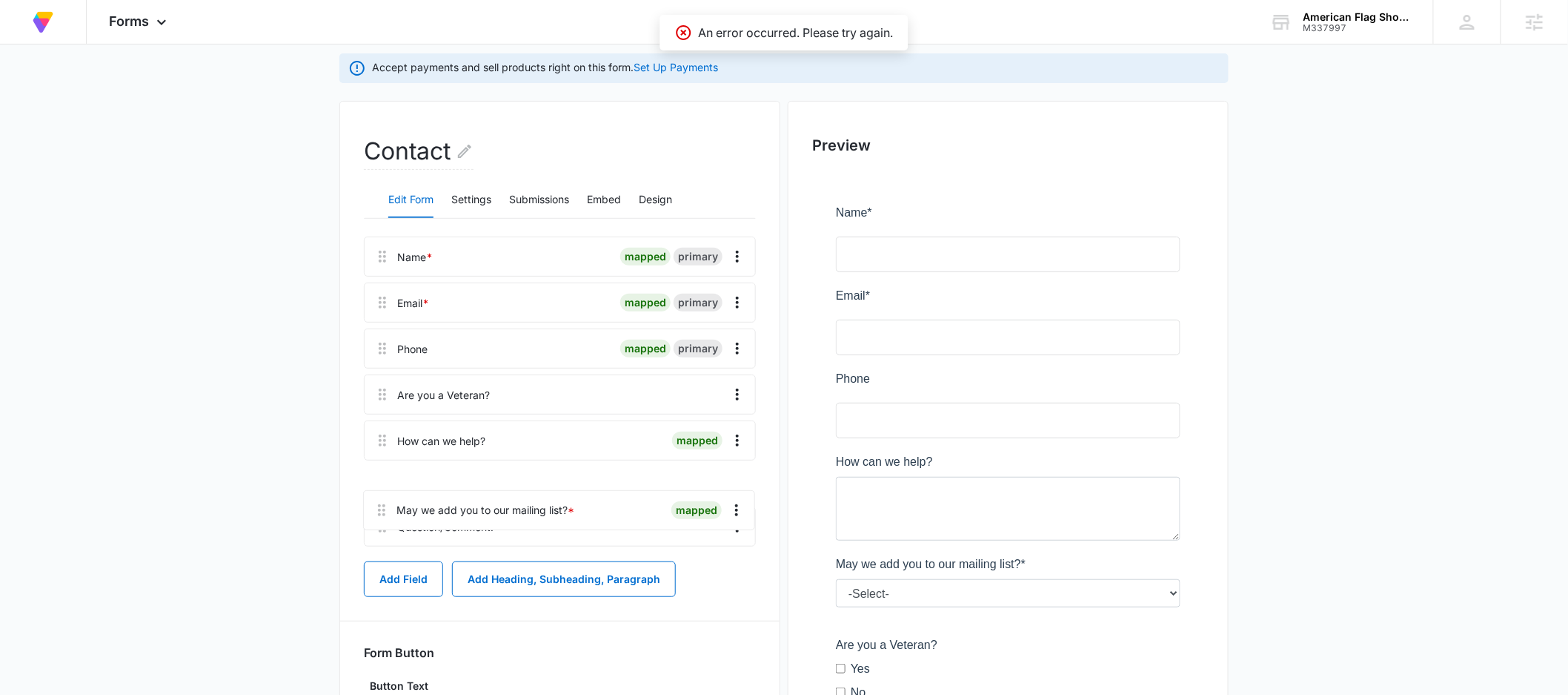
scroll to position [117, 0]
drag, startPoint x: 381, startPoint y: 508, endPoint x: 380, endPoint y: 521, distance: 13.0
click at [380, 521] on div "Name * mapped primary Email * mapped primary Phone mapped primary Are you a Vet…" at bounding box center [559, 393] width 392 height 316
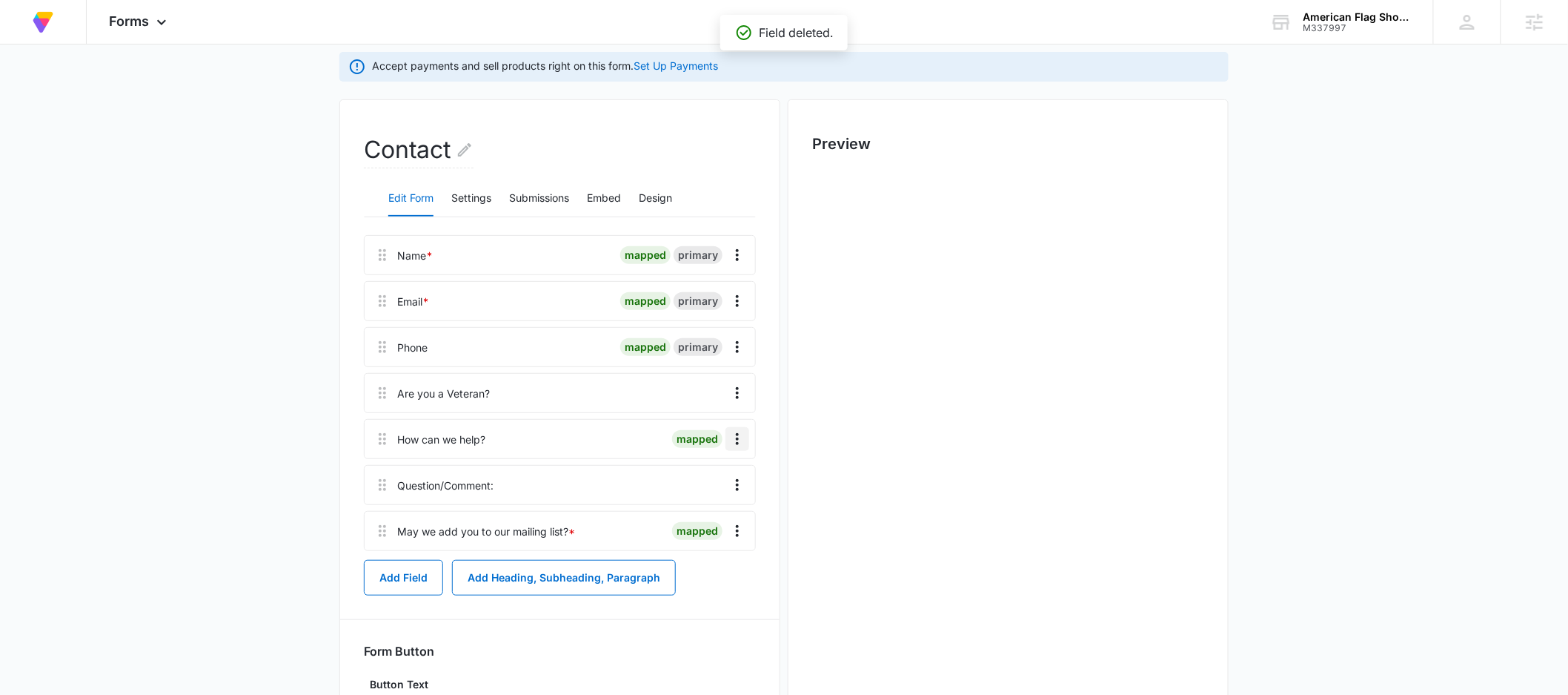
click at [740, 439] on icon "Overflow Menu" at bounding box center [738, 439] width 18 height 18
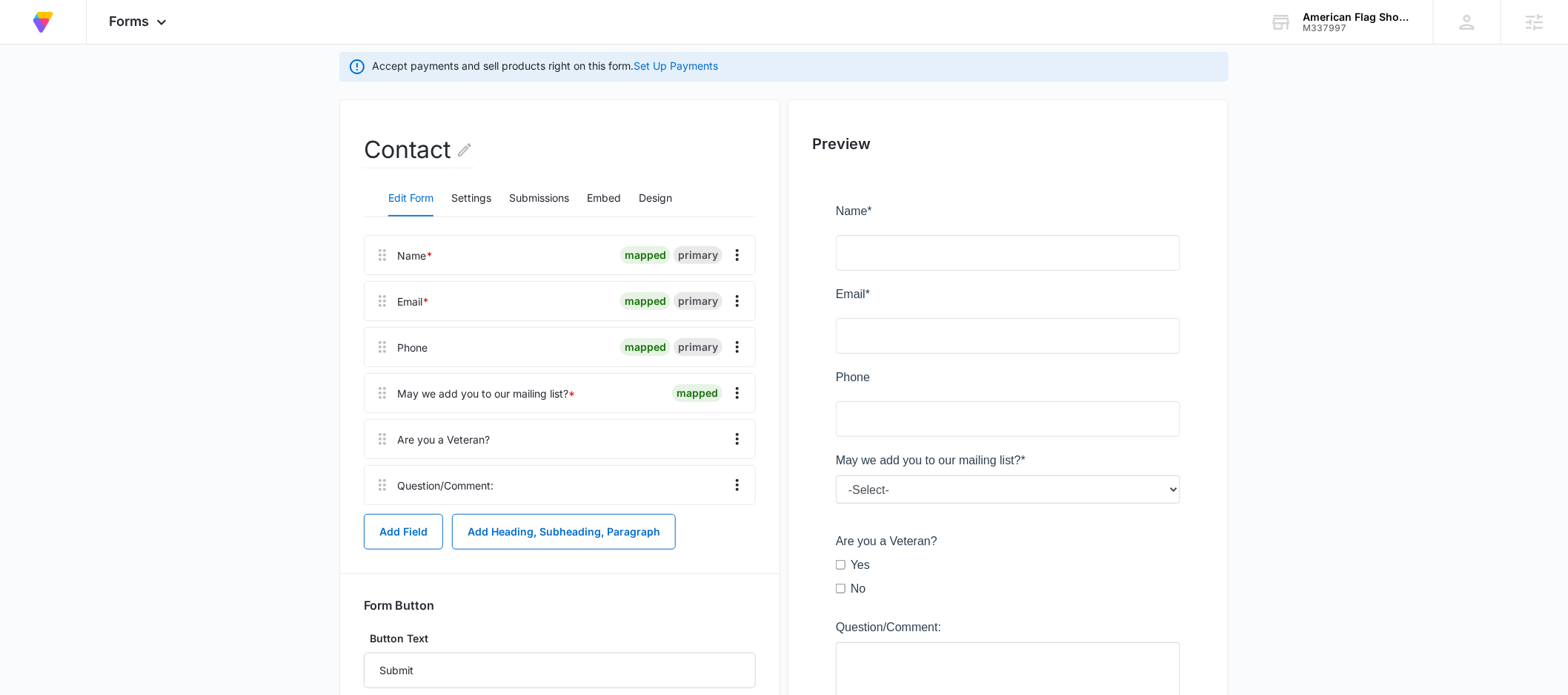
drag, startPoint x: 155, startPoint y: 435, endPoint x: 204, endPoint y: 446, distance: 50.2
click at [163, 440] on main "Edit Form Accept payments and sell products right on this form. Set Up Payments…" at bounding box center [784, 411] width 1568 height 874
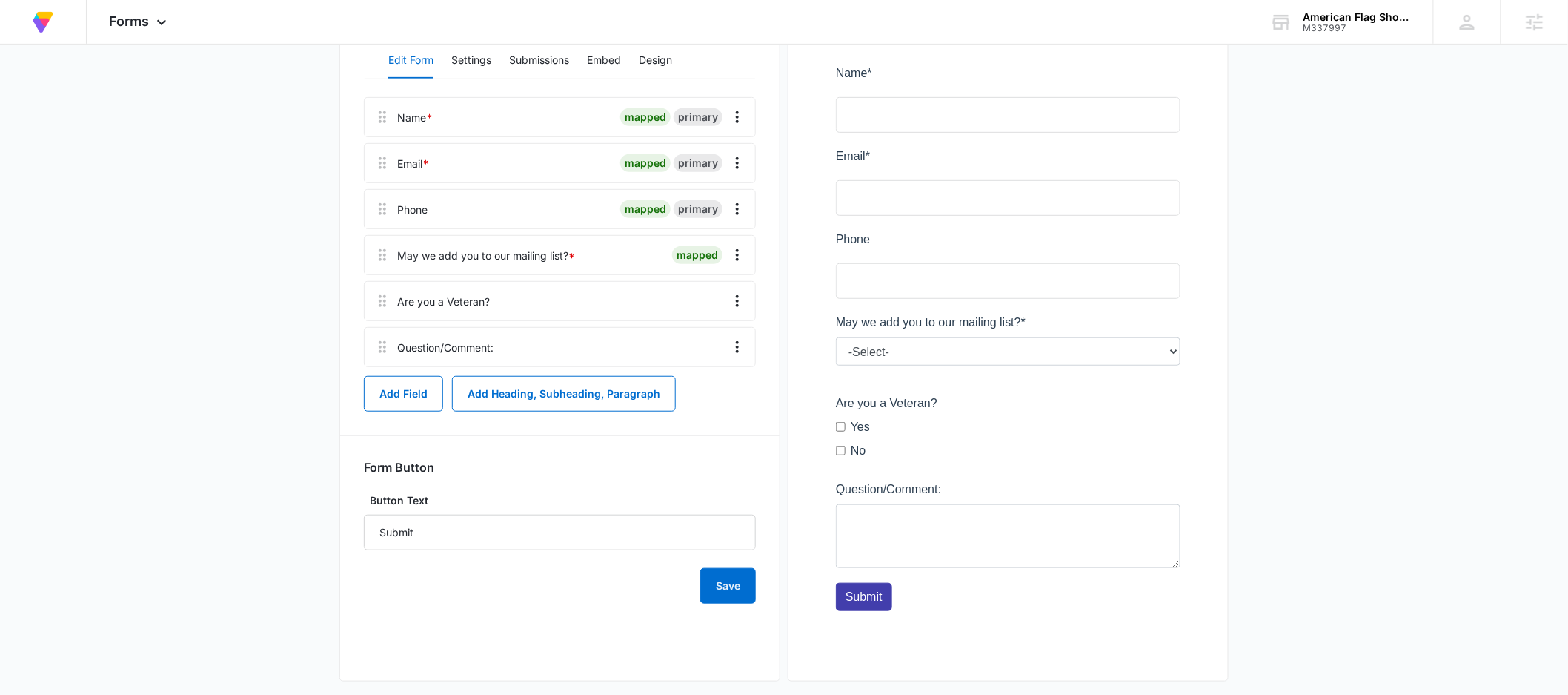
scroll to position [173, 0]
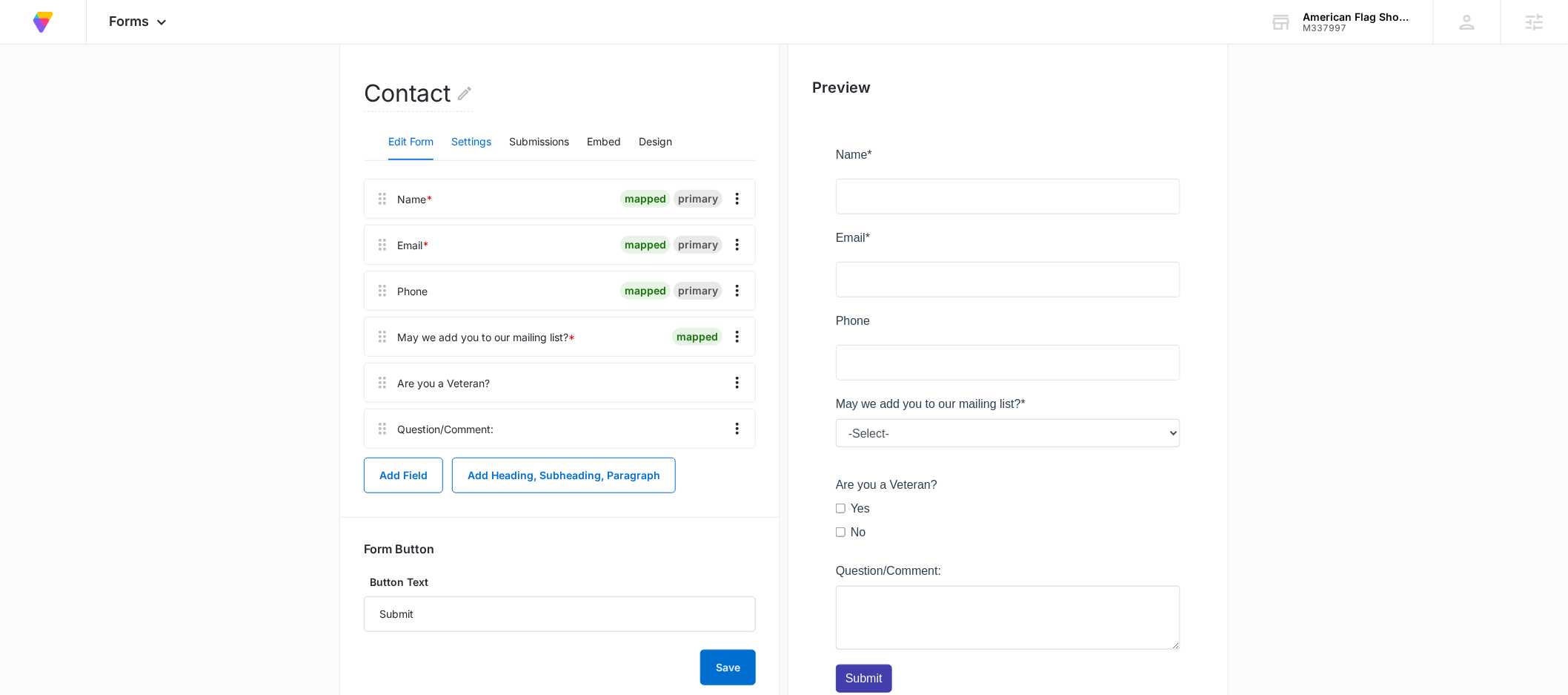
click at [480, 147] on button "Settings" at bounding box center [471, 143] width 40 height 36
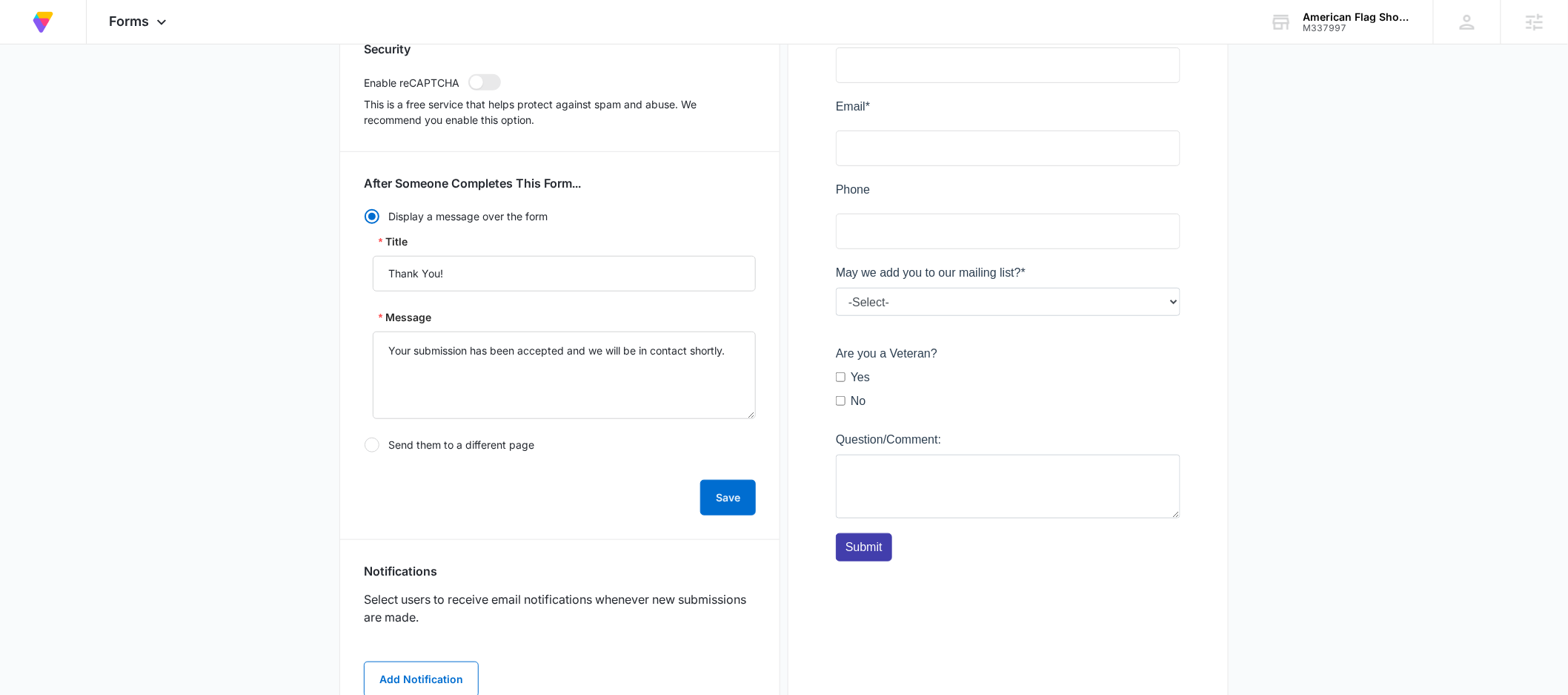
scroll to position [321, 0]
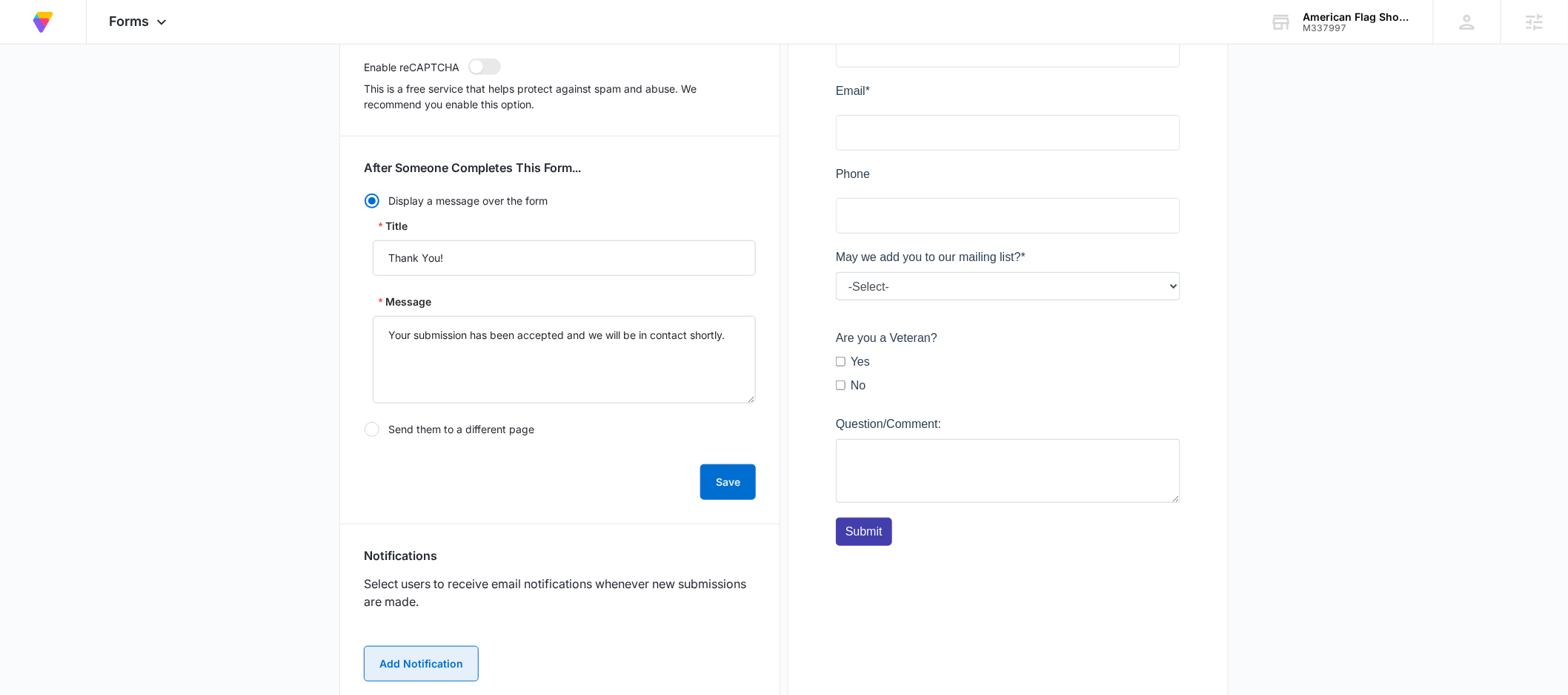
click at [412, 662] on button "Add Notification" at bounding box center [421, 664] width 115 height 36
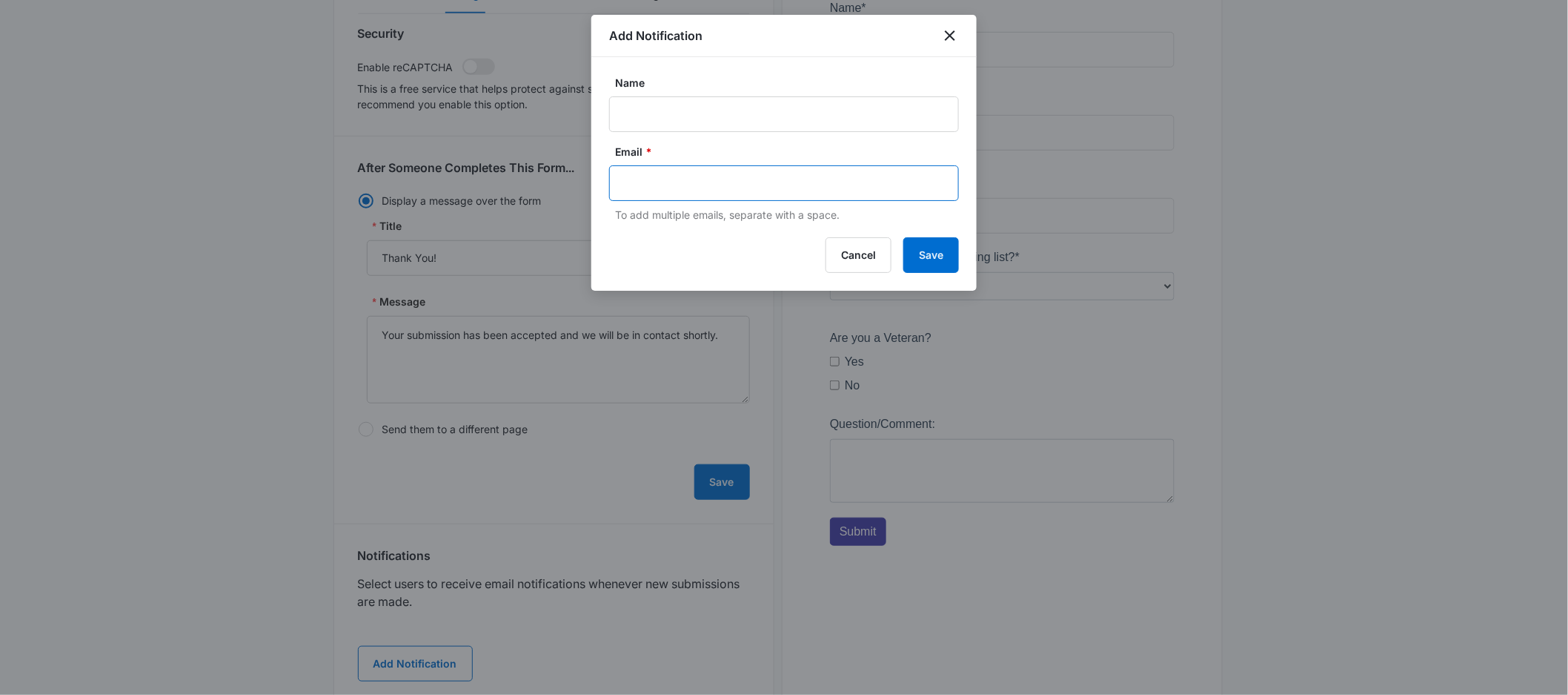
click at [750, 172] on input "text" at bounding box center [785, 183] width 321 height 22
paste input "[EMAIL_ADDRESS][DOMAIN_NAME]"
type input "[EMAIL_ADDRESS][DOMAIN_NAME]"
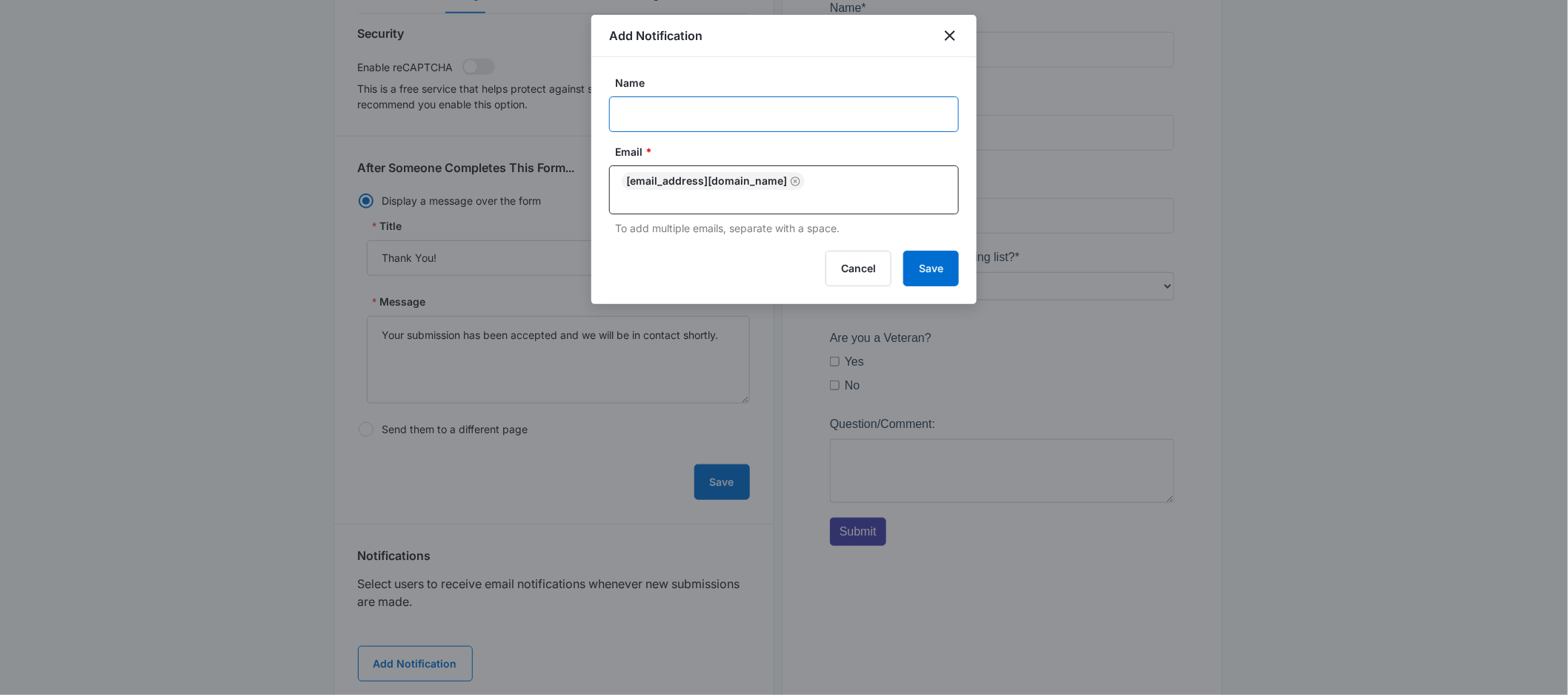
click at [728, 118] on input "Name" at bounding box center [784, 114] width 350 height 36
type input "American Flag Shop"
click at [915, 251] on button "Save" at bounding box center [932, 268] width 56 height 36
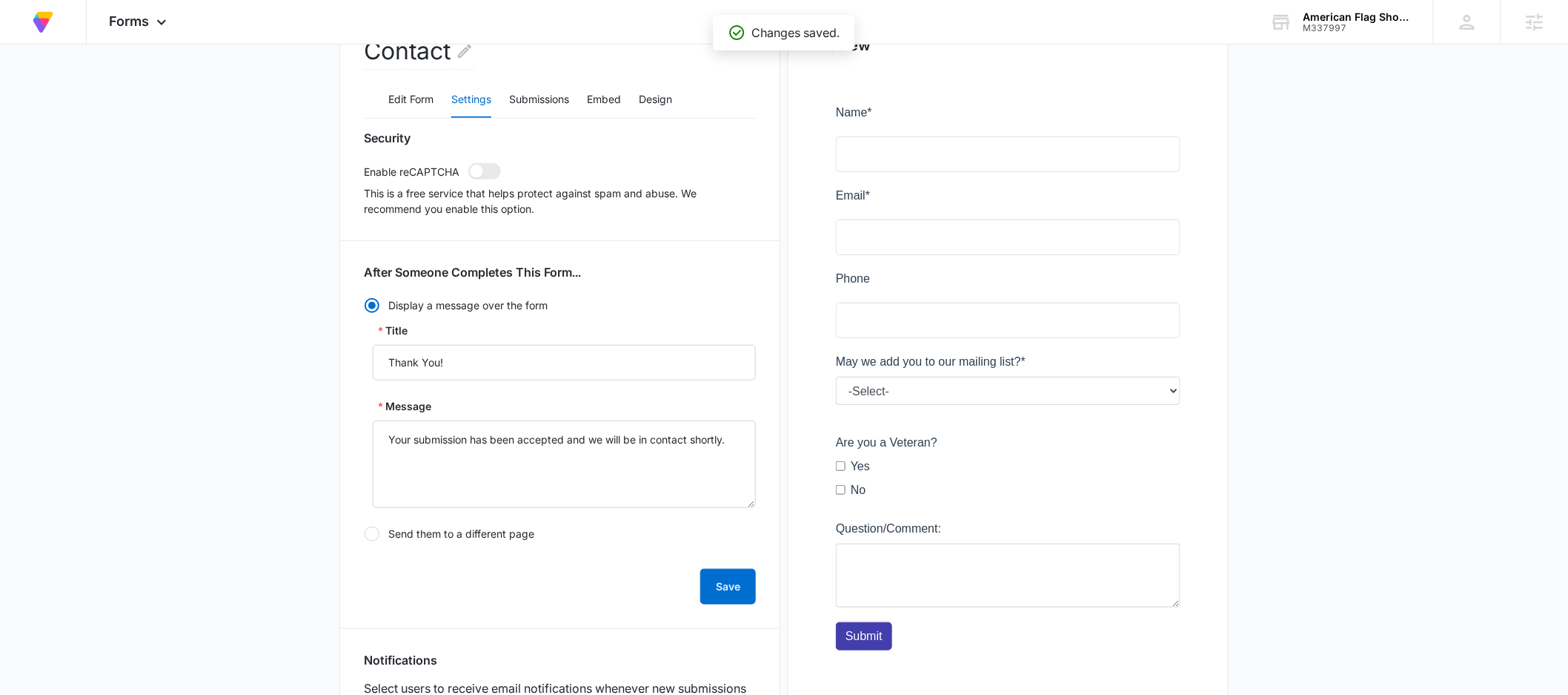
scroll to position [0, 0]
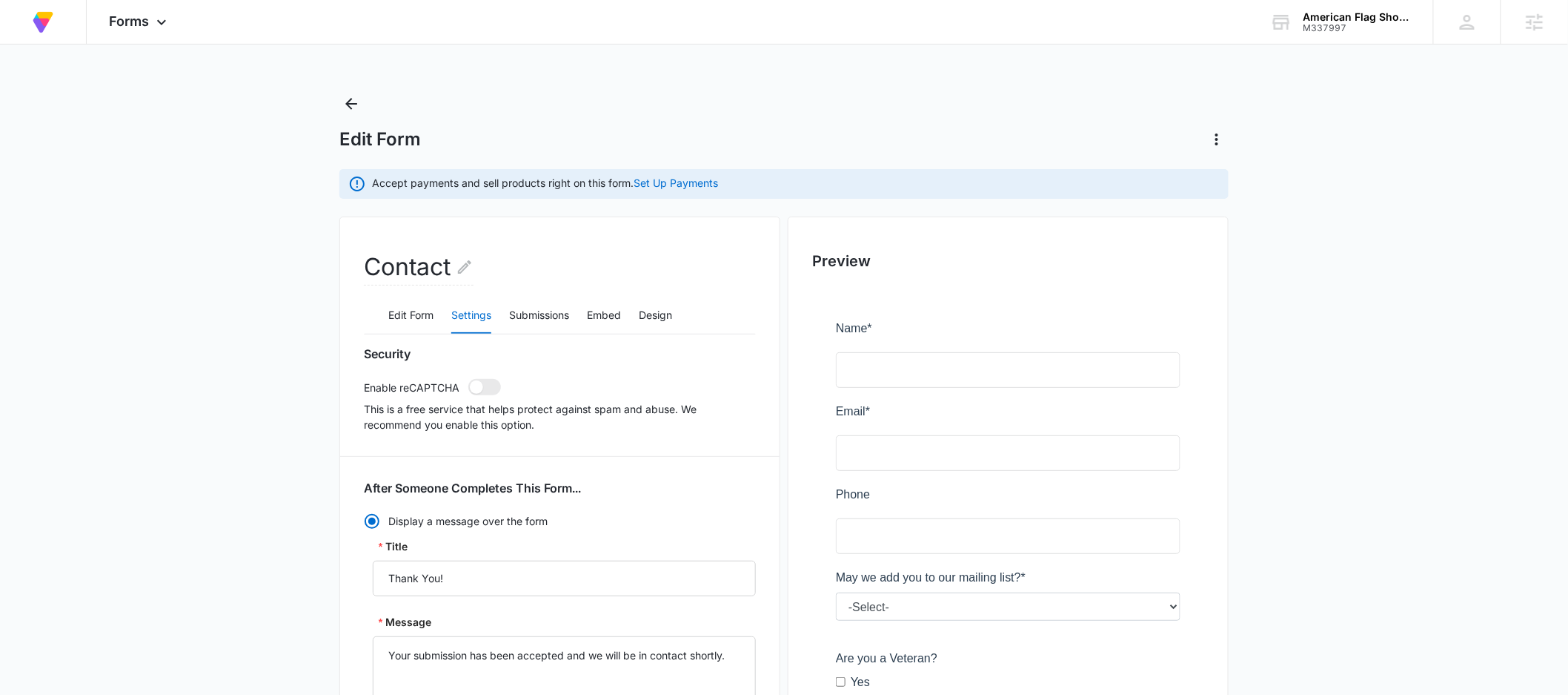
click at [490, 384] on span at bounding box center [485, 387] width 32 height 16
click at [469, 379] on input "checkbox" at bounding box center [468, 378] width 1 height 1
click at [484, 385] on span at bounding box center [485, 387] width 32 height 16
click at [469, 379] on input "checkbox" at bounding box center [468, 378] width 1 height 1
checkbox input "false"
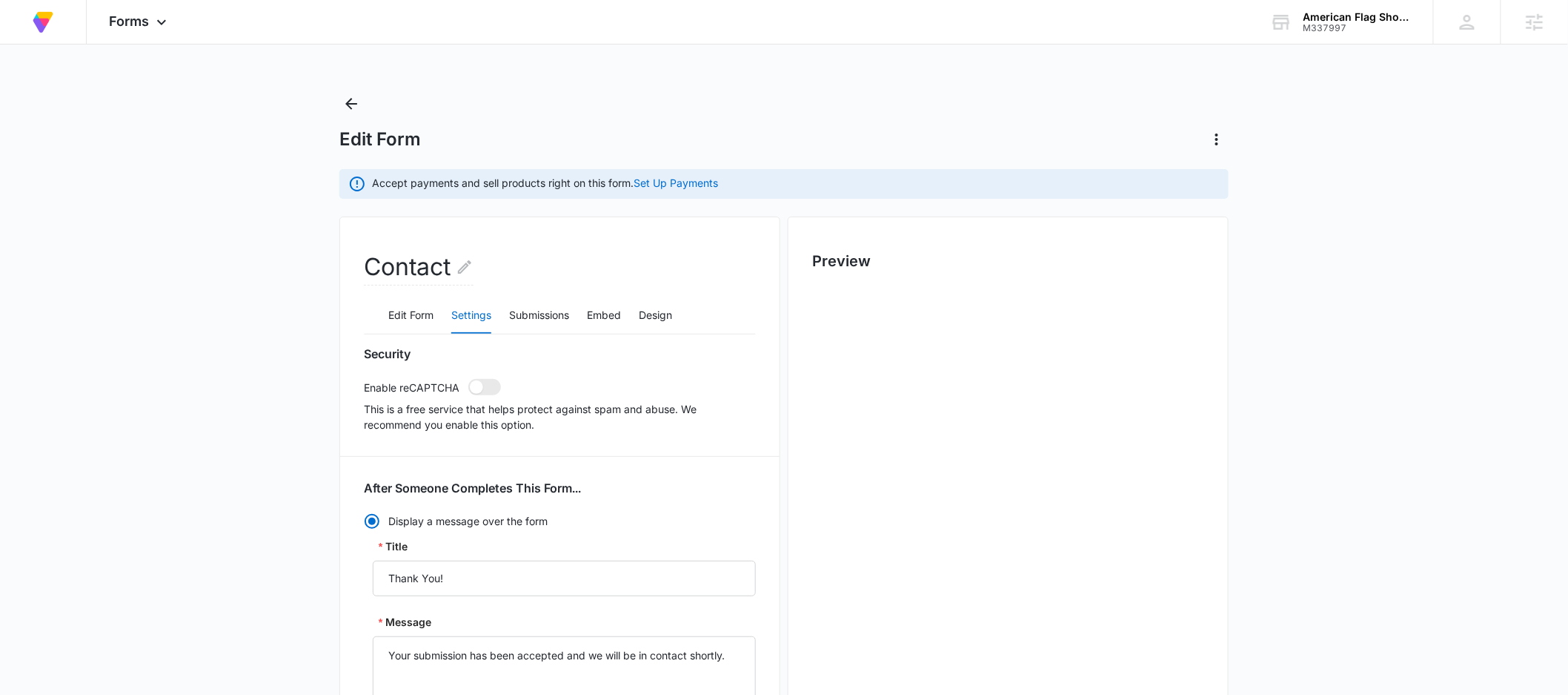
click at [687, 316] on div "Edit Form Settings Submissions Embed Design" at bounding box center [559, 315] width 392 height 37
click at [654, 312] on button "Design" at bounding box center [655, 316] width 33 height 36
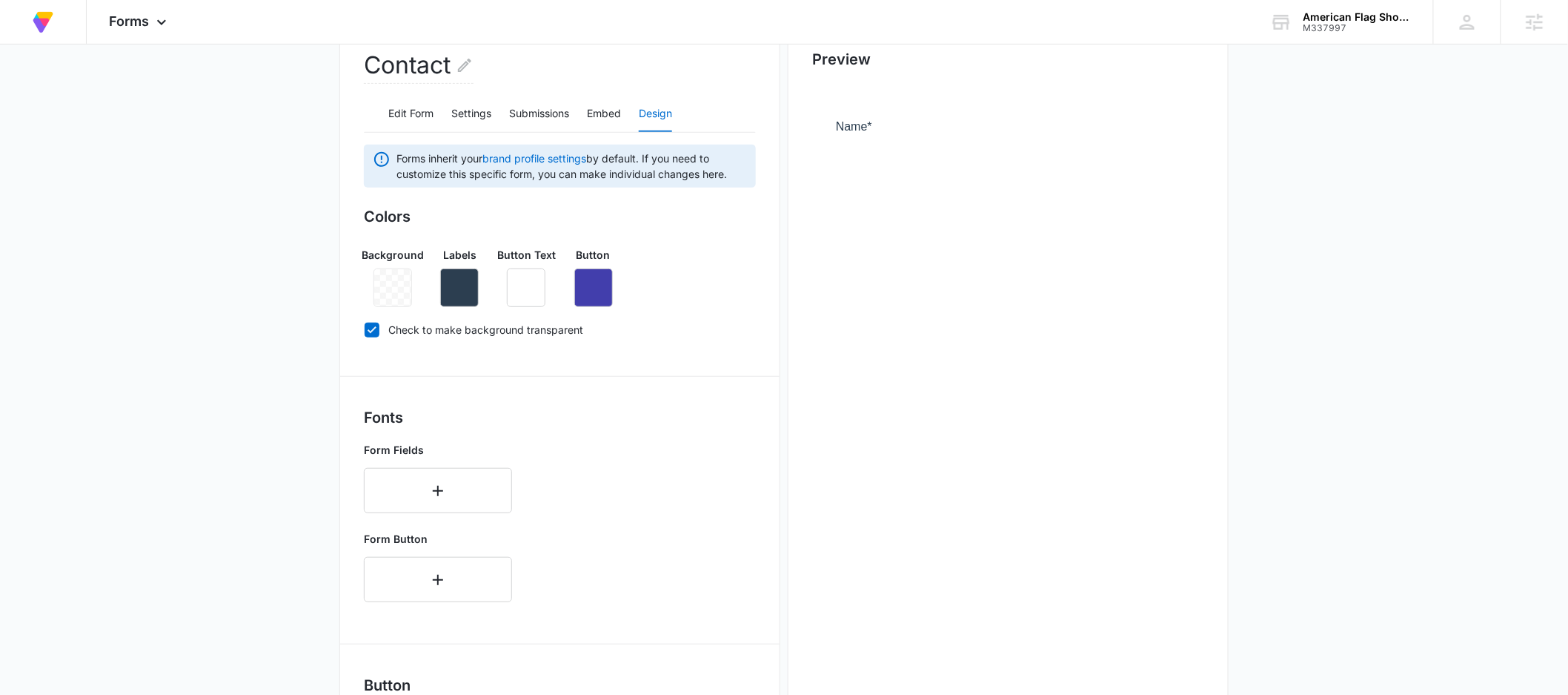
scroll to position [555, 0]
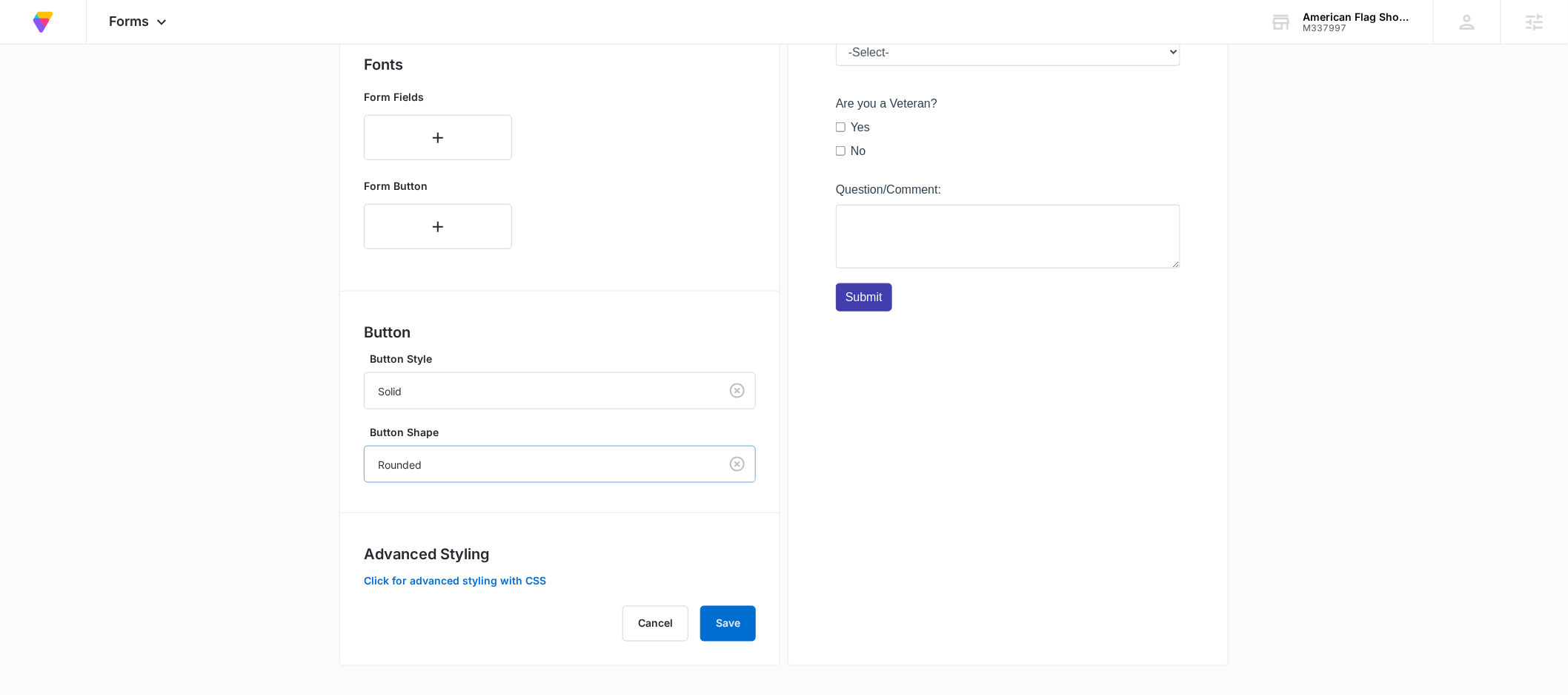
click at [474, 466] on div at bounding box center [539, 464] width 322 height 19
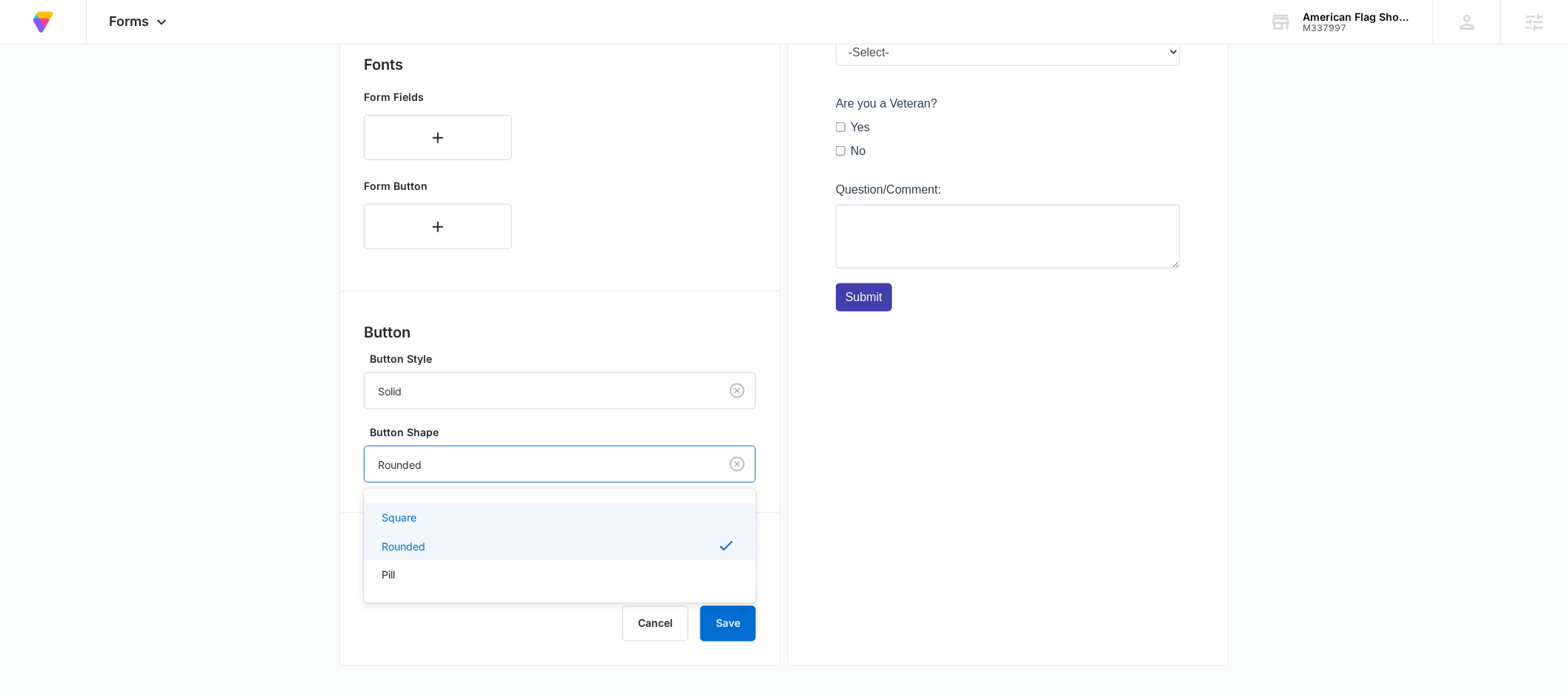
click at [440, 518] on div "Square" at bounding box center [558, 516] width 354 height 15
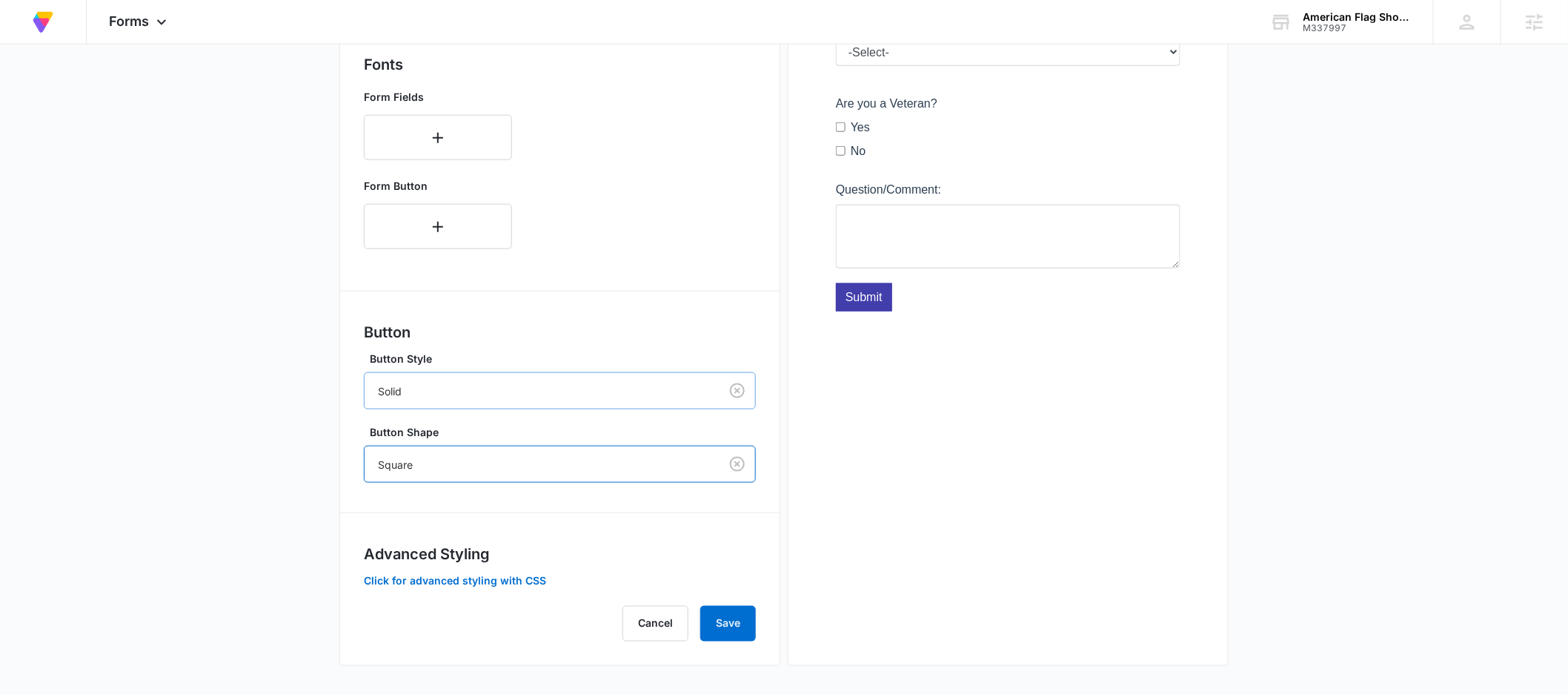
click at [469, 395] on div at bounding box center [539, 391] width 322 height 19
click at [426, 467] on div "Solid" at bounding box center [558, 472] width 354 height 18
click at [270, 465] on main "Edit Form Accept payments and sell products right on this form. Set Up Payments…" at bounding box center [784, 117] width 1568 height 1158
drag, startPoint x: 725, startPoint y: 623, endPoint x: 767, endPoint y: 623, distance: 42.0
click at [724, 623] on button "Save" at bounding box center [728, 624] width 56 height 36
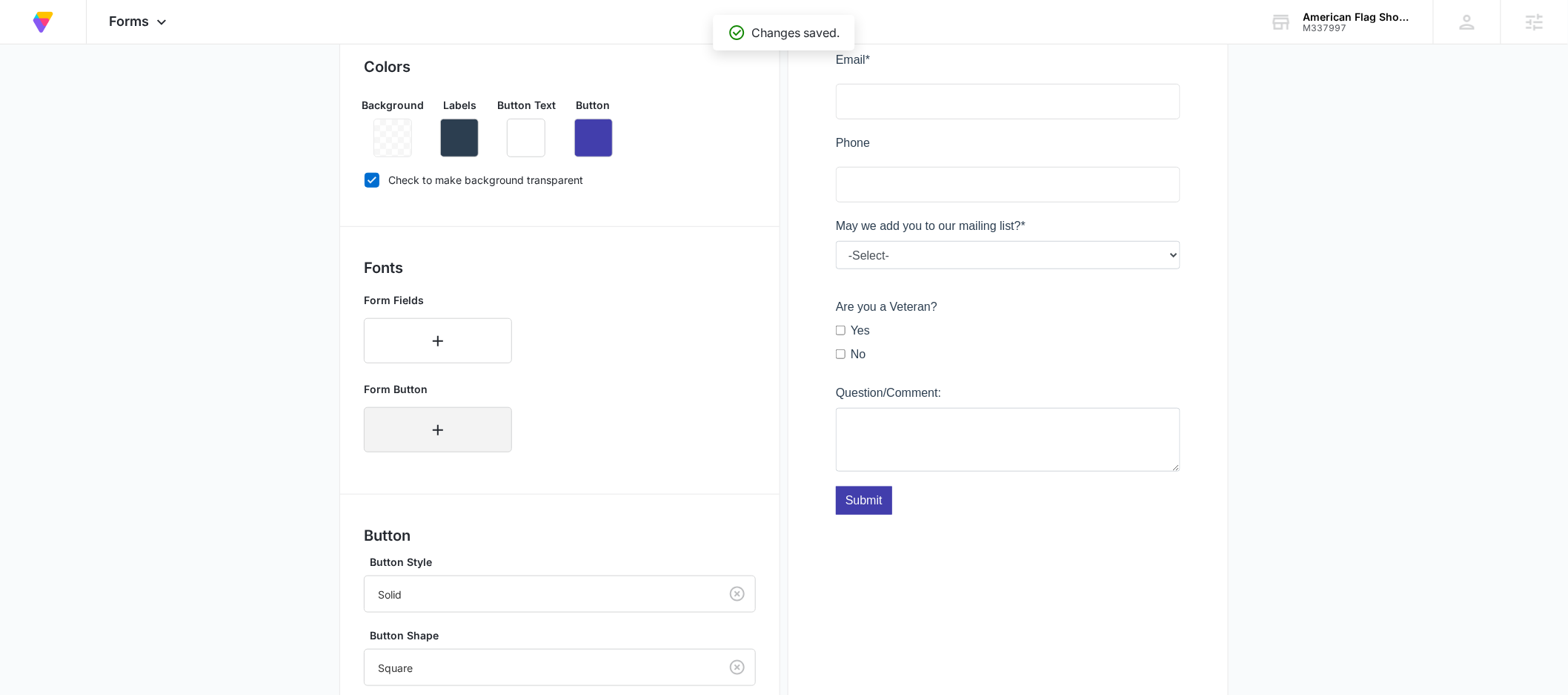
scroll to position [182, 0]
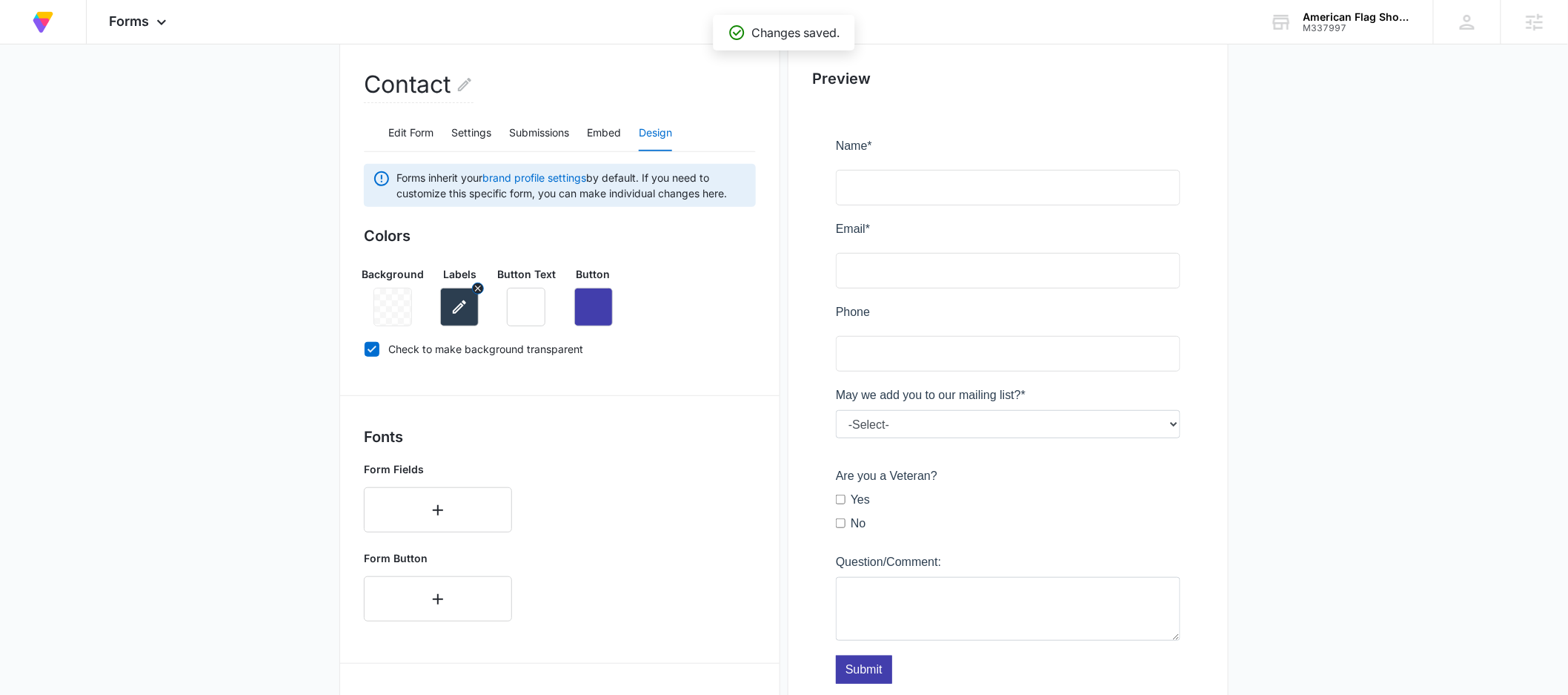
click at [468, 320] on button "button" at bounding box center [459, 306] width 39 height 39
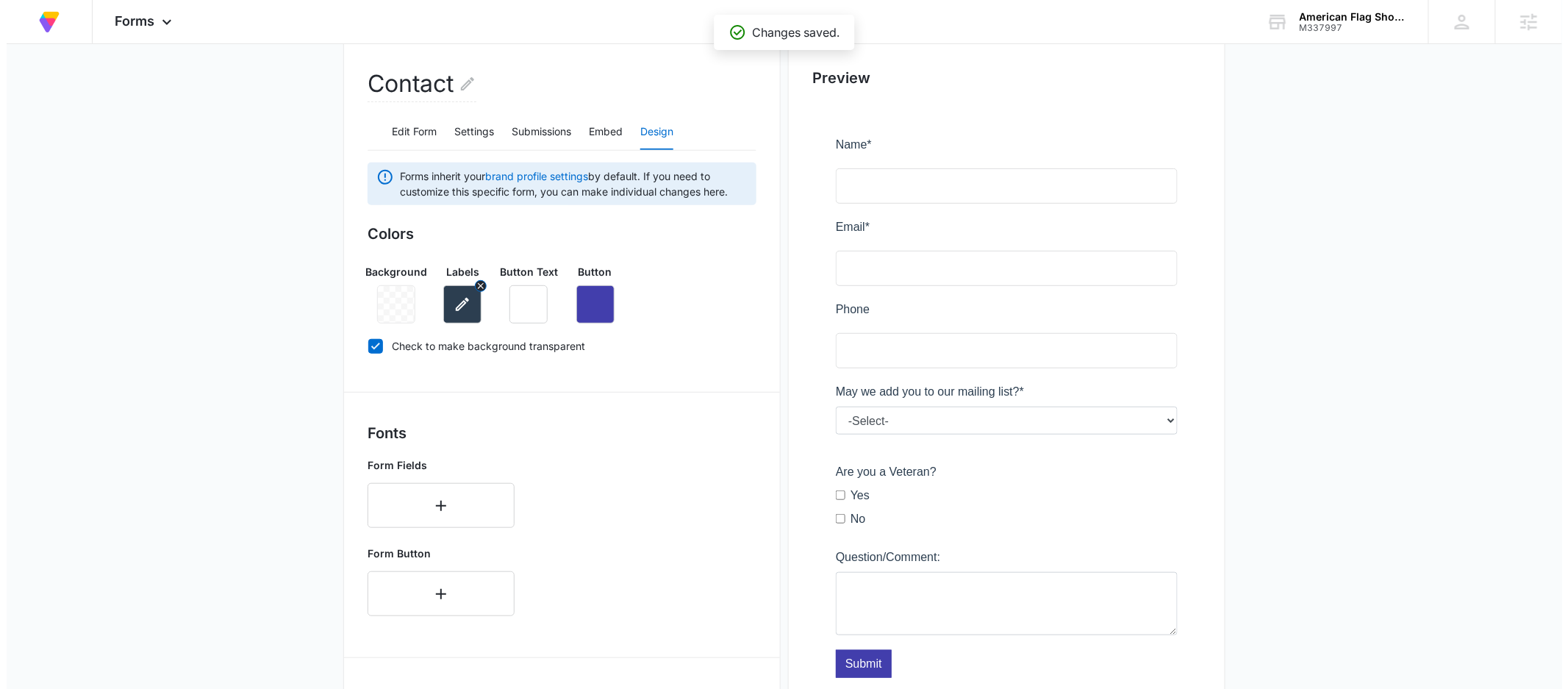
scroll to position [0, 0]
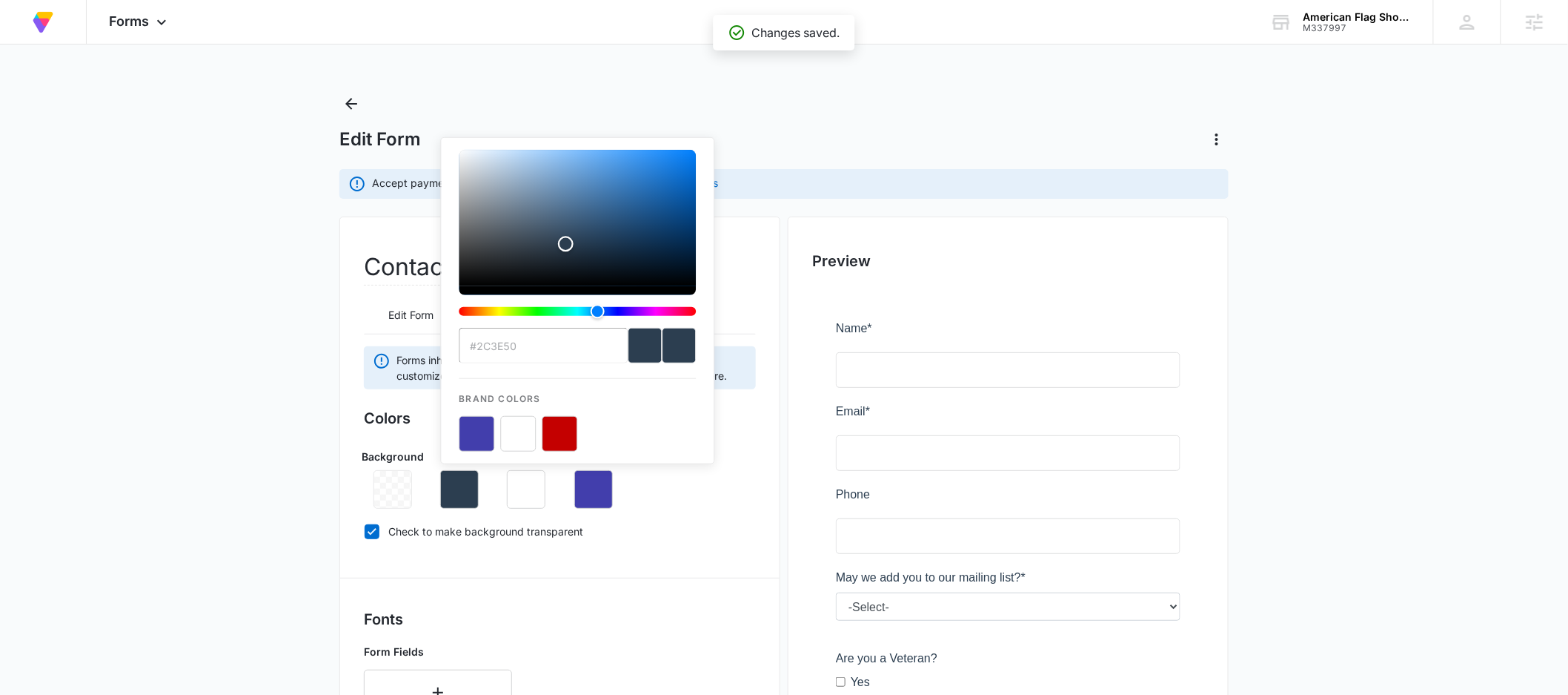
type input "#000000"
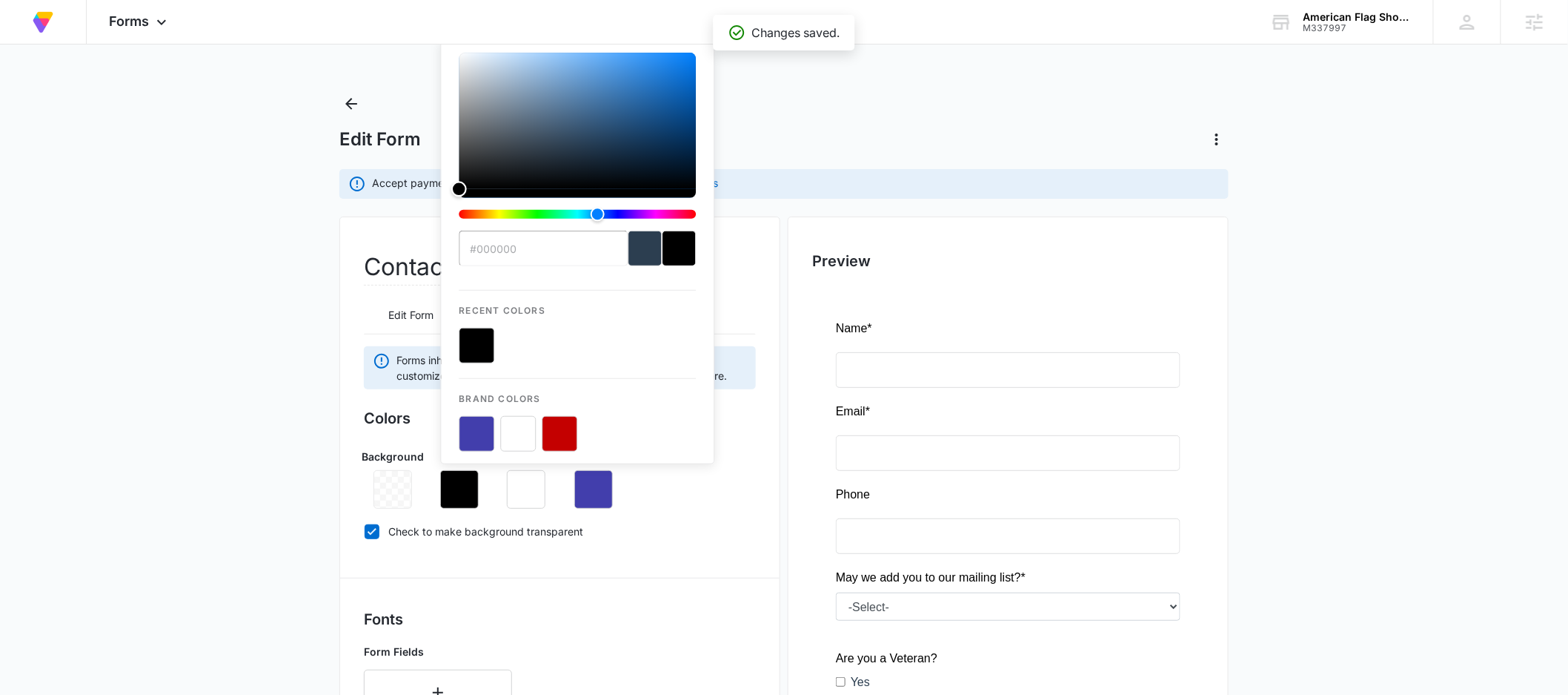
drag, startPoint x: 461, startPoint y: 303, endPoint x: 440, endPoint y: 318, distance: 25.8
click at [440, 318] on div "#000000 Recent Colors Brand Colors" at bounding box center [577, 252] width 275 height 424
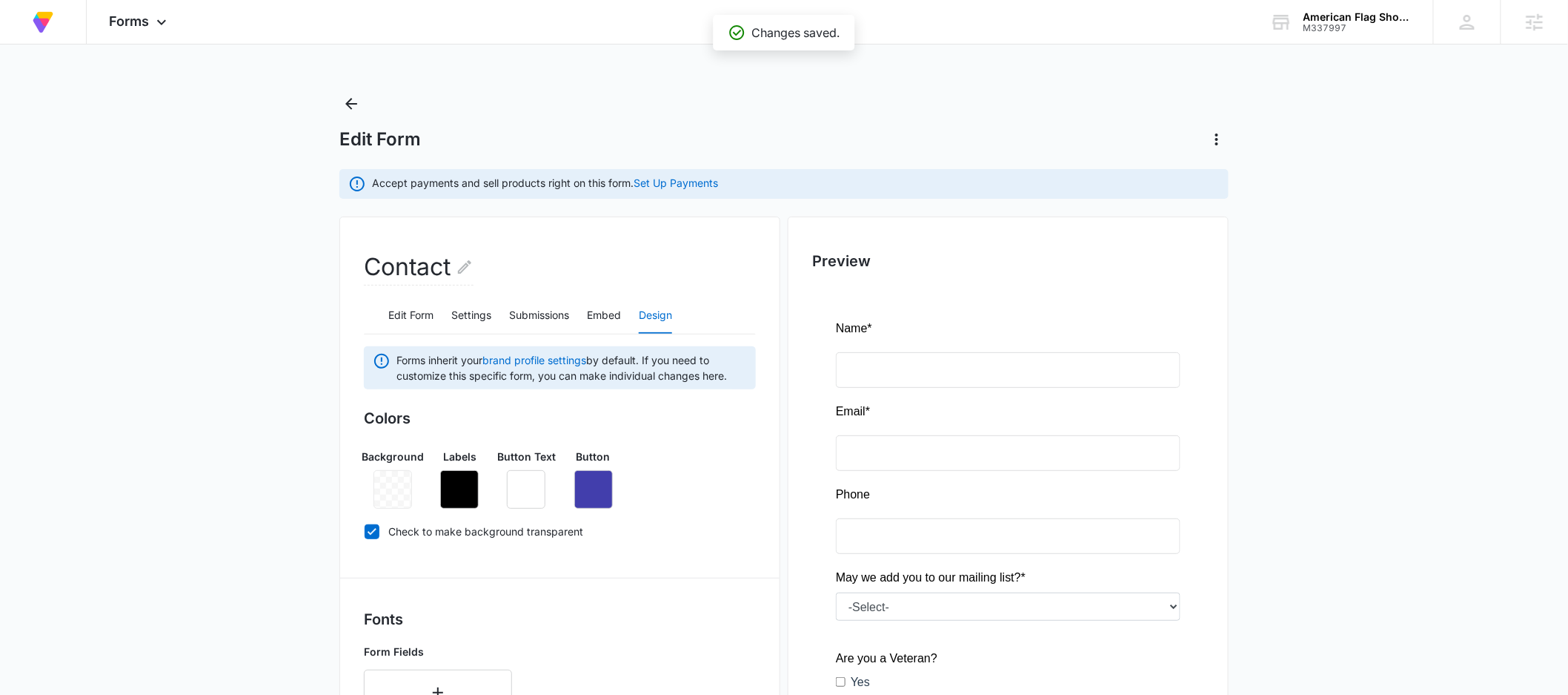
click at [37, 479] on main "Edit Form Accept payments and sell products right on this form. Set Up Payments…" at bounding box center [784, 671] width 1568 height 1158
click at [419, 357] on span "Forms inherit your brand profile settings by default. If you need to customize …" at bounding box center [572, 367] width 351 height 31
click at [591, 320] on button "Embed" at bounding box center [604, 316] width 34 height 36
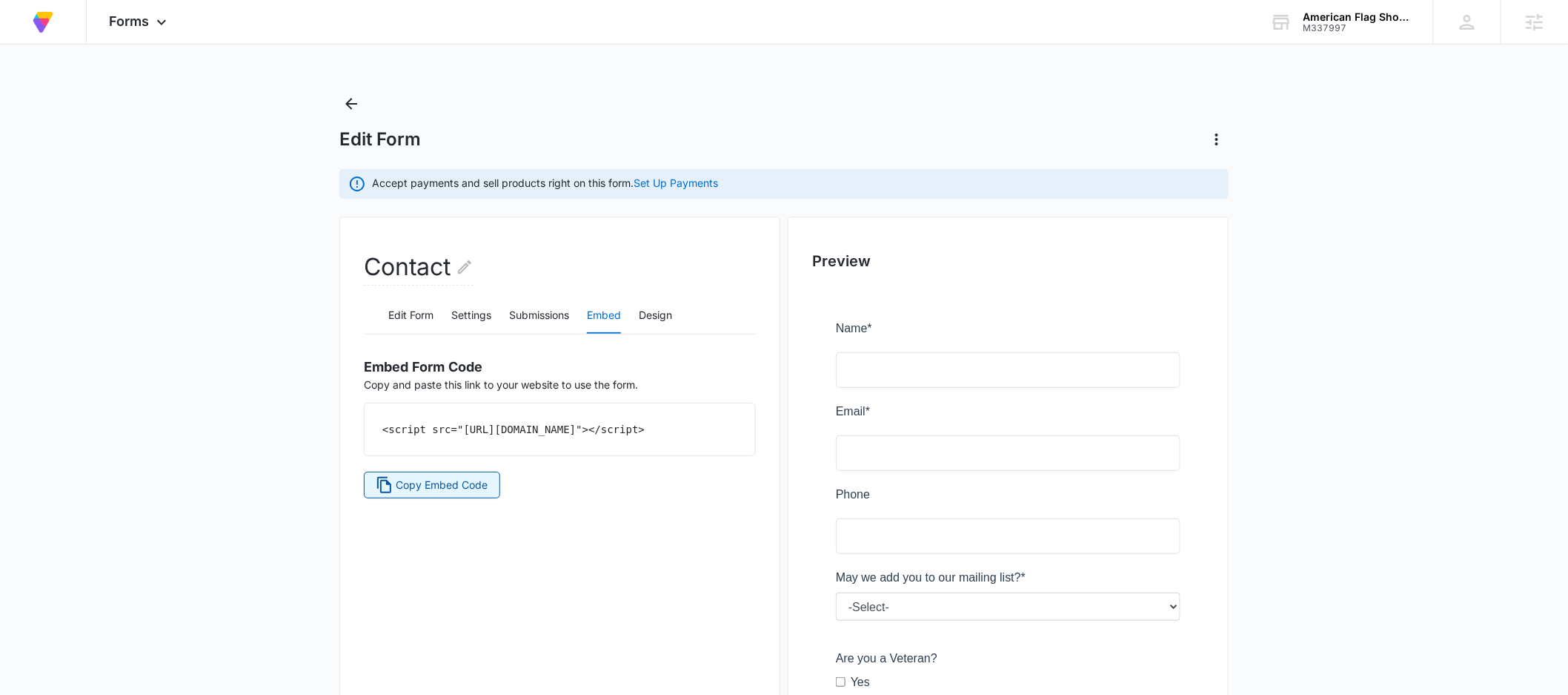
click at [474, 493] on span "Copy Embed Code" at bounding box center [442, 485] width 92 height 16
click at [328, 105] on main "Edit Form Accept payments and sell products right on this form. Set Up Payments…" at bounding box center [784, 528] width 1568 height 874
click at [346, 101] on icon "Back" at bounding box center [351, 104] width 18 height 18
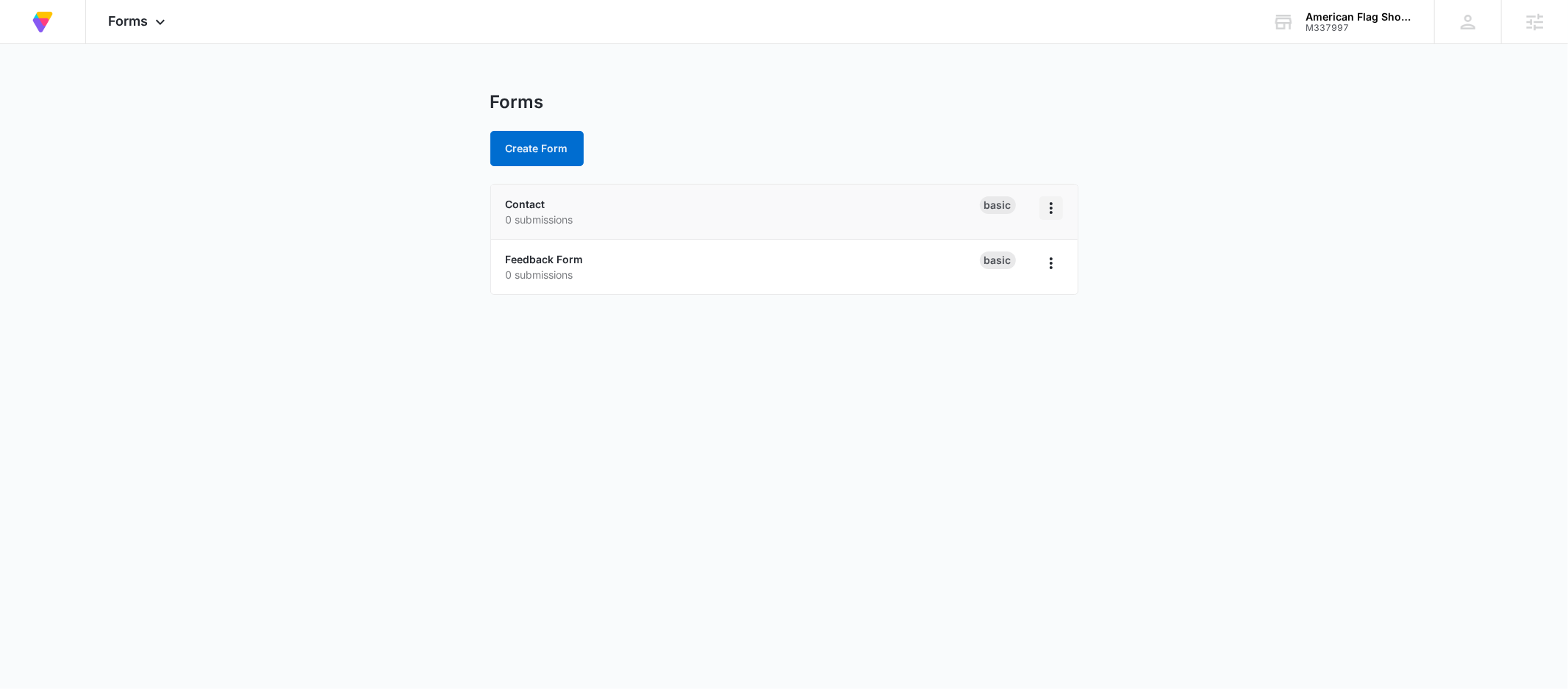
click at [1054, 203] on icon "Overflow Menu" at bounding box center [1052, 208] width 18 height 18
click at [1010, 271] on div "Duplicate" at bounding box center [1003, 272] width 45 height 11
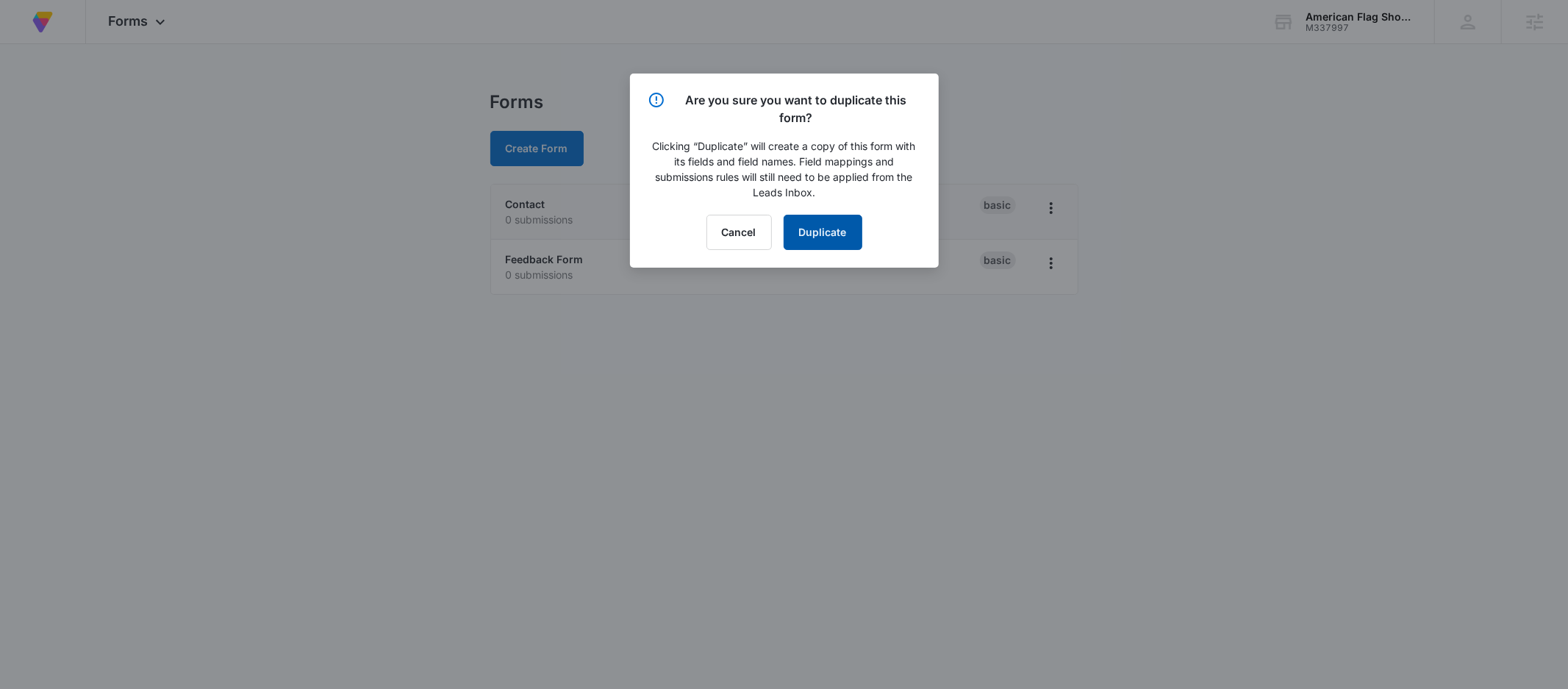
click at [823, 232] on button "Duplicate" at bounding box center [823, 232] width 78 height 36
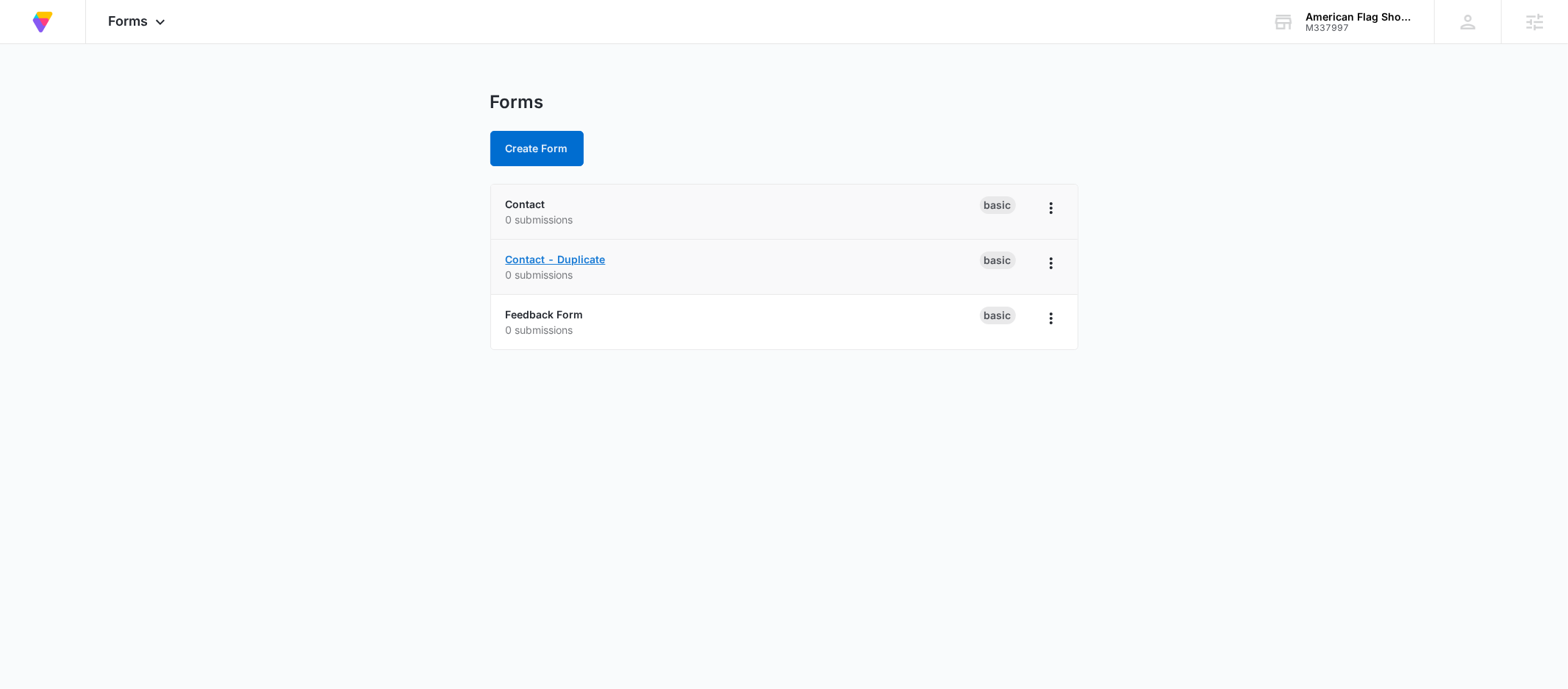
click at [572, 255] on link "Contact - Duplicate" at bounding box center [556, 259] width 100 height 12
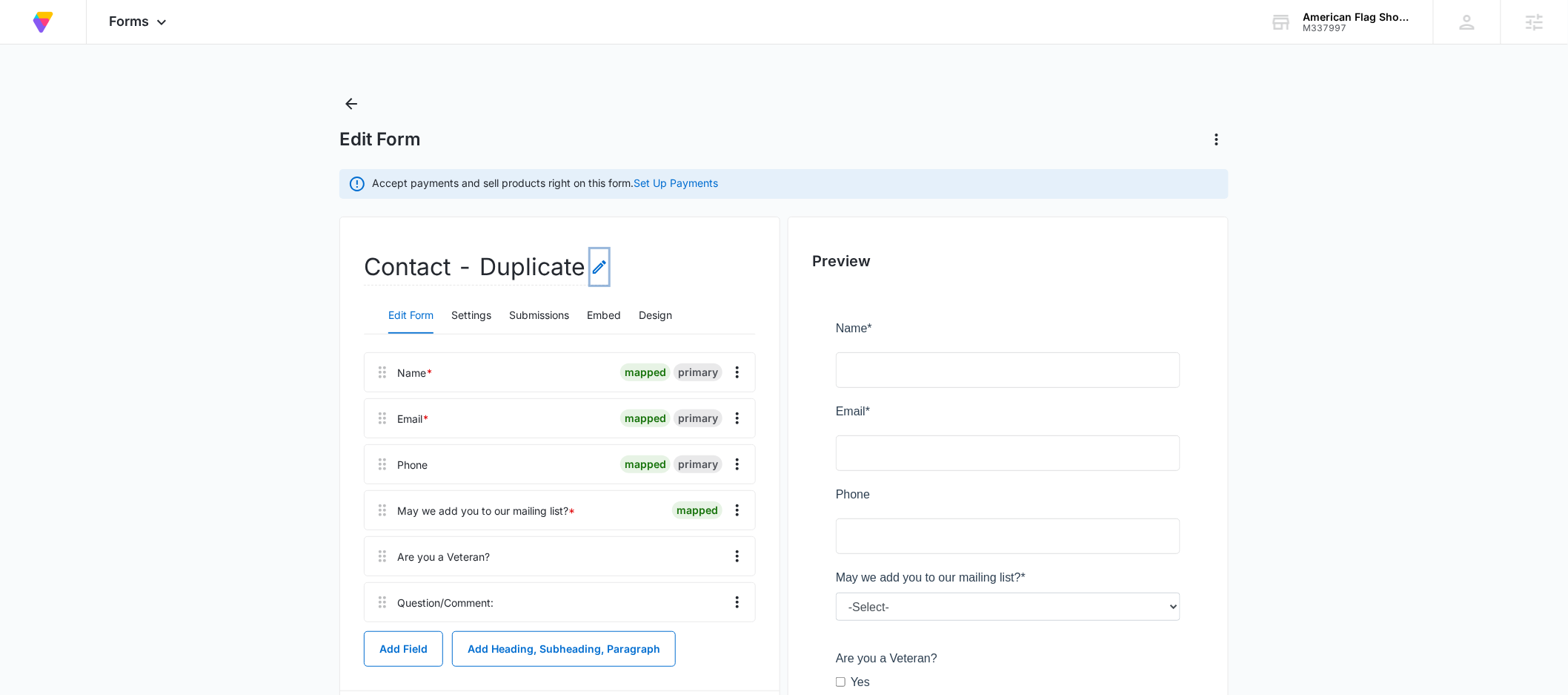
click at [601, 260] on icon "Edit Form Name" at bounding box center [600, 267] width 18 height 18
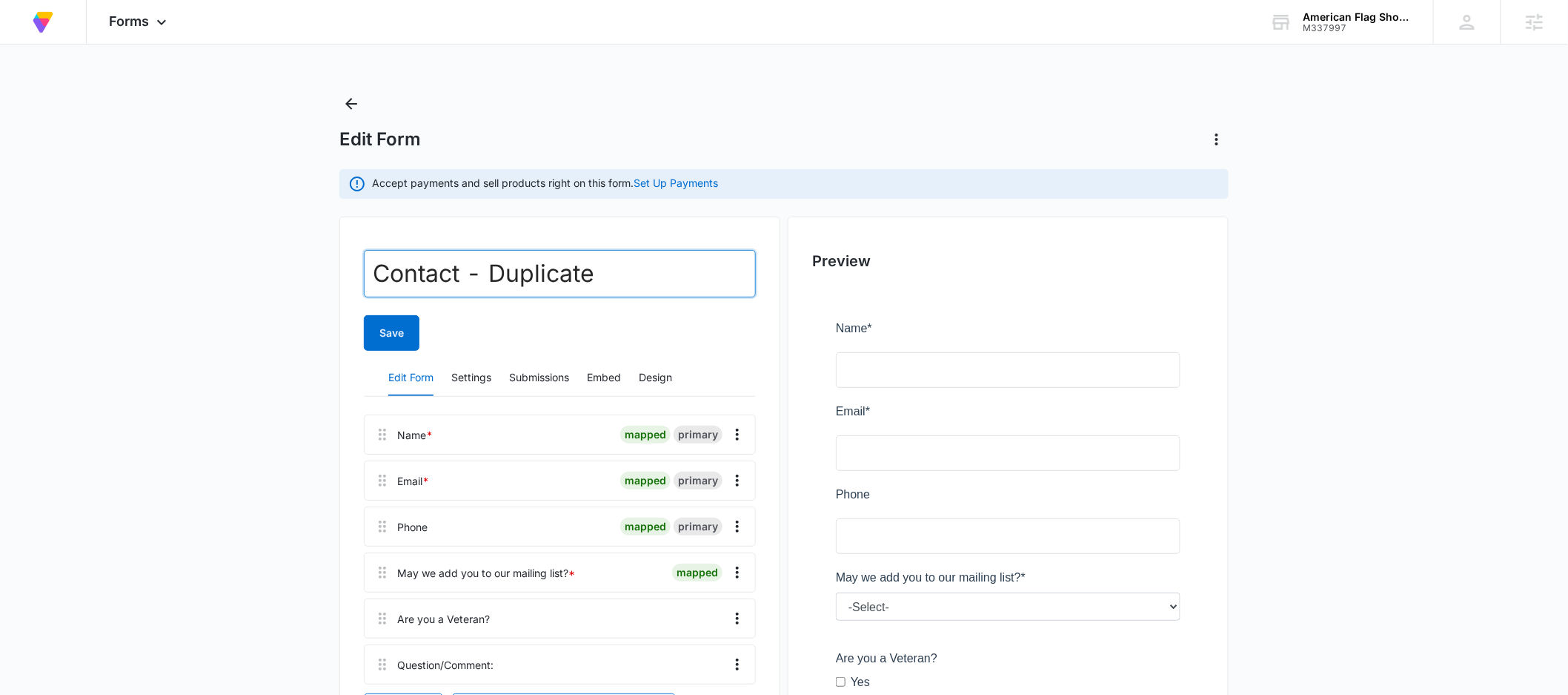
drag, startPoint x: 601, startPoint y: 270, endPoint x: 346, endPoint y: 278, distance: 255.1
click at [347, 275] on div "Contact - Duplicate Save Edit Form Settings Submissions Embed Design Name * map…" at bounding box center [559, 581] width 441 height 729
type input "V"
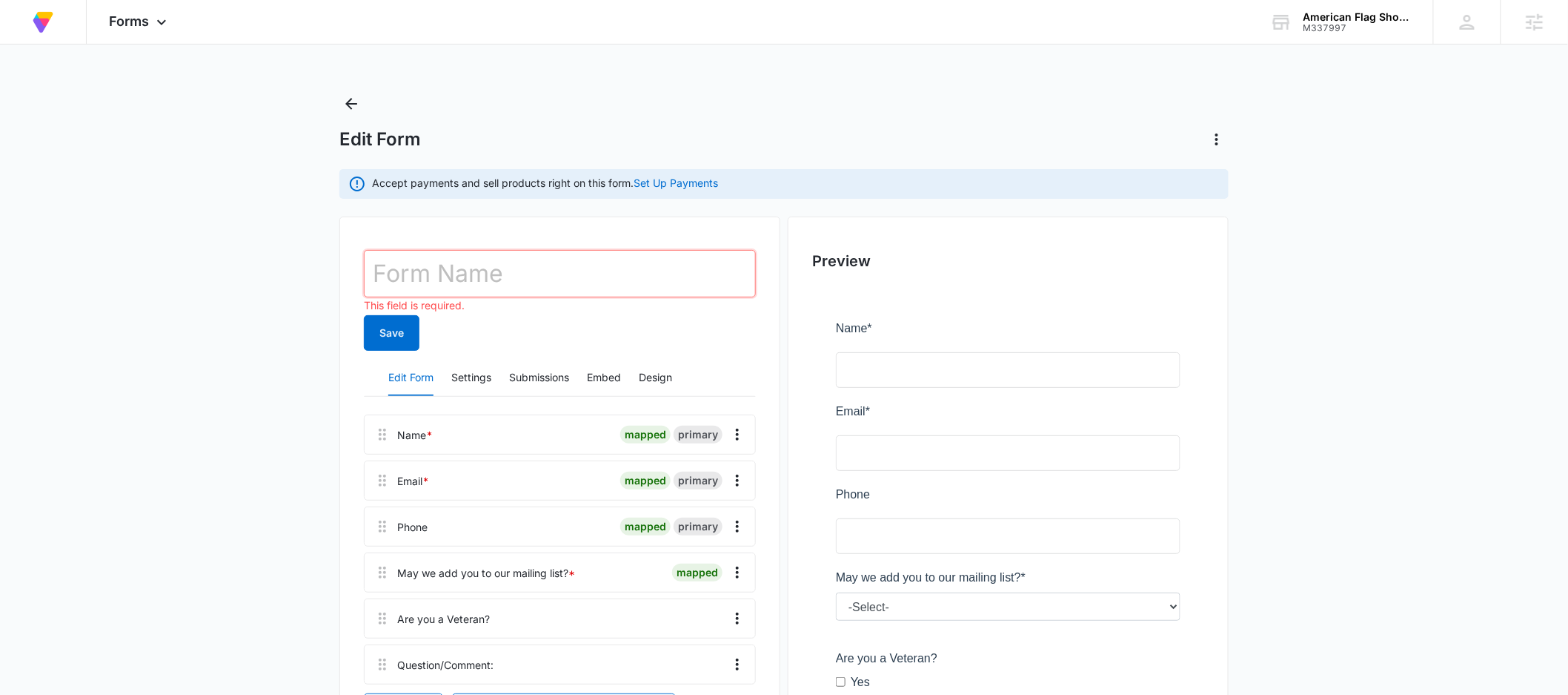
type input "s"
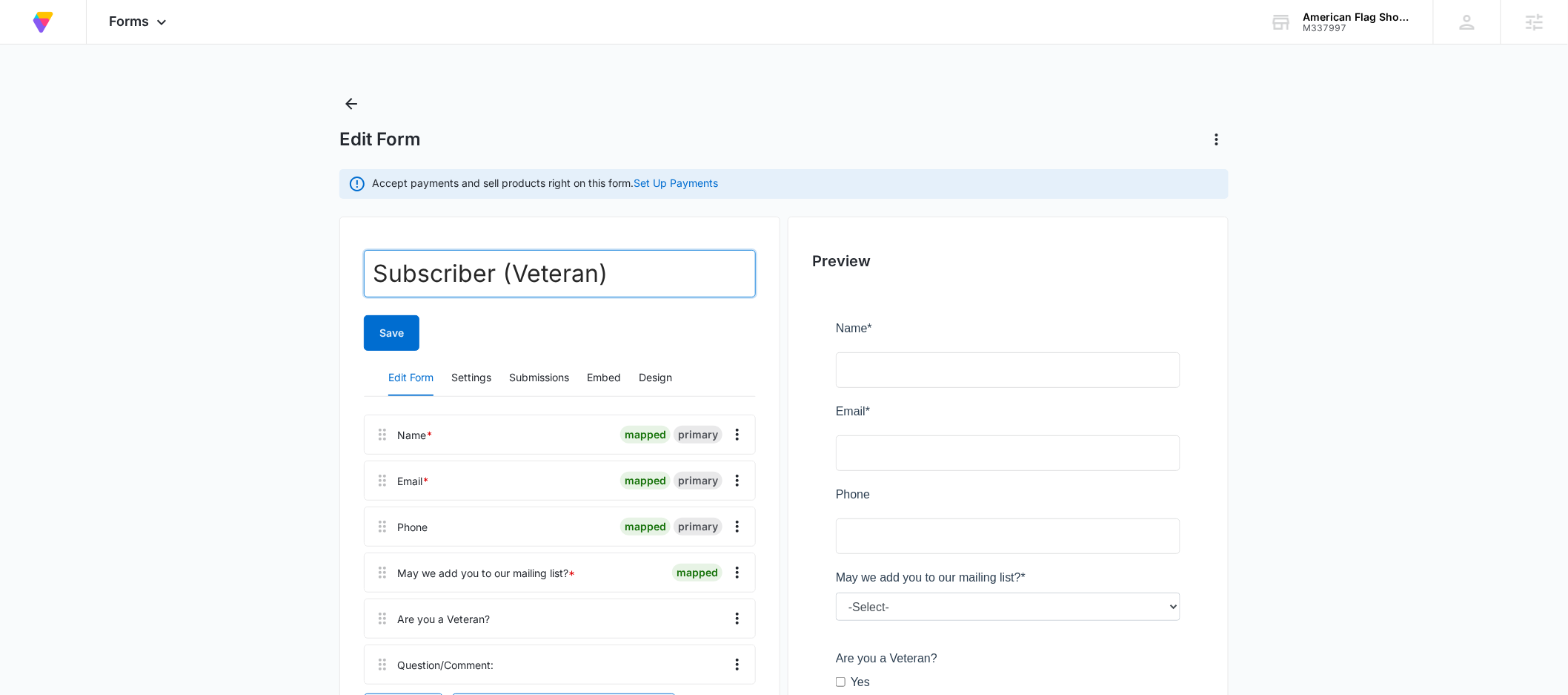
type input "Subscriber (Veteran)"
click at [258, 529] on main "Edit Form Accept payments and sell products right on this form. Set Up Payments…" at bounding box center [784, 532] width 1568 height 883
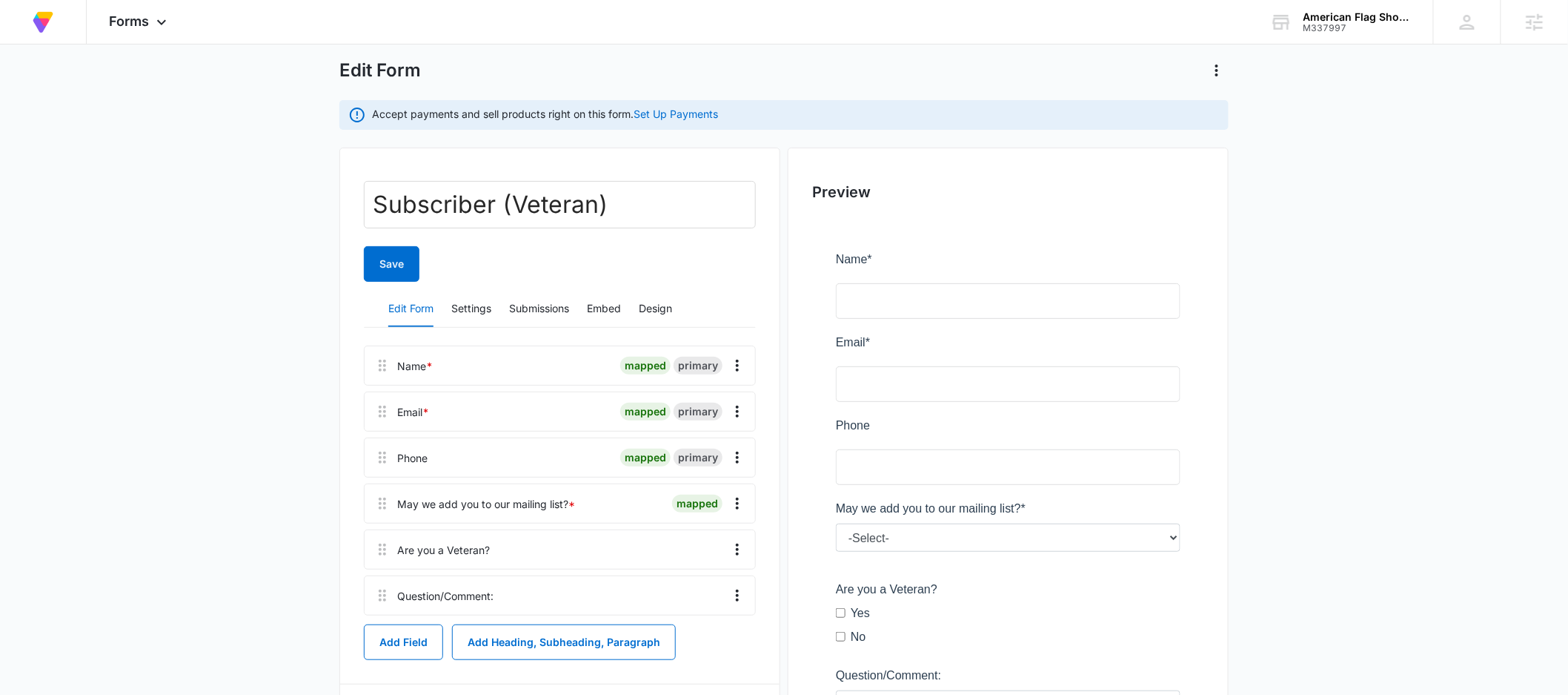
scroll to position [91, 0]
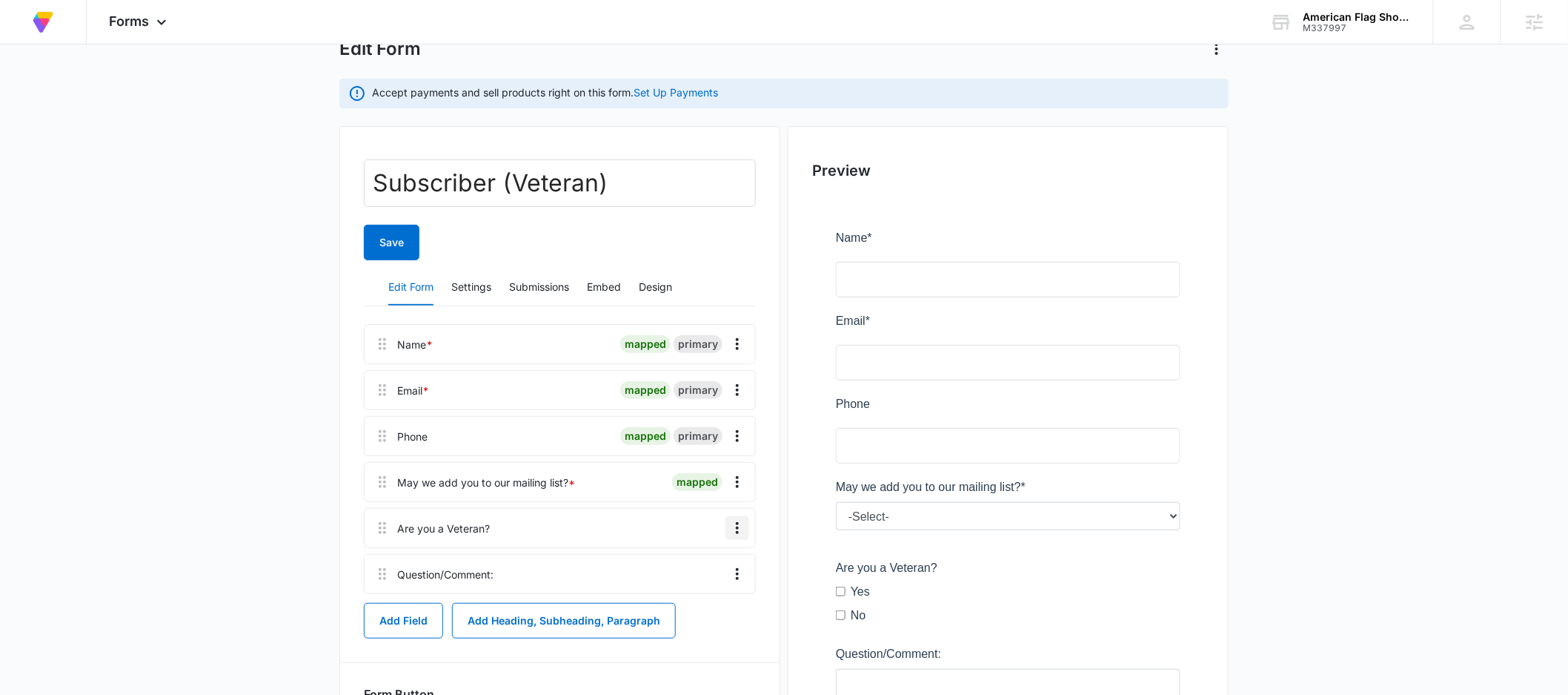
click at [740, 521] on icon "Overflow Menu" at bounding box center [738, 528] width 18 height 18
click at [706, 566] on div "Edit" at bounding box center [697, 569] width 31 height 11
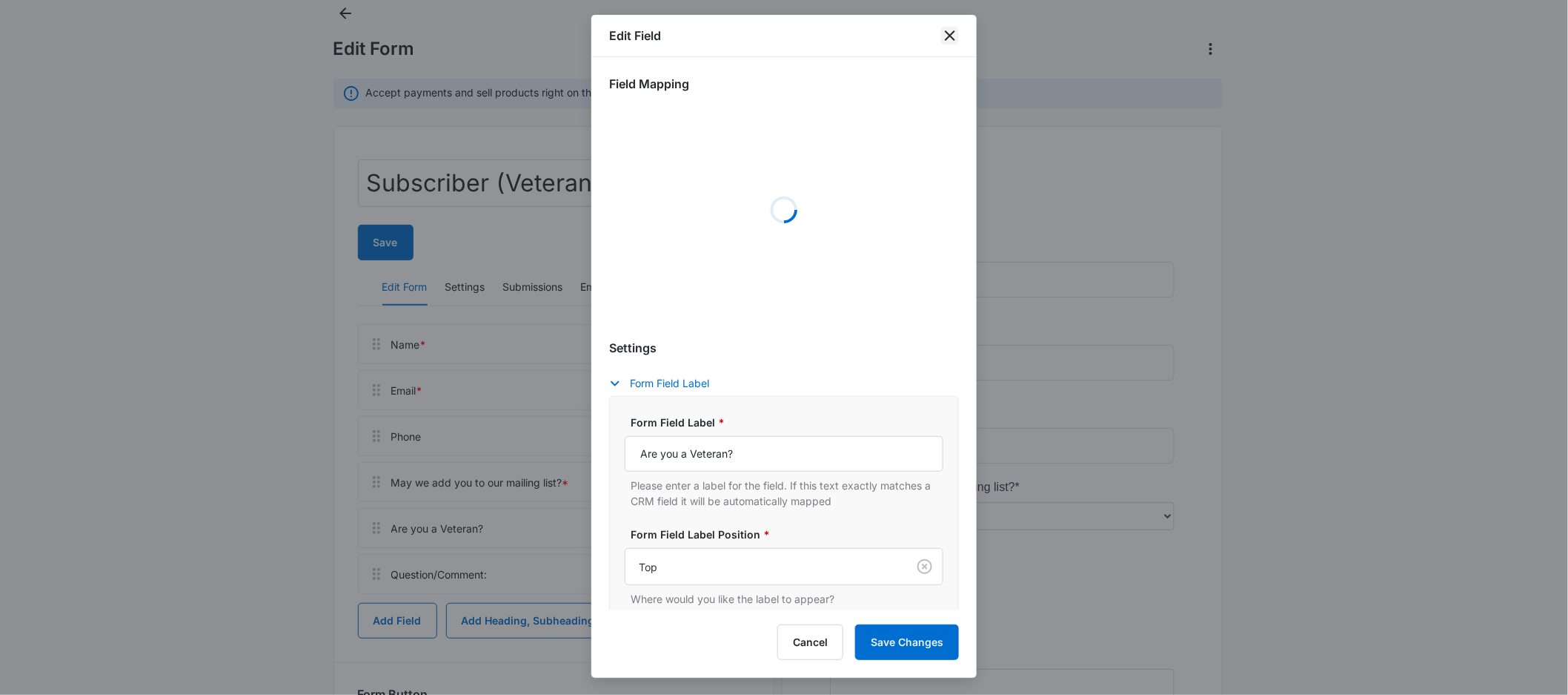
drag, startPoint x: 948, startPoint y: 36, endPoint x: 932, endPoint y: 65, distance: 33.1
click at [948, 37] on icon "close" at bounding box center [950, 36] width 11 height 11
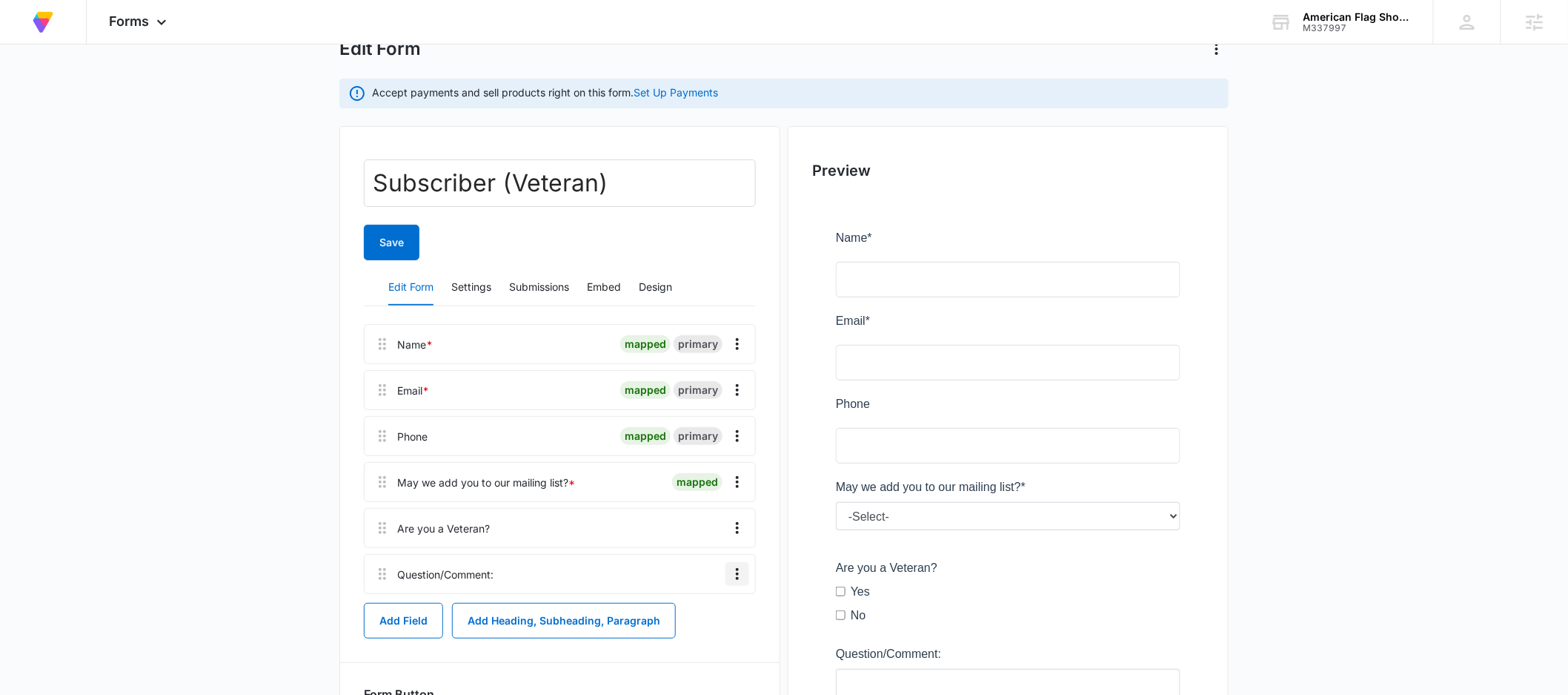
click at [738, 569] on icon "Overflow Menu" at bounding box center [737, 573] width 3 height 12
click at [695, 636] on div "Delete" at bounding box center [697, 638] width 31 height 11
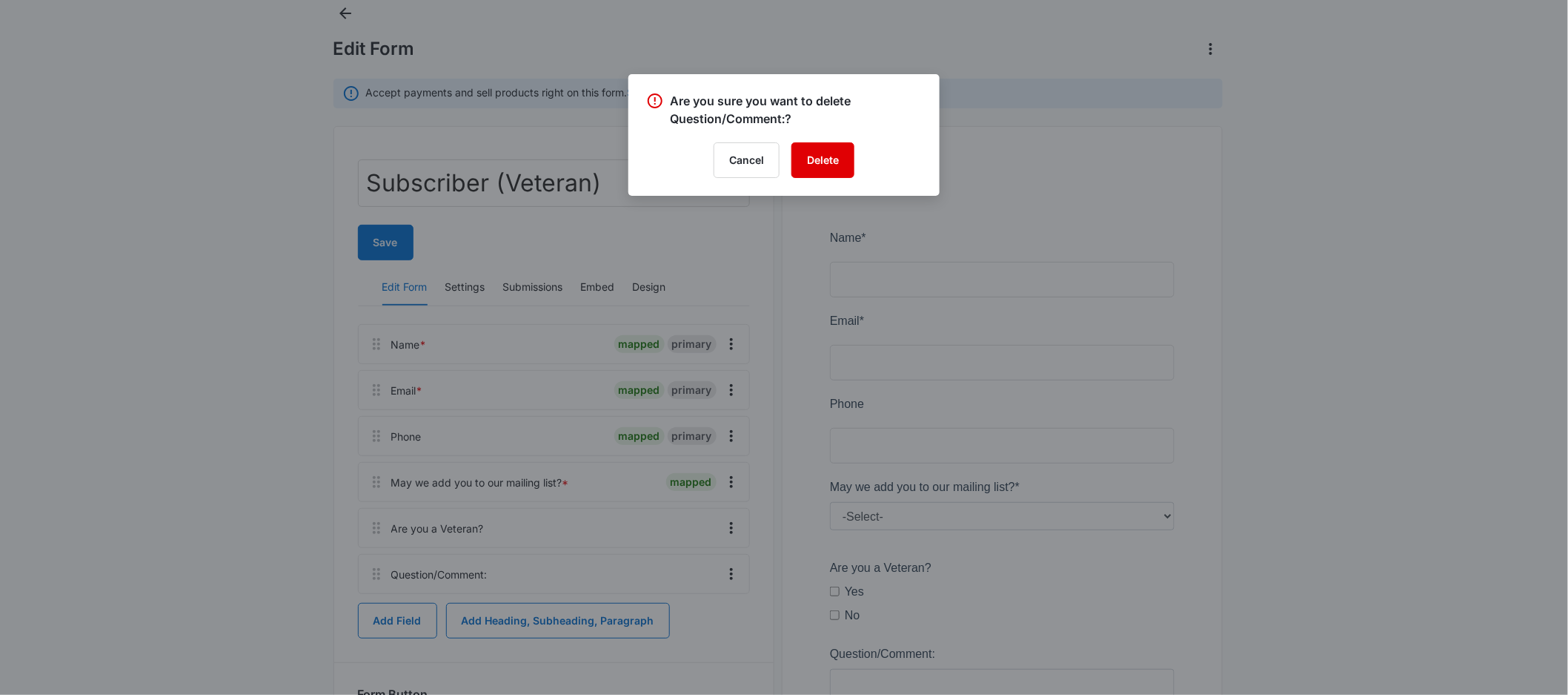
click at [824, 160] on button "Delete" at bounding box center [823, 161] width 63 height 36
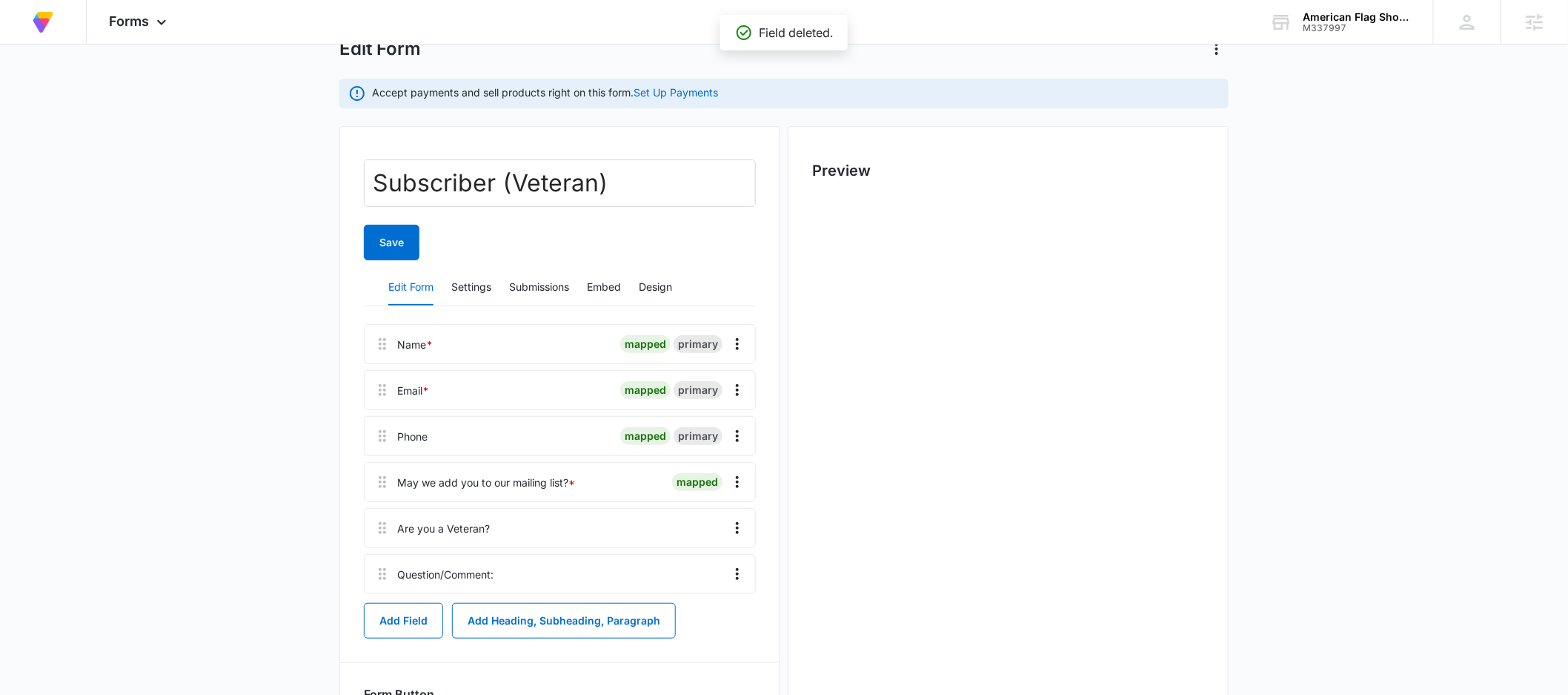
scroll to position [0, 0]
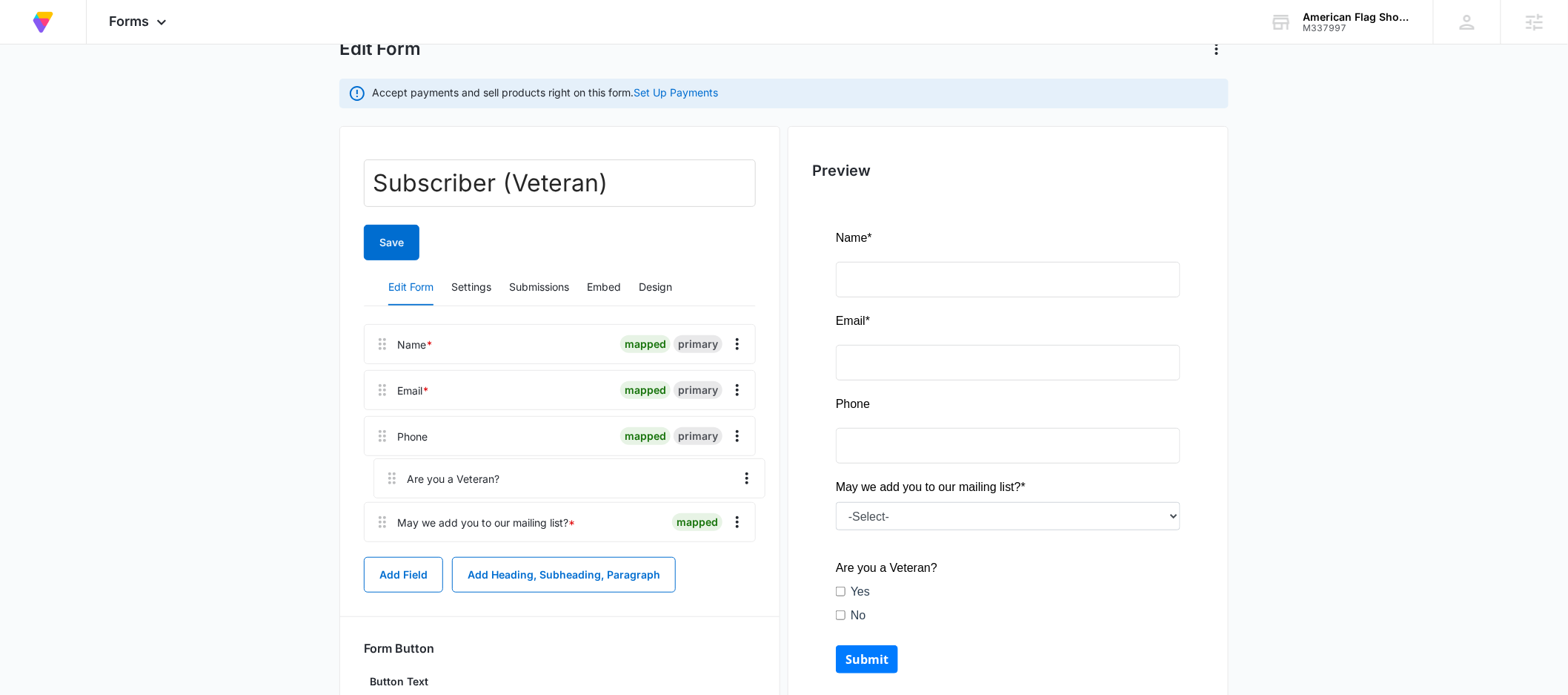
drag, startPoint x: 381, startPoint y: 524, endPoint x: 391, endPoint y: 461, distance: 63.8
click at [391, 461] on div "Name * mapped primary Email * mapped primary Phone mapped primary May we add yo…" at bounding box center [559, 435] width 392 height 224
click at [742, 434] on icon "Overflow Menu" at bounding box center [738, 436] width 18 height 18
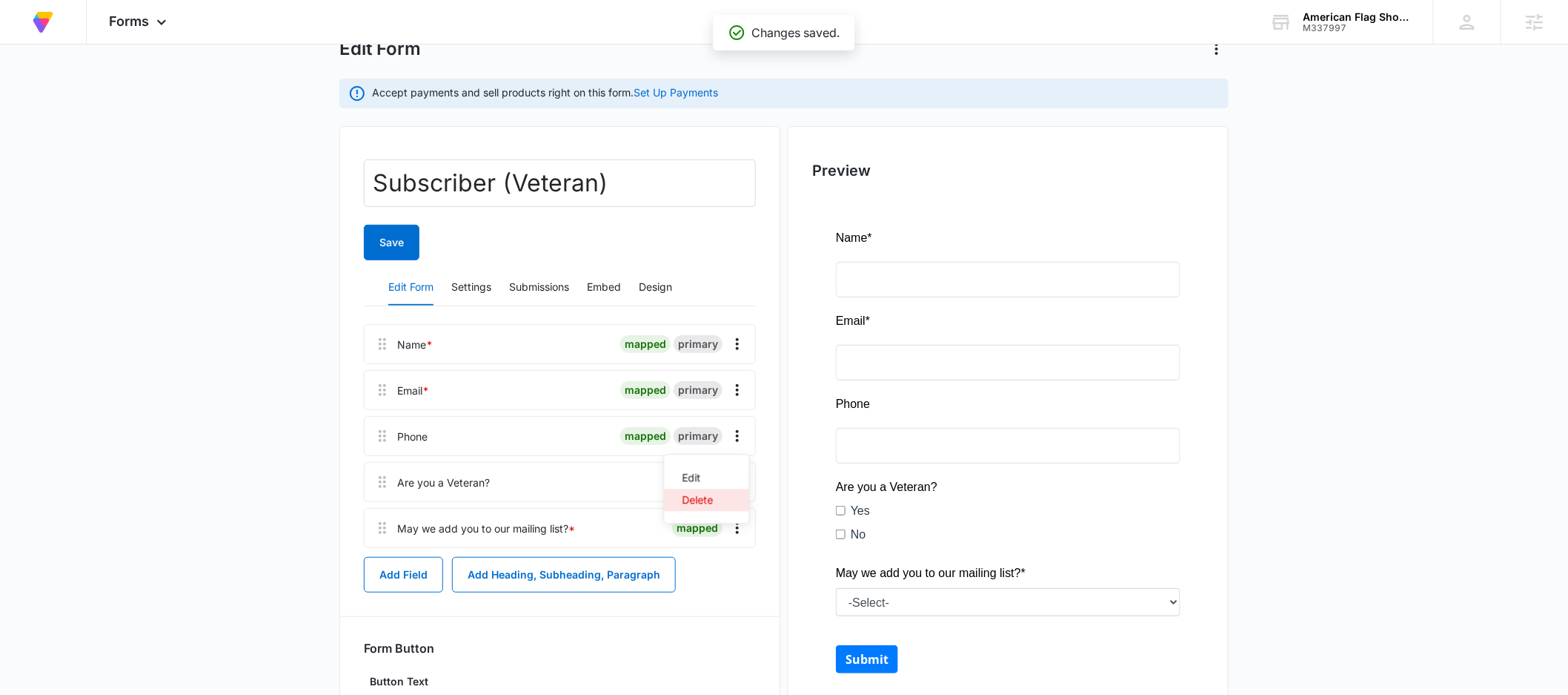
click at [708, 498] on div "Delete" at bounding box center [697, 500] width 31 height 11
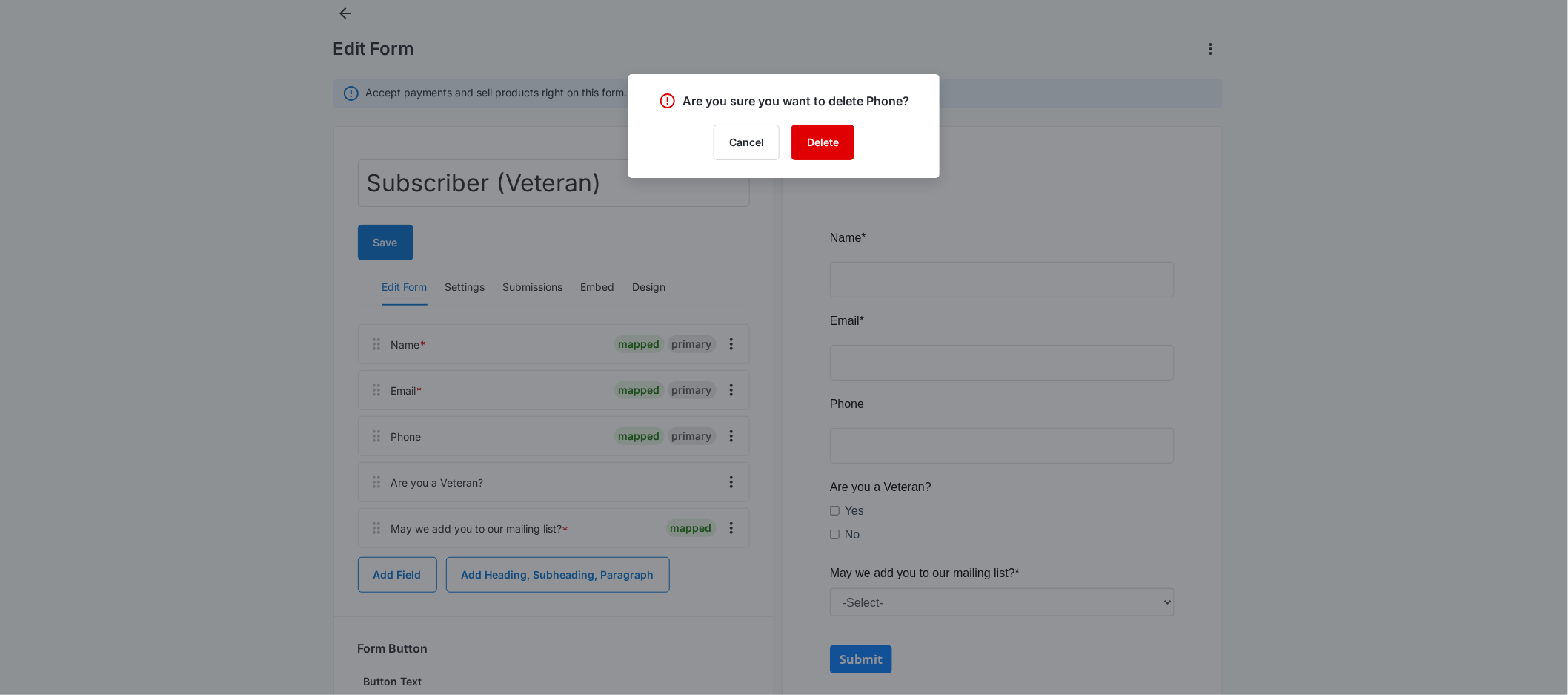
click at [836, 138] on button "Delete" at bounding box center [823, 143] width 63 height 36
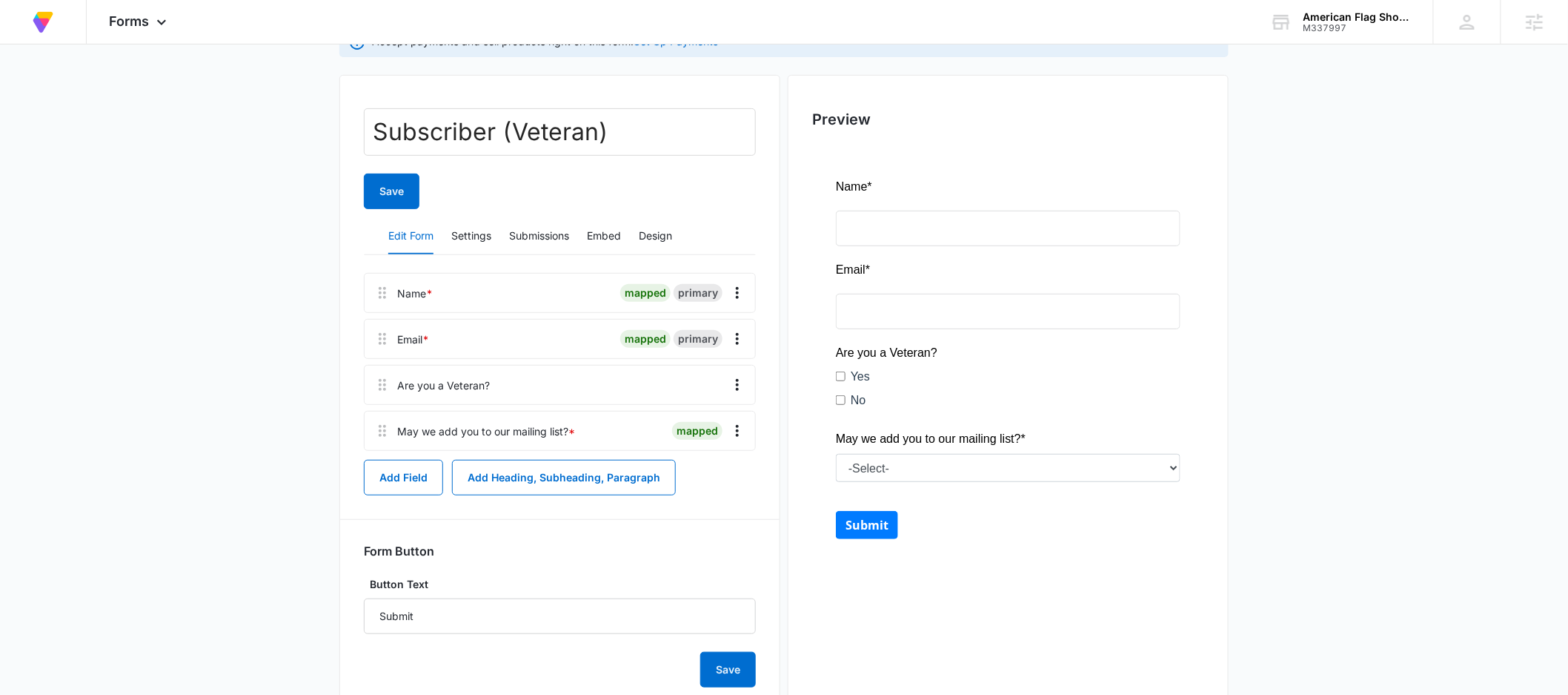
scroll to position [143, 0]
click at [471, 244] on button "Settings" at bounding box center [471, 235] width 40 height 36
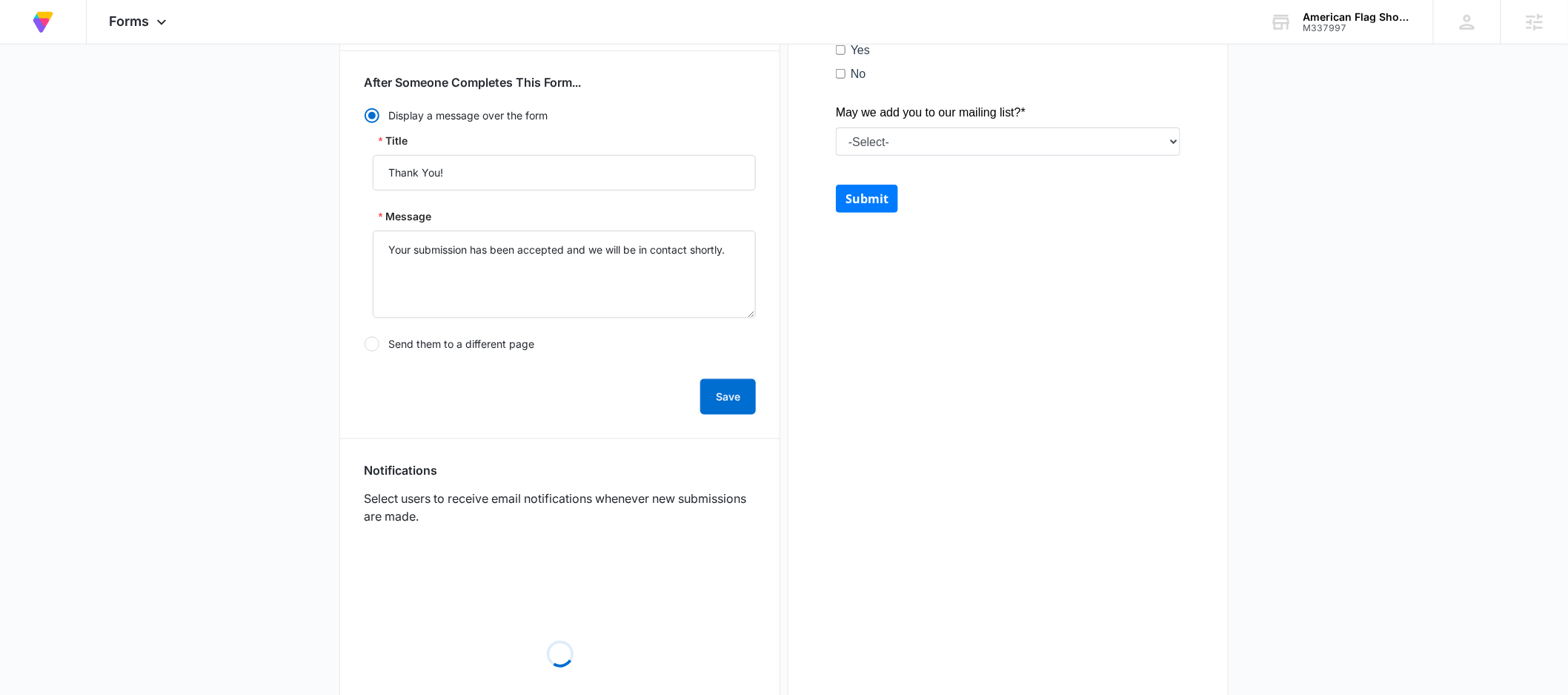
scroll to position [497, 0]
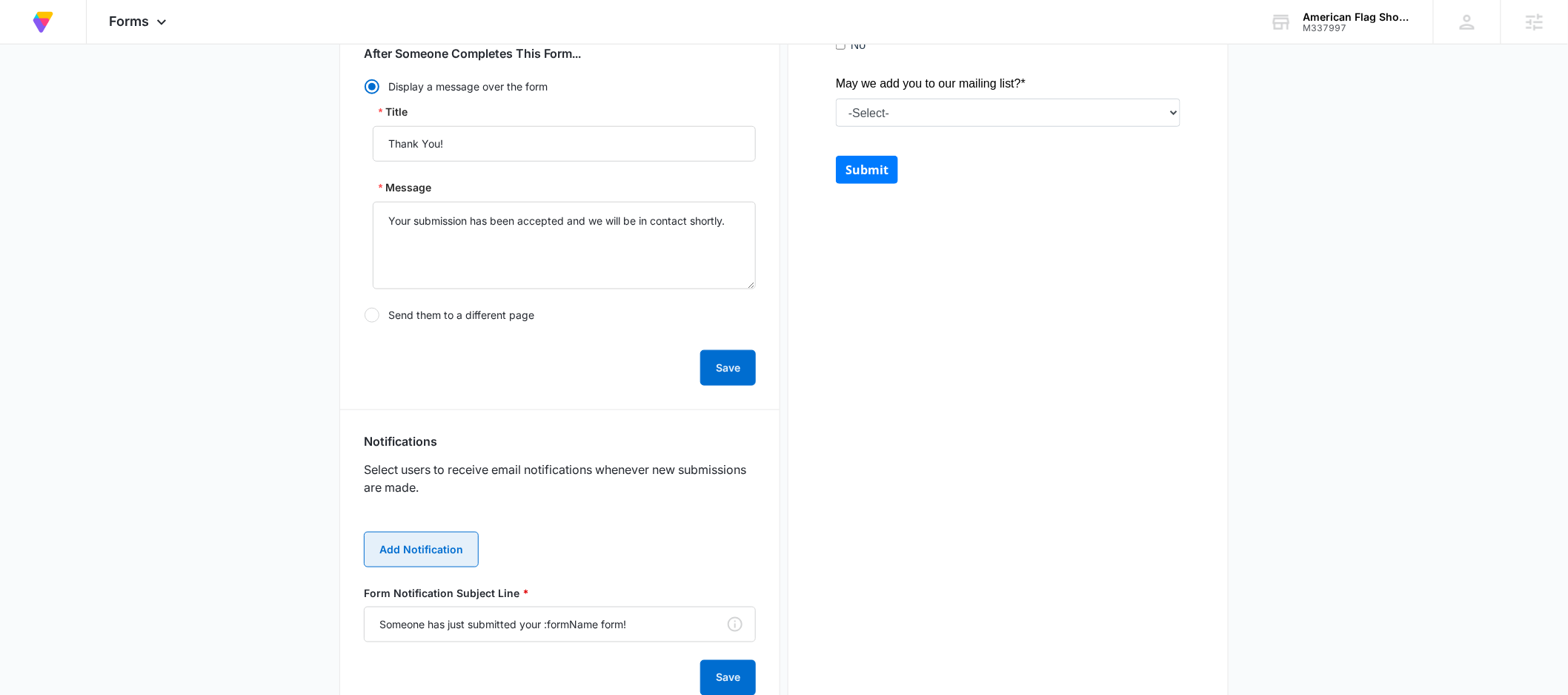
click at [418, 560] on button "Add Notification" at bounding box center [421, 550] width 115 height 36
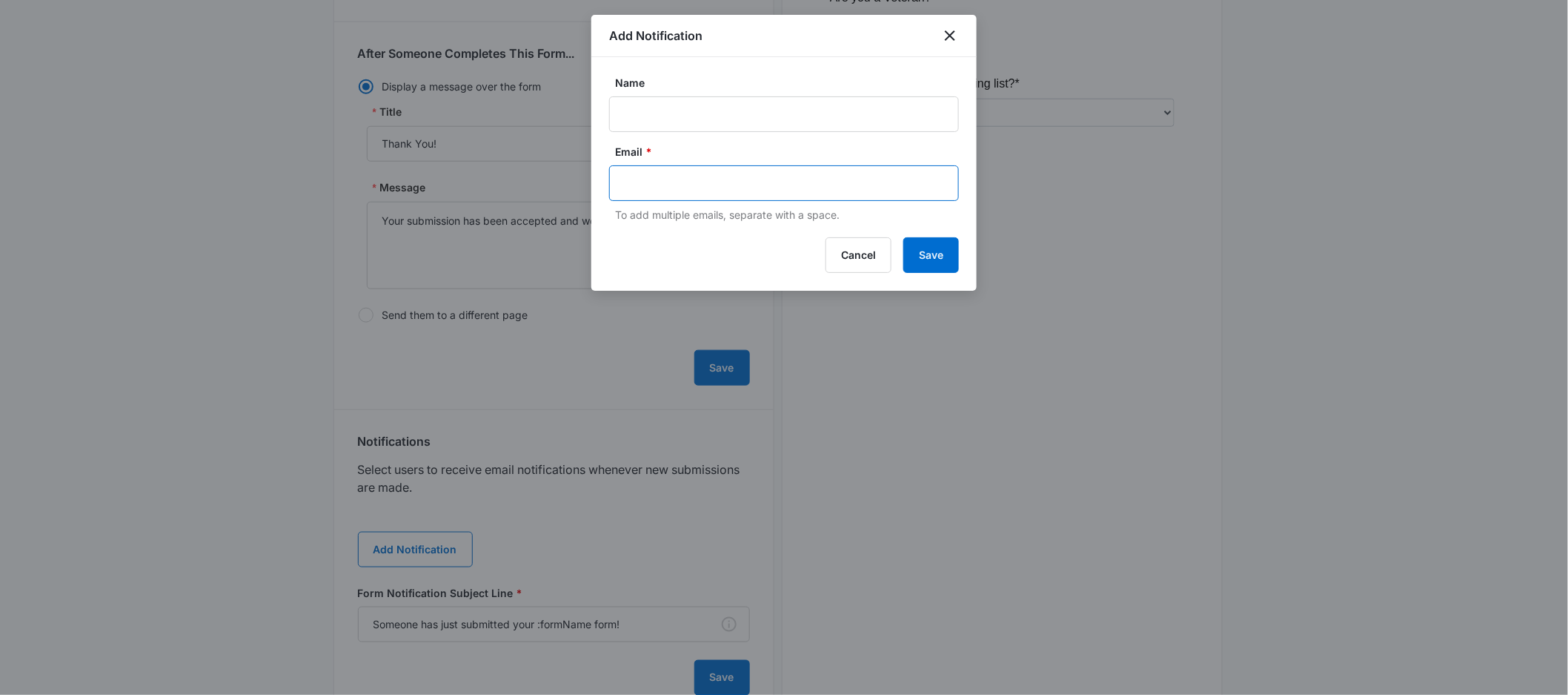
click at [740, 182] on input "text" at bounding box center [785, 183] width 321 height 22
paste input "<script src="[URL][DOMAIN_NAME]"></script>"
type input "<script src="[URL][DOMAIN_NAME]"></script>"
paste input "[EMAIL_ADDRESS][DOMAIN_NAME]"
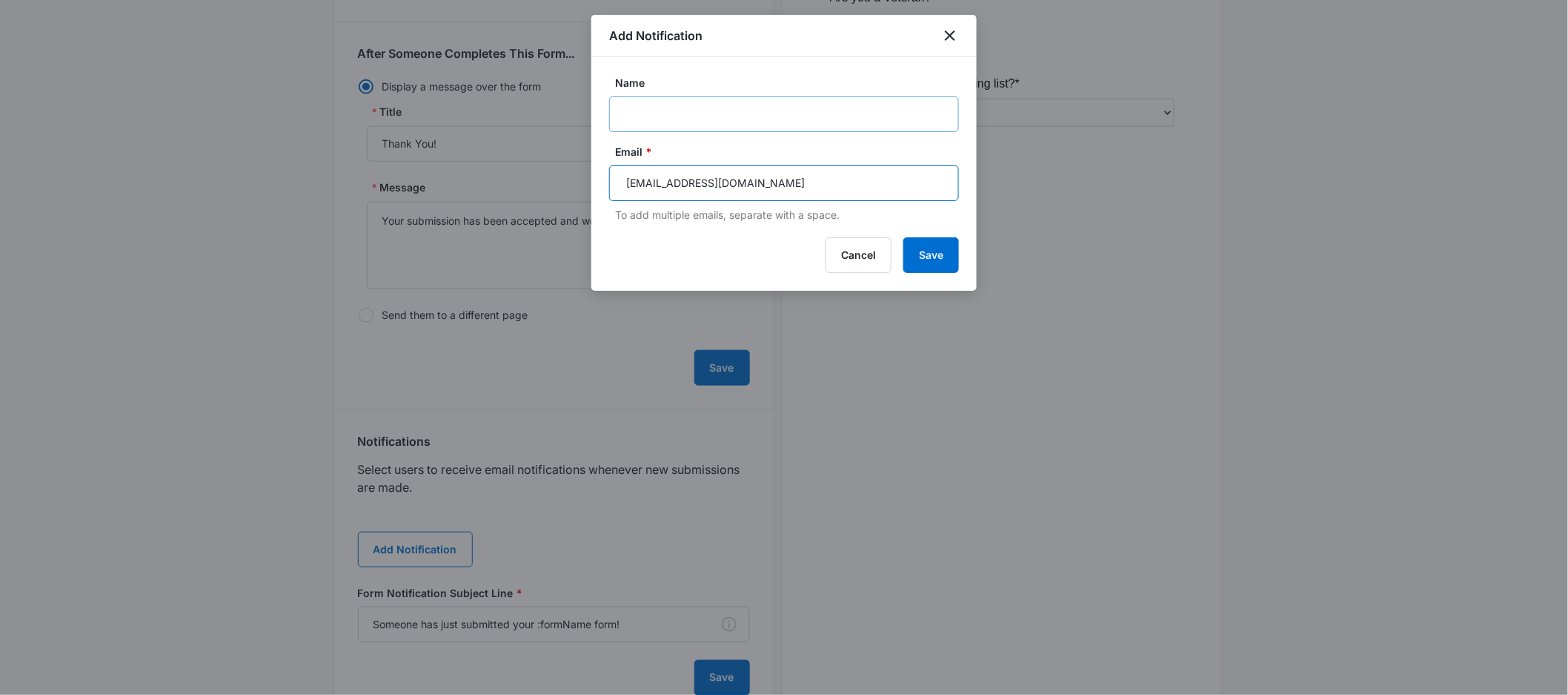
type input "[EMAIL_ADDRESS][DOMAIN_NAME]"
drag, startPoint x: 679, startPoint y: 109, endPoint x: 685, endPoint y: 120, distance: 12.5
click at [679, 109] on input "Name" at bounding box center [784, 114] width 350 height 36
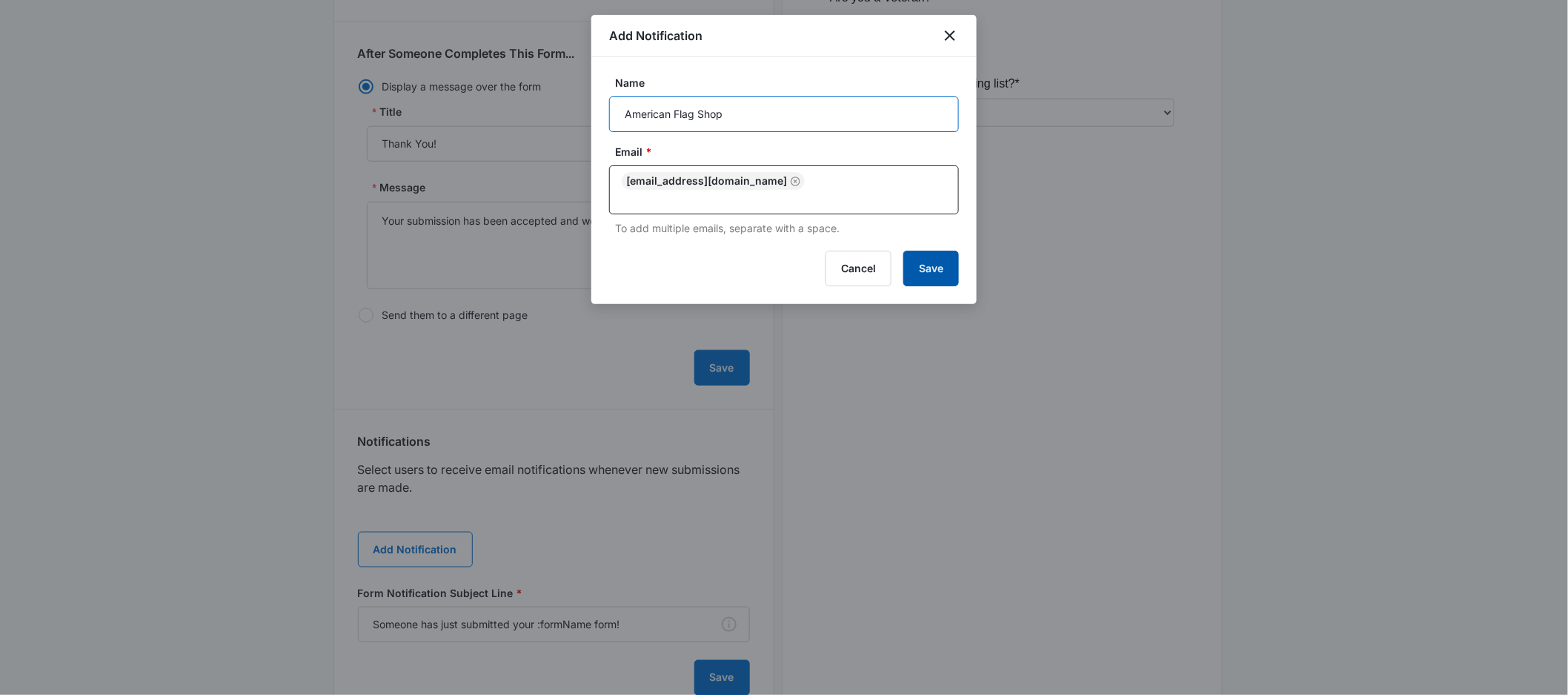
type input "American Flag Shop"
click at [926, 257] on button "Save" at bounding box center [932, 268] width 56 height 36
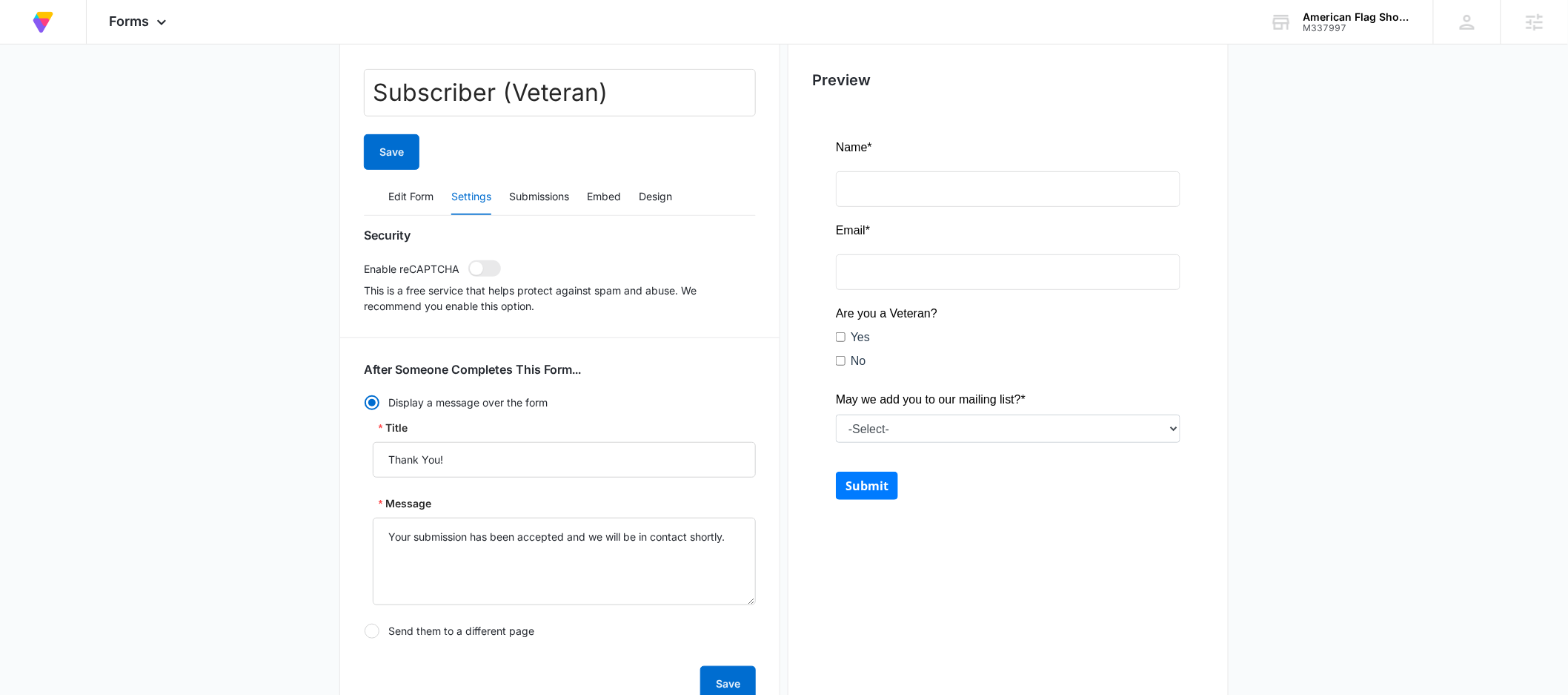
scroll to position [168, 0]
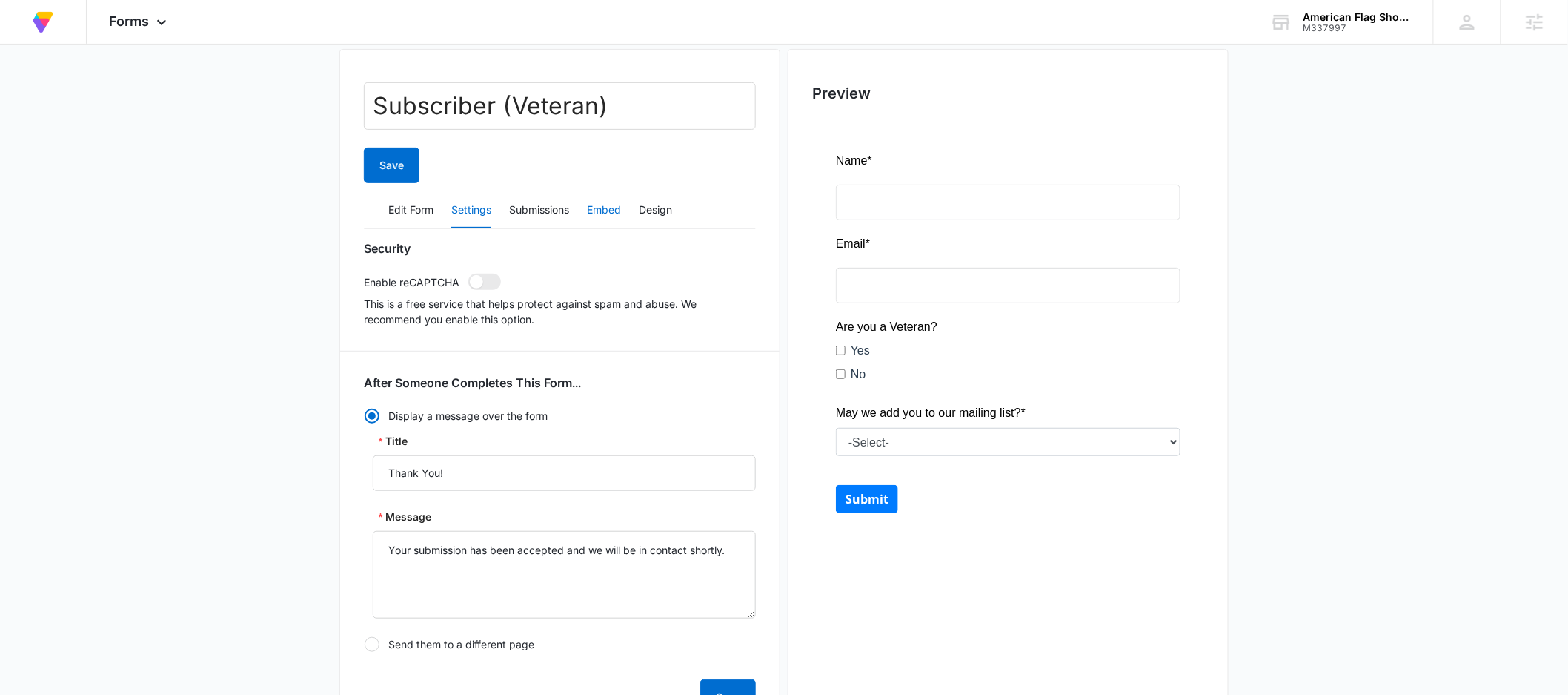
click at [617, 210] on button "Embed" at bounding box center [604, 211] width 34 height 36
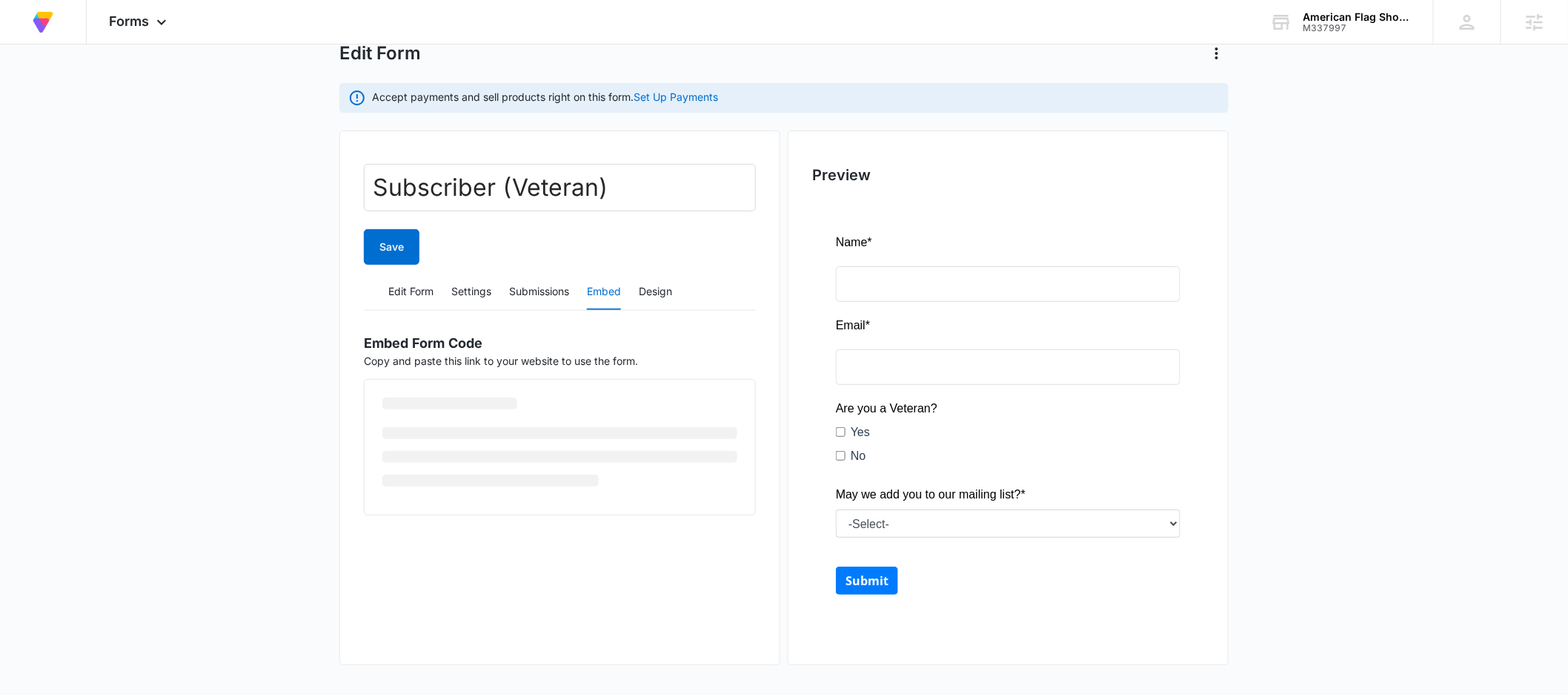
scroll to position [86, 0]
click at [461, 470] on span "Copy Embed Code" at bounding box center [442, 461] width 92 height 16
drag, startPoint x: 653, startPoint y: 318, endPoint x: 654, endPoint y: 296, distance: 22.0
click at [653, 317] on div "Subscriber (Veteran) Save Edit Form Settings Submissions Embed Design Embed For…" at bounding box center [559, 319] width 392 height 311
click at [655, 295] on button "Design" at bounding box center [655, 293] width 33 height 36
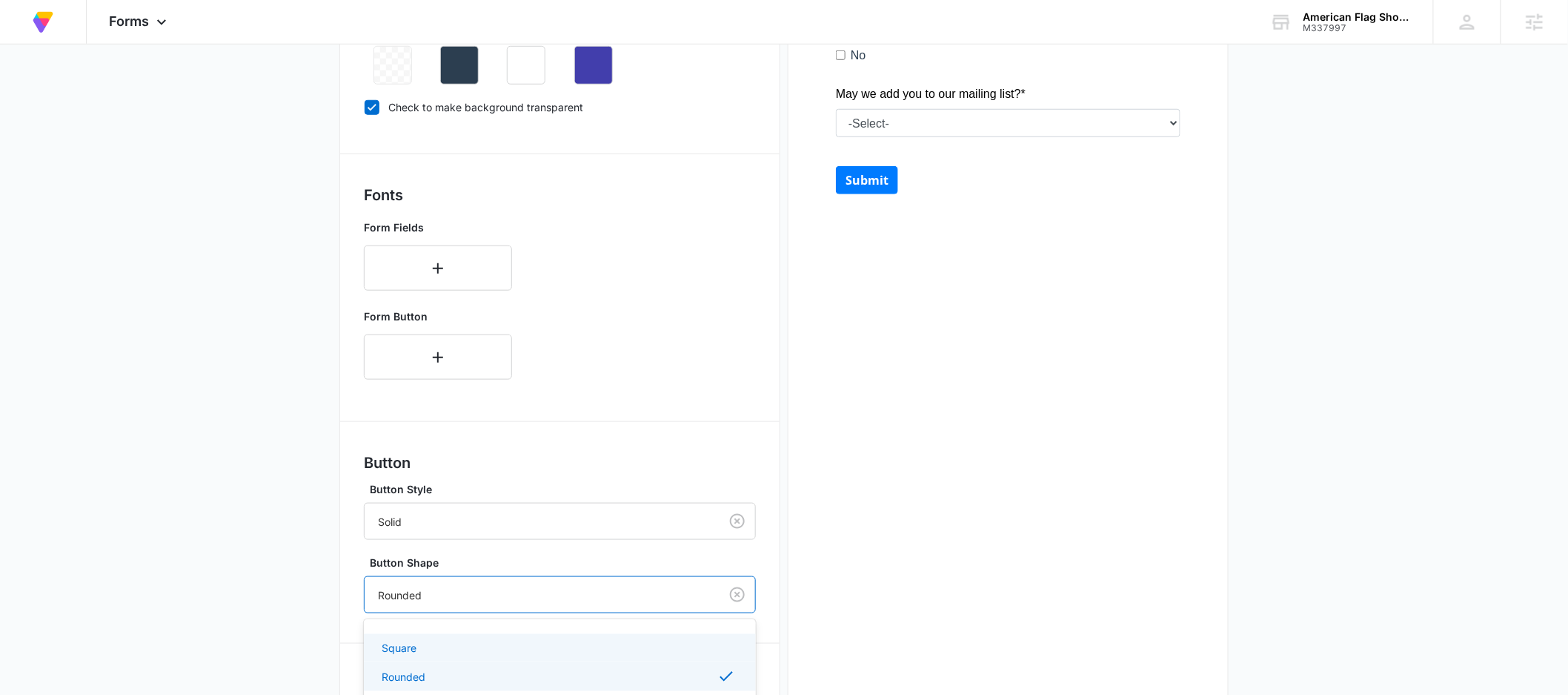
click at [461, 602] on div "Square, 1 of 3. 3 results available. Use Up and Down to choose options, press E…" at bounding box center [559, 594] width 392 height 37
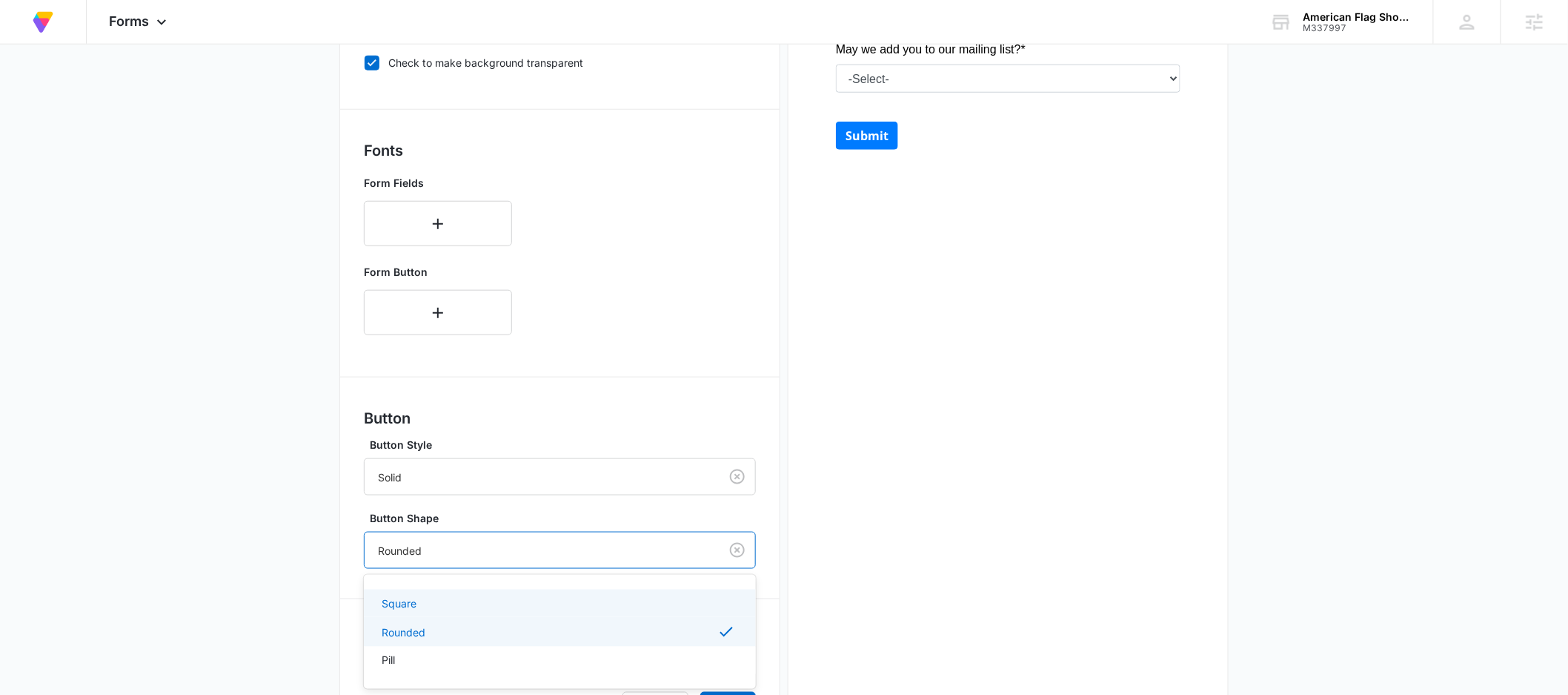
drag, startPoint x: 407, startPoint y: 604, endPoint x: 420, endPoint y: 525, distance: 80.1
click at [407, 605] on p "Square" at bounding box center [399, 603] width 35 height 15
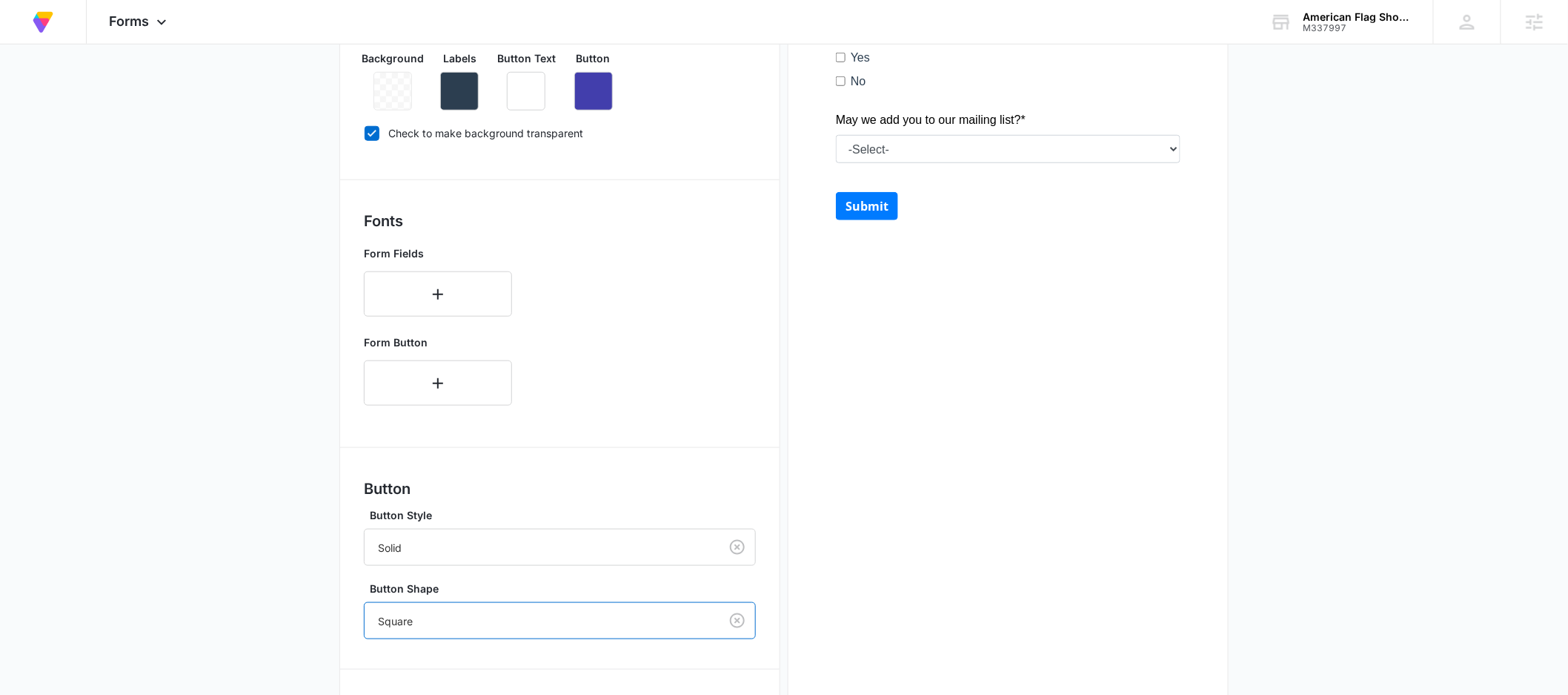
scroll to position [143, 0]
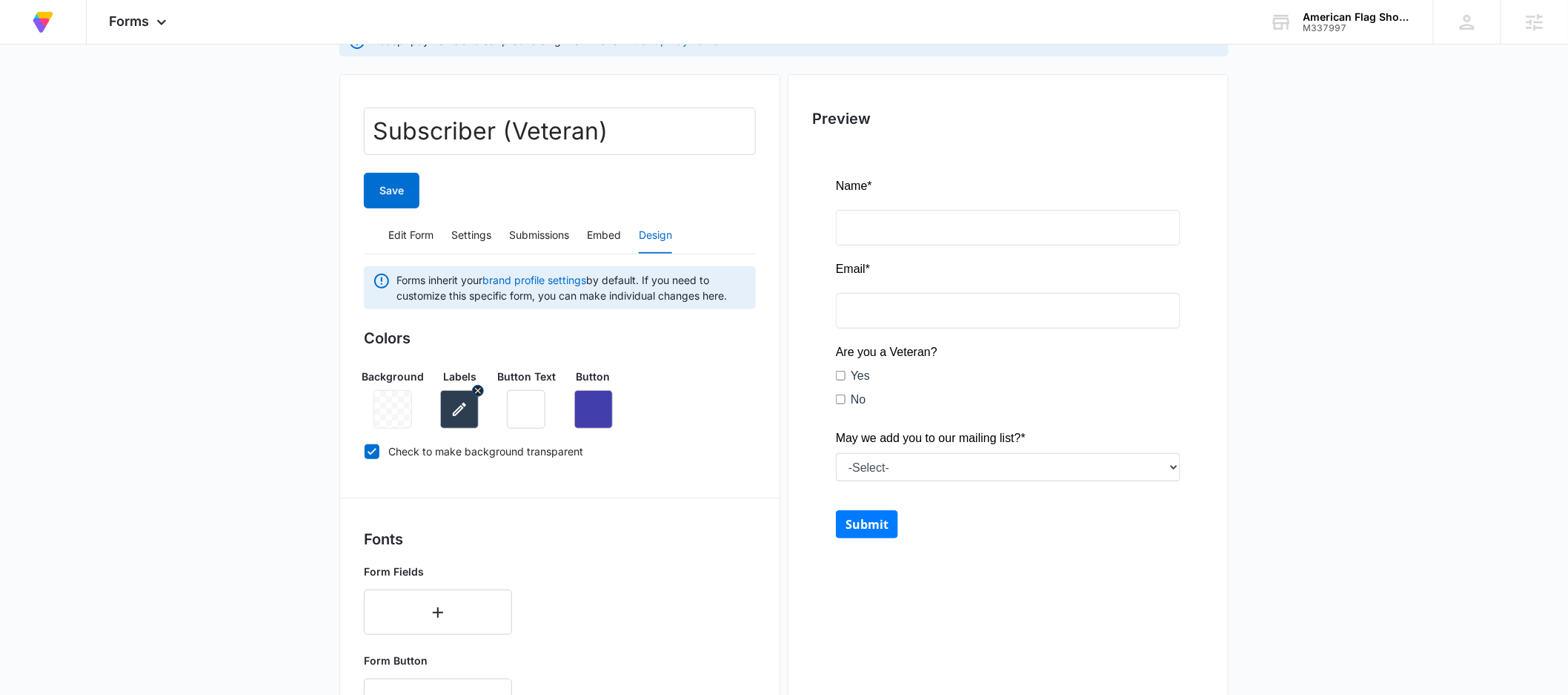
click at [463, 408] on icon "button" at bounding box center [459, 409] width 13 height 13
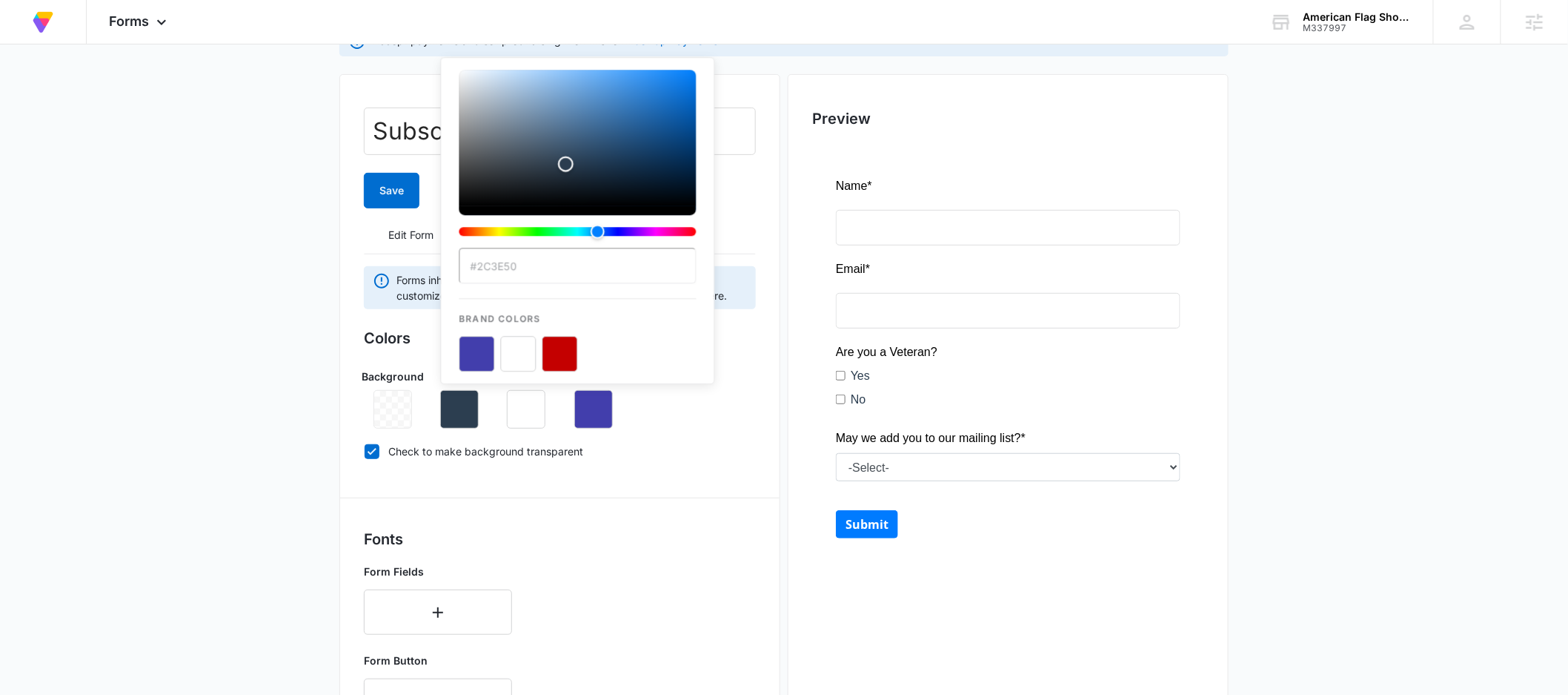
type input "#000000"
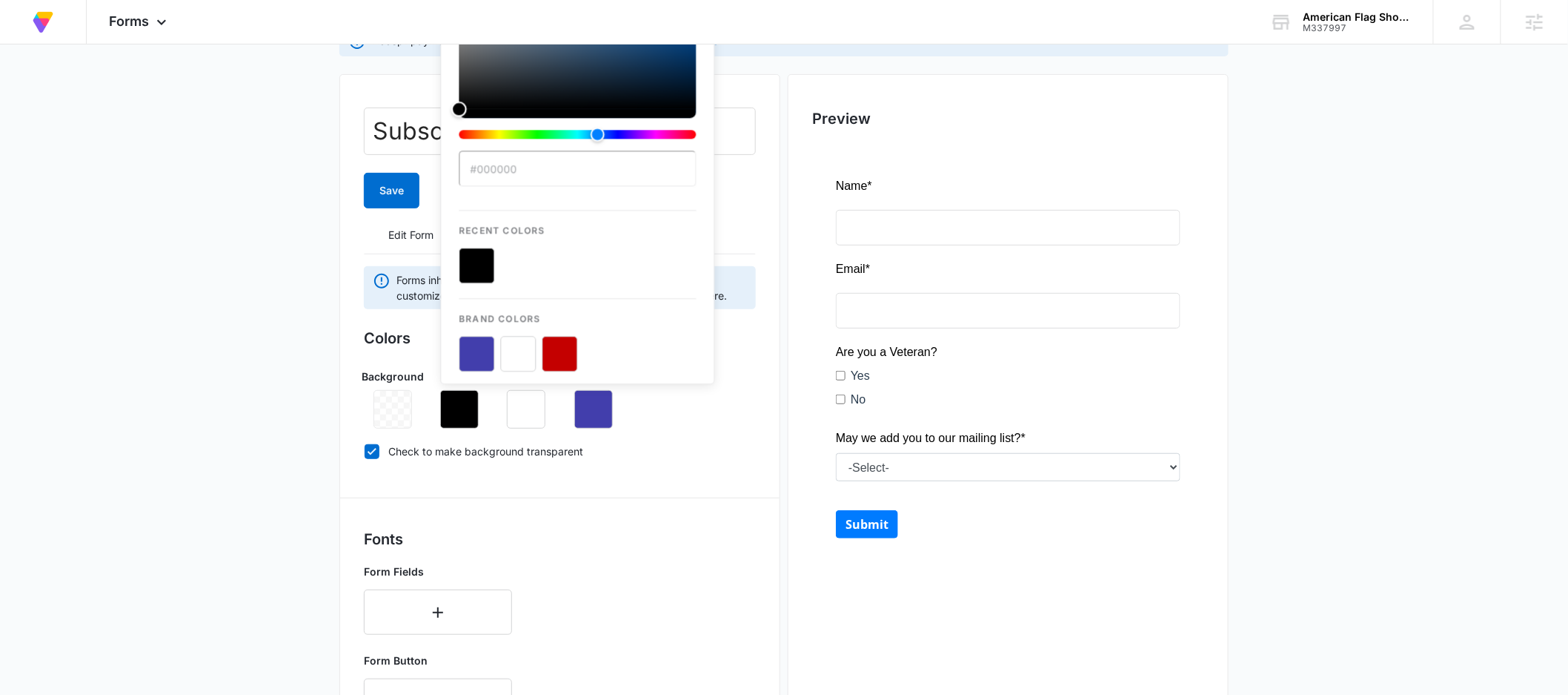
drag, startPoint x: 392, startPoint y: 288, endPoint x: 377, endPoint y: 307, distance: 24.2
click at [379, 301] on div "Forms inherit your brand profile settings by default. If you need to customize …" at bounding box center [559, 691] width 392 height 849
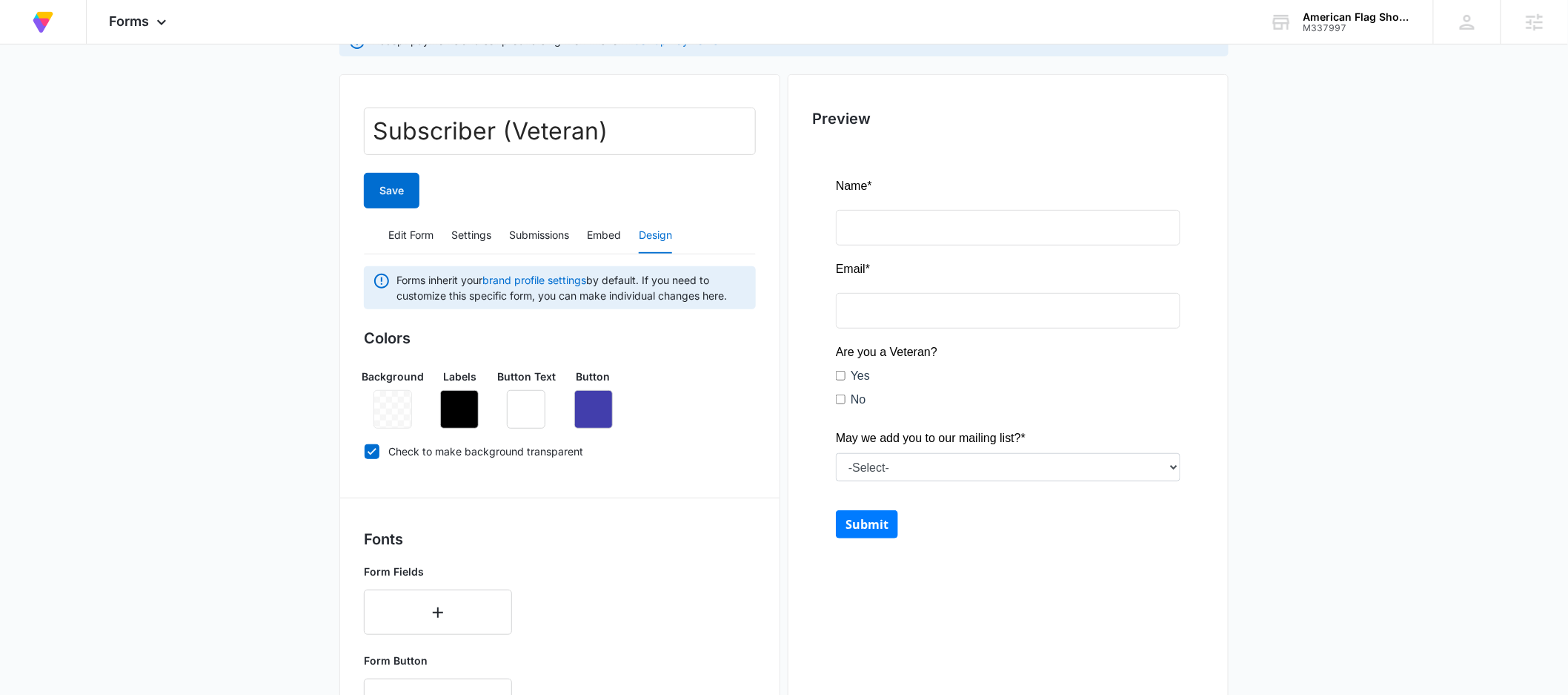
click at [296, 398] on main "Edit Form Accept payments and sell products right on this form. Set Up Payments…" at bounding box center [784, 559] width 1568 height 1220
click at [406, 194] on button "Save" at bounding box center [391, 190] width 56 height 36
